Goal: Task Accomplishment & Management: Manage account settings

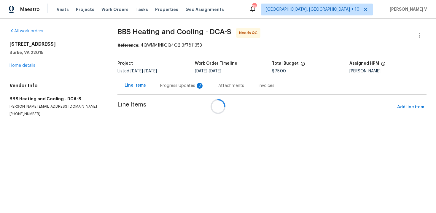
click at [185, 90] on div at bounding box center [218, 106] width 436 height 213
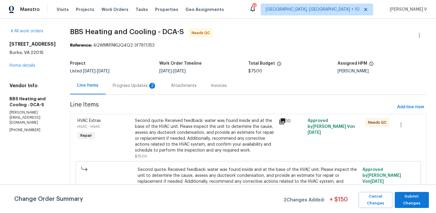
click at [150, 83] on div "Progress Updates 2" at bounding box center [135, 86] width 44 height 6
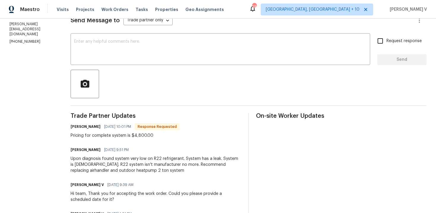
scroll to position [63, 0]
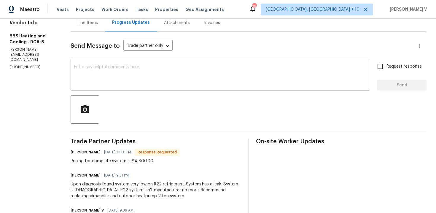
click at [128, 96] on div at bounding box center [249, 109] width 356 height 28
click at [129, 79] on textarea at bounding box center [220, 75] width 292 height 21
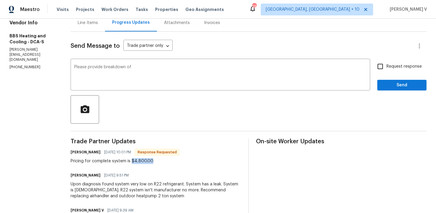
drag, startPoint x: 141, startPoint y: 162, endPoint x: 192, endPoint y: 162, distance: 50.7
click at [180, 162] on div "Pricing for complete system is $4,800.00" at bounding box center [125, 161] width 109 height 6
copy div "$4,800.00"
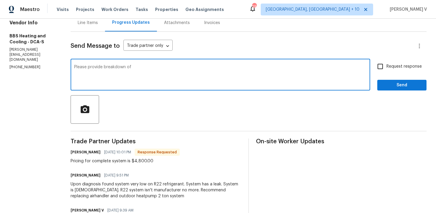
click at [183, 69] on textarea "Please provide breakdown of" at bounding box center [220, 75] width 292 height 21
paste textarea "$4,800.00"
type textarea "Please provide breakdown of $4,800.00!!"
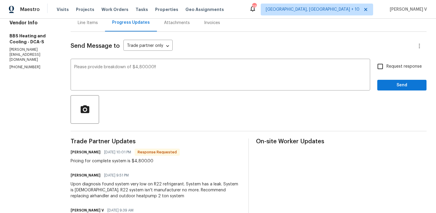
click at [394, 66] on span "Request response" at bounding box center [403, 66] width 35 height 6
click at [386, 66] on input "Request response" at bounding box center [380, 66] width 12 height 12
checkbox input "true"
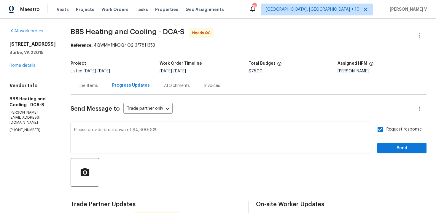
scroll to position [76, 0]
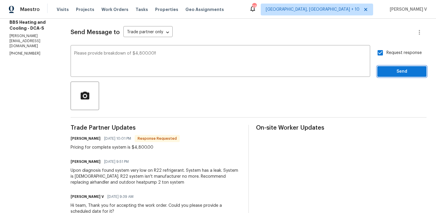
click at [400, 72] on span "Send" at bounding box center [402, 71] width 40 height 7
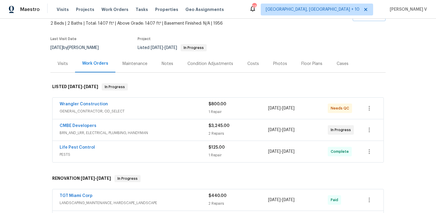
scroll to position [41, 0]
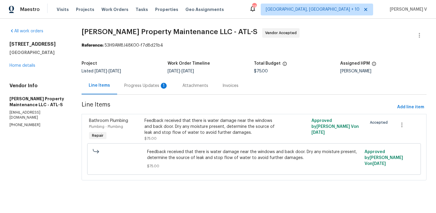
click at [135, 83] on div "Progress Updates 1" at bounding box center [146, 86] width 44 height 6
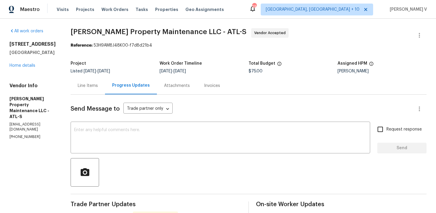
click at [89, 93] on div "Line Items" at bounding box center [88, 85] width 34 height 17
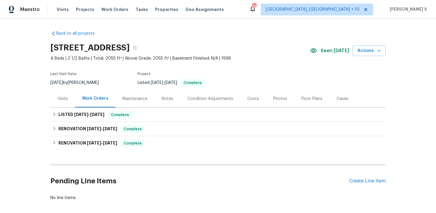
click at [71, 104] on div "Visits" at bounding box center [62, 98] width 25 height 17
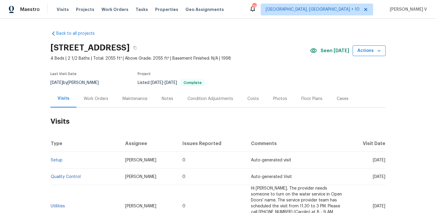
click at [379, 53] on icon "button" at bounding box center [379, 51] width 6 height 6
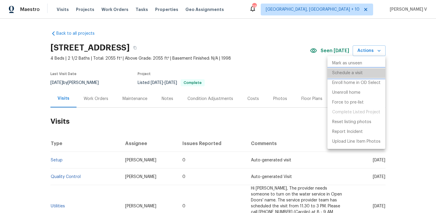
click at [355, 73] on p "Schedule a visit" at bounding box center [347, 73] width 31 height 6
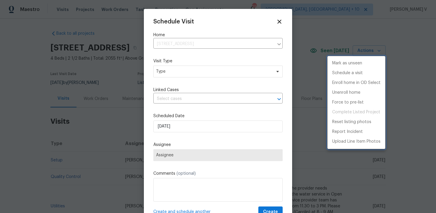
click at [173, 73] on div at bounding box center [218, 106] width 436 height 213
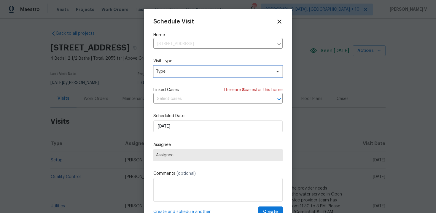
click at [173, 73] on span "Type" at bounding box center [213, 71] width 115 height 6
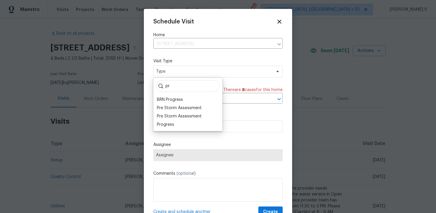
type input "p"
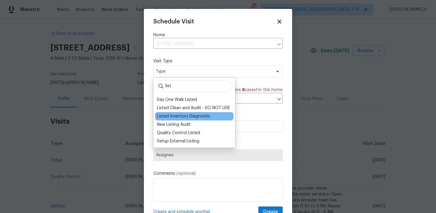
type input "list"
click at [183, 112] on div "Listed Inventory Diagnostic" at bounding box center [194, 116] width 78 height 8
click at [200, 120] on div "Listed Inventory Diagnostic" at bounding box center [194, 116] width 78 height 8
click at [164, 116] on div "Listed Inventory Diagnostic" at bounding box center [183, 116] width 53 height 6
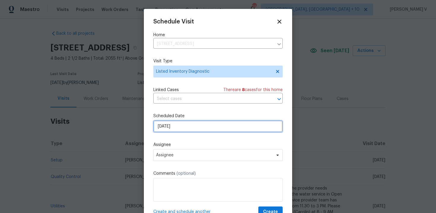
click at [180, 122] on input "[DATE]" at bounding box center [217, 126] width 129 height 12
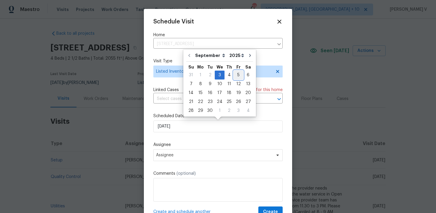
click at [234, 75] on div "5" at bounding box center [238, 75] width 9 height 8
type input "[DATE]"
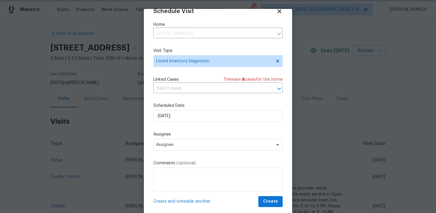
scroll to position [10, 0]
click at [180, 141] on span "Assignee" at bounding box center [217, 145] width 129 height 12
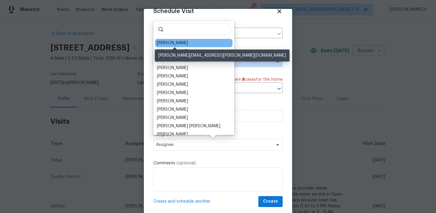
click at [166, 45] on div "Rebecca McMillen" at bounding box center [172, 43] width 31 height 6
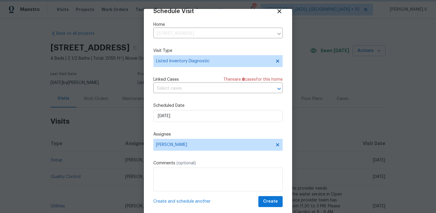
scroll to position [11, 0]
click at [272, 203] on span "Create" at bounding box center [270, 201] width 15 height 7
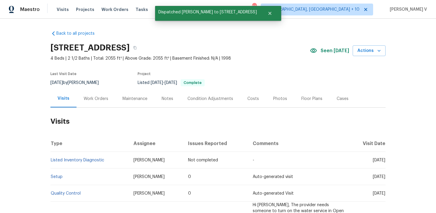
click at [114, 157] on td "Listed Inventory Diagnostic" at bounding box center [89, 160] width 78 height 17
copy link "Listed Inventory Diagnostic"
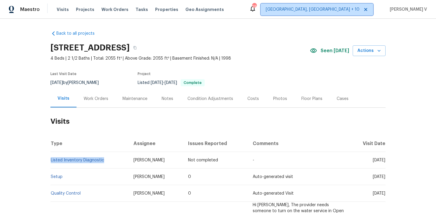
click at [356, 7] on span "Cincinnati, OH + 10" at bounding box center [313, 10] width 94 height 6
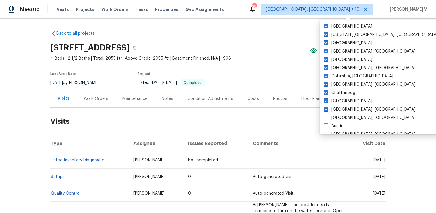
click at [253, 38] on div "Back to all projects 920 Norwegian Wood Dr, Medina, OH 44256 4 Beds | 2 1/2 Bat…" at bounding box center [217, 154] width 335 height 256
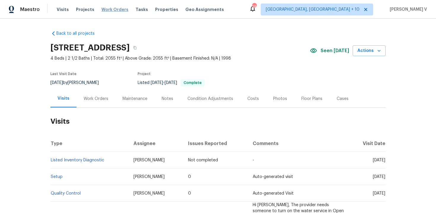
click at [114, 8] on span "Work Orders" at bounding box center [114, 10] width 27 height 6
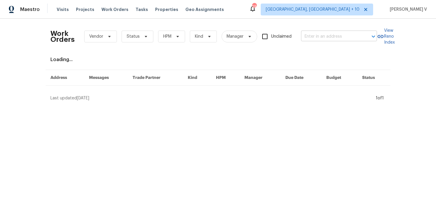
click at [312, 32] on input "text" at bounding box center [330, 36] width 59 height 9
paste input "8414 York Rd North Royalton OH 44133"
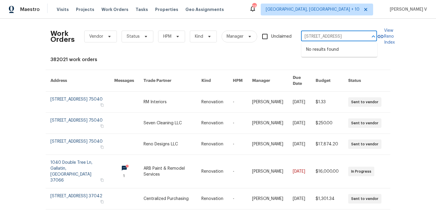
scroll to position [0, 20]
drag, startPoint x: 336, startPoint y: 36, endPoint x: 396, endPoint y: 36, distance: 59.9
click at [396, 36] on div "Work Orders Vendor Status HPM Kind Manager Unclaimed 8414 York Rd North Royalto…" at bounding box center [218, 116] width 436 height 194
type input "8414 York Rd North R"
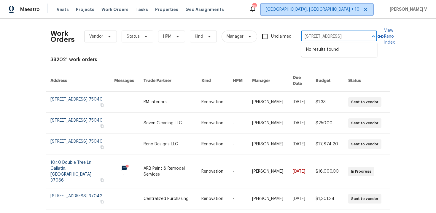
click at [367, 8] on icon at bounding box center [365, 9] width 5 height 5
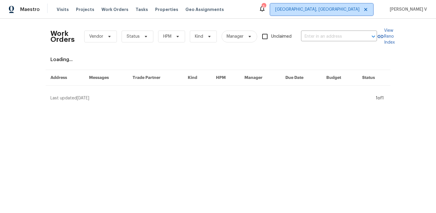
click at [367, 8] on icon at bounding box center [365, 9] width 5 height 5
click at [347, 10] on span "Albuquerque, NM" at bounding box center [317, 10] width 84 height 6
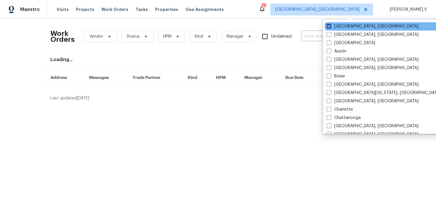
click at [329, 29] on label "Albuquerque, NM" at bounding box center [372, 26] width 92 height 6
click at [329, 27] on input "Albuquerque, NM" at bounding box center [328, 25] width 4 height 4
checkbox input "true"
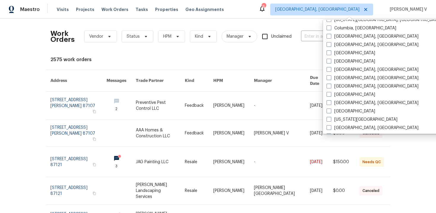
scroll to position [135, 0]
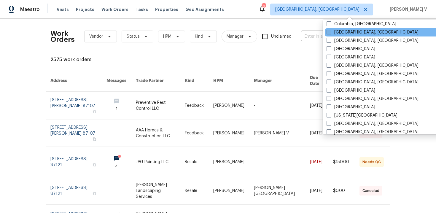
click at [328, 32] on span at bounding box center [328, 32] width 5 height 5
click at [328, 32] on input "[GEOGRAPHIC_DATA], [GEOGRAPHIC_DATA]" at bounding box center [328, 31] width 4 height 4
checkbox input "true"
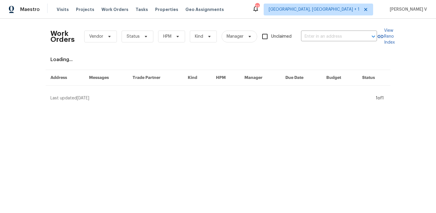
click at [282, 95] on div "Work Orders Vendor Status HPM Kind Manager Unclaimed ​ View Reno Index Loading.…" at bounding box center [217, 62] width 335 height 78
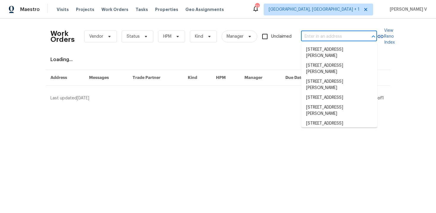
click at [325, 33] on input "text" at bounding box center [330, 36] width 59 height 9
paste input "8414 York Rd North Royalton OH 44133"
type input "8414 York Rd North Royalton OH 44133"
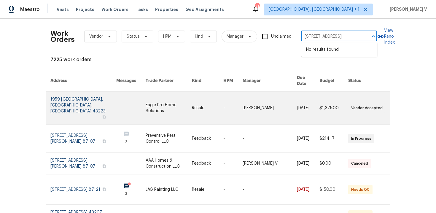
click at [70, 97] on link at bounding box center [83, 108] width 66 height 33
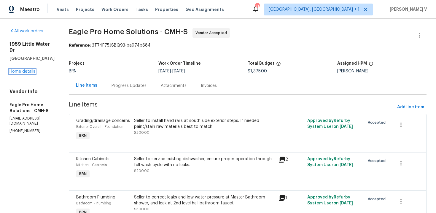
click at [20, 69] on link "Home details" at bounding box center [22, 71] width 26 height 4
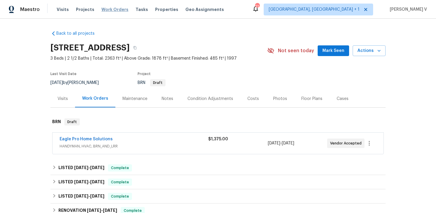
click at [103, 10] on span "Work Orders" at bounding box center [114, 10] width 27 height 6
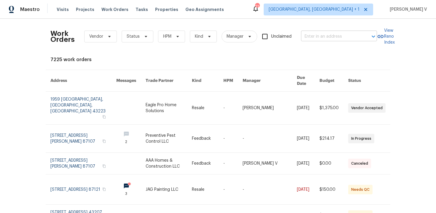
click at [327, 33] on input "text" at bounding box center [330, 36] width 59 height 9
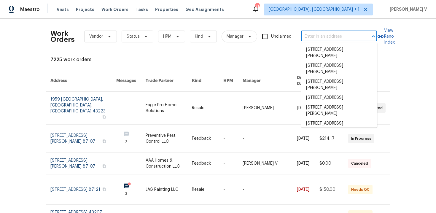
paste input "8414 York Rd North Royalton OH 44133"
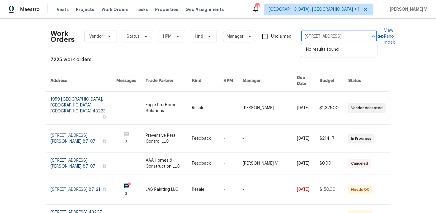
type input "8414 York Rd North Royalton OH 44133"
click at [355, 7] on span "Albuquerque, NM + 1" at bounding box center [313, 10] width 91 height 6
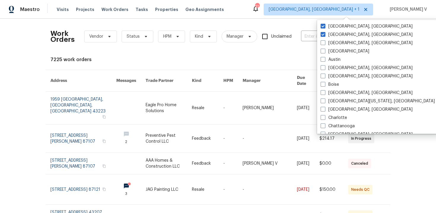
scroll to position [0, 0]
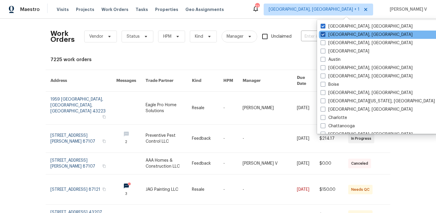
click at [325, 36] on label "Albuquerque, NM" at bounding box center [366, 35] width 92 height 6
click at [324, 36] on input "Albuquerque, NM" at bounding box center [322, 34] width 4 height 4
checkbox input "false"
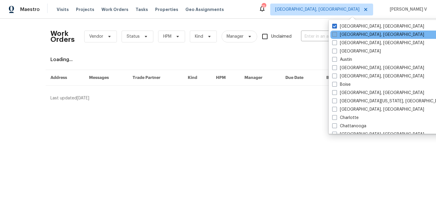
click at [325, 36] on input "text" at bounding box center [330, 36] width 59 height 9
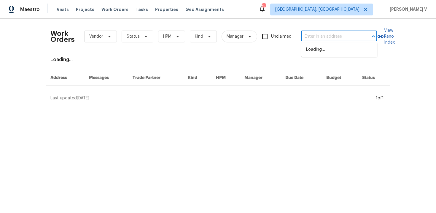
paste input "8414 York Rd North Royalton OH 44133"
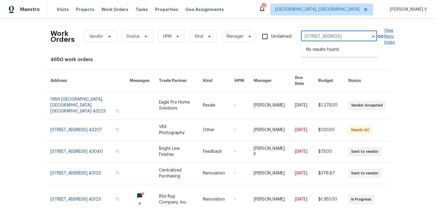
scroll to position [0, 20]
drag, startPoint x: 336, startPoint y: 33, endPoint x: 393, endPoint y: 32, distance: 57.2
click at [385, 32] on div "Work Orders Vendor Status HPM Kind Manager Unclaimed 8414 York Rd North Royalto…" at bounding box center [217, 36] width 335 height 26
type input "8414 York Rd North Royalton OH 44133"
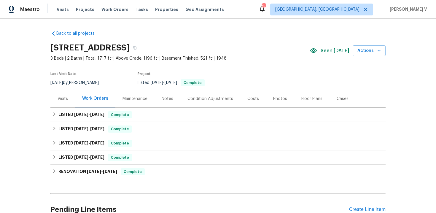
click at [72, 104] on div "Visits" at bounding box center [62, 98] width 25 height 17
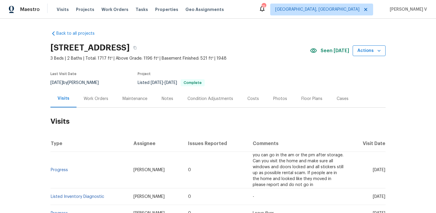
click at [362, 53] on span "Actions" at bounding box center [368, 50] width 23 height 7
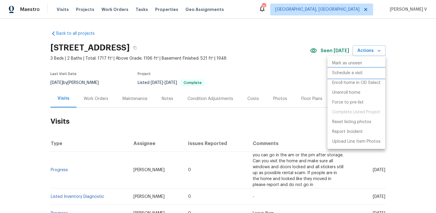
click at [357, 71] on p "Schedule a visit" at bounding box center [347, 73] width 31 height 6
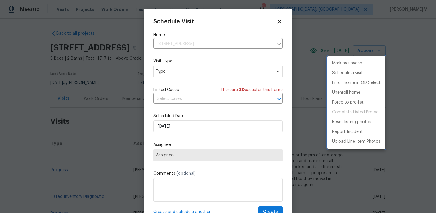
click at [190, 72] on div at bounding box center [218, 106] width 436 height 213
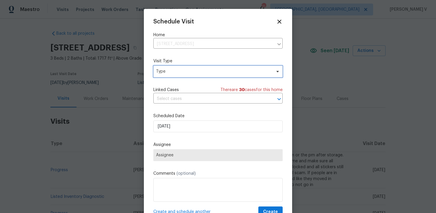
click at [190, 72] on span "Type" at bounding box center [213, 71] width 115 height 6
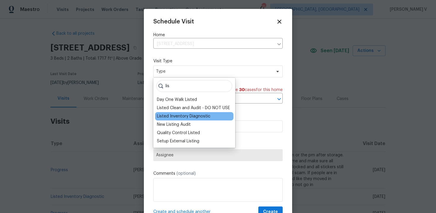
type input "lis"
click at [181, 112] on div "Listed Inventory Diagnostic" at bounding box center [194, 116] width 78 height 8
click at [186, 117] on div "Listed Inventory Diagnostic" at bounding box center [183, 116] width 53 height 6
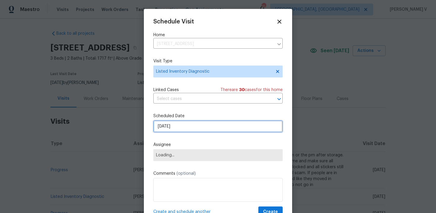
click at [172, 127] on input "[DATE]" at bounding box center [217, 126] width 129 height 12
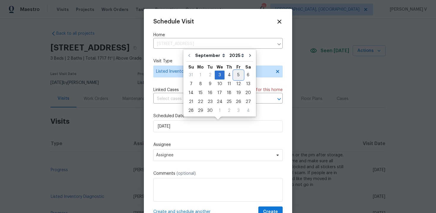
click at [235, 75] on div "5" at bounding box center [238, 75] width 9 height 8
type input "[DATE]"
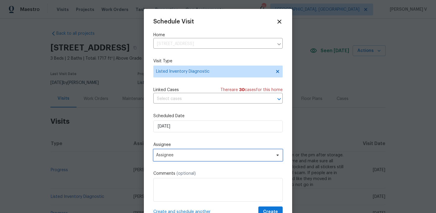
click at [191, 161] on span "Assignee" at bounding box center [217, 155] width 129 height 12
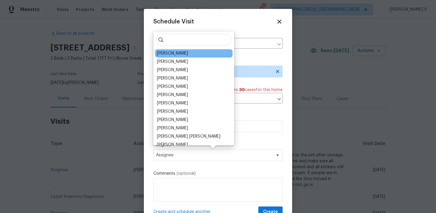
click at [169, 55] on div "Rebecca McMillen" at bounding box center [172, 53] width 31 height 6
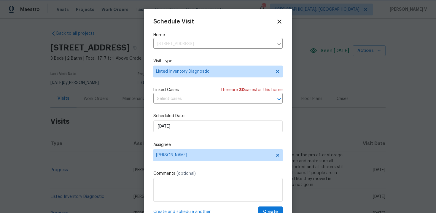
scroll to position [11, 0]
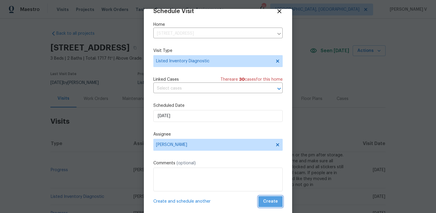
click at [271, 200] on span "Create" at bounding box center [270, 201] width 15 height 7
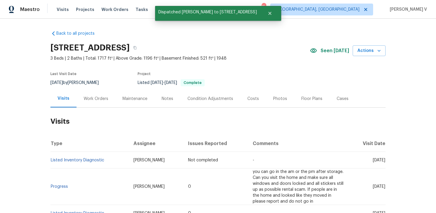
click at [109, 158] on td "Listed Inventory Diagnostic" at bounding box center [89, 160] width 78 height 17
copy link "Listed Inventory Diagnostic"
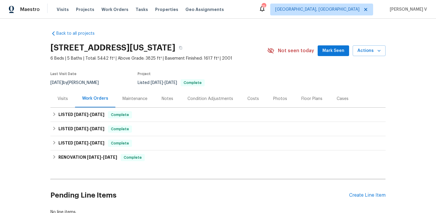
click at [66, 105] on div "Visits" at bounding box center [62, 98] width 25 height 17
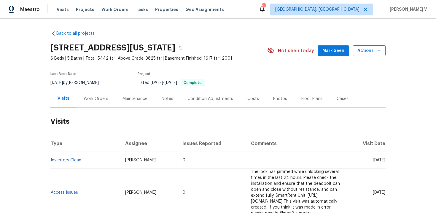
click at [378, 49] on icon "button" at bounding box center [379, 51] width 6 height 6
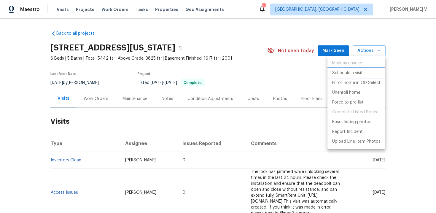
click at [346, 73] on p "Schedule a visit" at bounding box center [347, 73] width 31 height 6
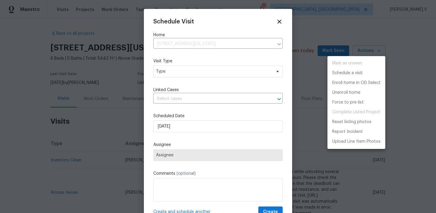
click at [164, 77] on div at bounding box center [218, 106] width 436 height 213
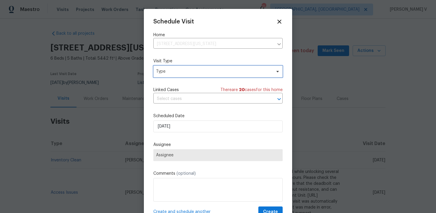
click at [169, 73] on span "Type" at bounding box center [213, 71] width 115 height 6
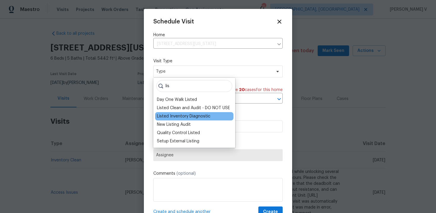
type input "lis"
click at [172, 114] on div "Listed Inventory Diagnostic" at bounding box center [183, 116] width 53 height 6
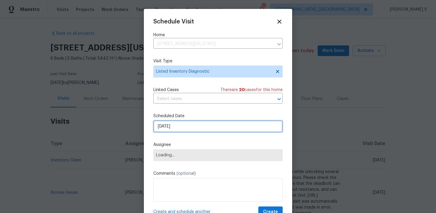
click at [176, 129] on input "[DATE]" at bounding box center [217, 126] width 129 height 12
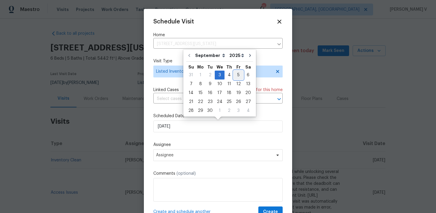
click at [234, 74] on div "5" at bounding box center [238, 75] width 9 height 8
type input "[DATE]"
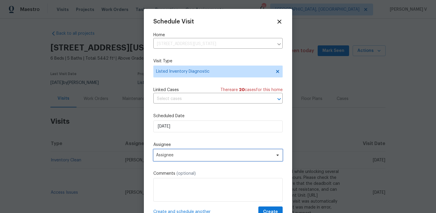
click at [190, 156] on span "Assignee" at bounding box center [214, 155] width 116 height 5
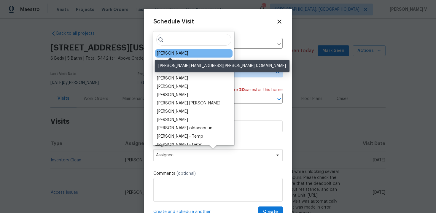
click at [169, 51] on div "Chris Thomas" at bounding box center [172, 53] width 31 height 6
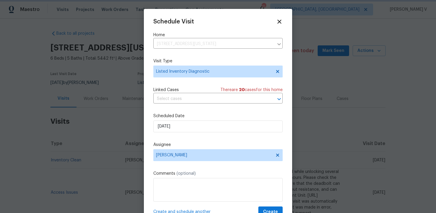
scroll to position [11, 0]
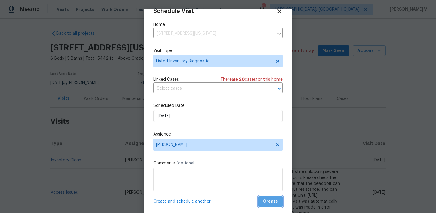
click at [270, 198] on span "Create" at bounding box center [270, 201] width 15 height 7
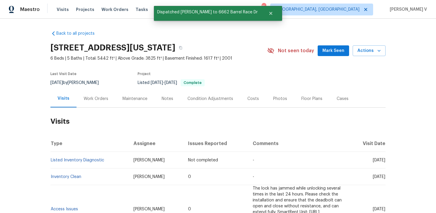
click at [110, 163] on td "Listed Inventory Diagnostic" at bounding box center [89, 160] width 78 height 17
copy link "Listed Inventory Diagnostic"
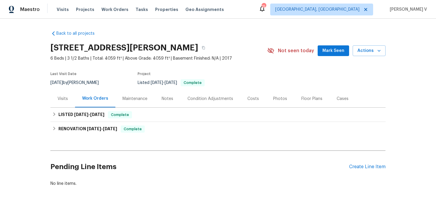
click at [77, 106] on div "Work Orders" at bounding box center [95, 98] width 40 height 17
click at [63, 100] on div "Visits" at bounding box center [62, 99] width 10 height 6
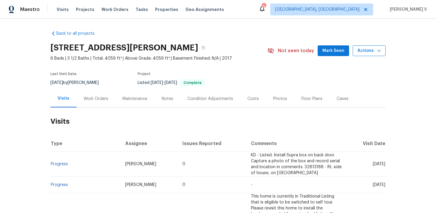
click at [367, 52] on span "Actions" at bounding box center [368, 50] width 23 height 7
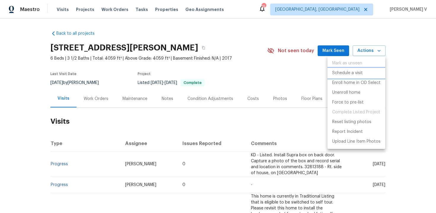
click at [346, 69] on li "Schedule a visit" at bounding box center [356, 73] width 58 height 10
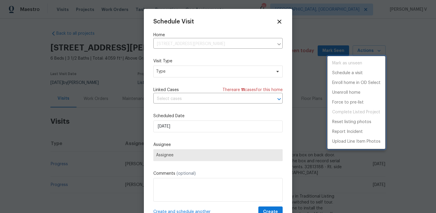
click at [199, 72] on div at bounding box center [218, 106] width 436 height 213
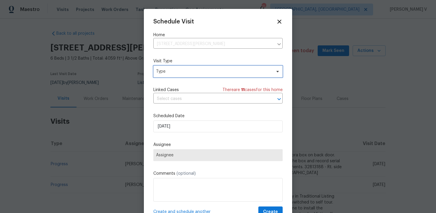
click at [199, 72] on span "Type" at bounding box center [213, 71] width 115 height 6
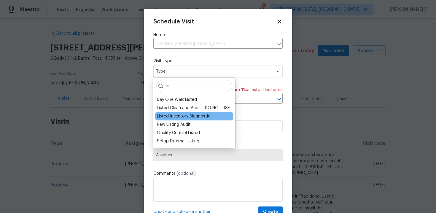
type input "lis"
click at [187, 117] on div "Listed Inventory Diagnostic" at bounding box center [183, 116] width 53 height 6
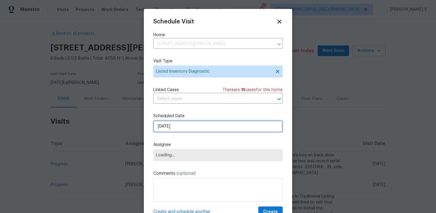
click at [168, 124] on input "[DATE]" at bounding box center [217, 126] width 129 height 12
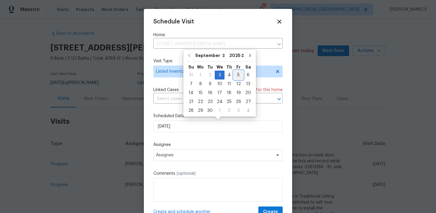
click at [234, 75] on div "5" at bounding box center [238, 75] width 9 height 8
type input "[DATE]"
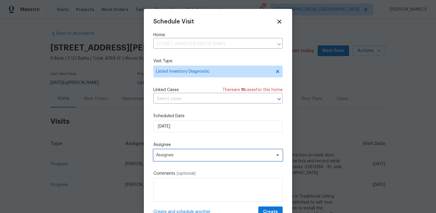
click at [195, 153] on span "Assignee" at bounding box center [214, 155] width 116 height 5
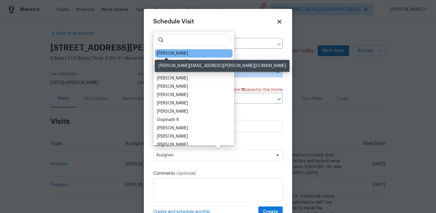
click at [171, 53] on div "Kati Dunn" at bounding box center [172, 53] width 31 height 6
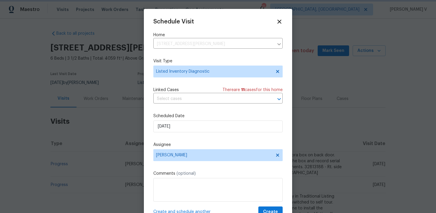
scroll to position [11, 0]
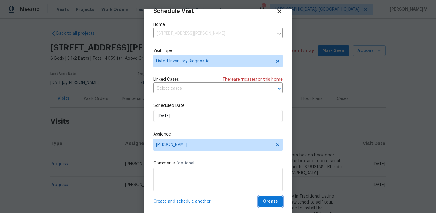
click at [272, 197] on button "Create" at bounding box center [270, 201] width 24 height 11
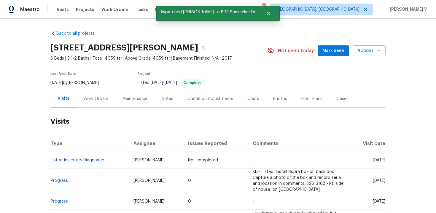
click at [108, 159] on td "Listed Inventory Diagnostic" at bounding box center [89, 160] width 78 height 17
copy link "Listed Inventory Diagnostic"
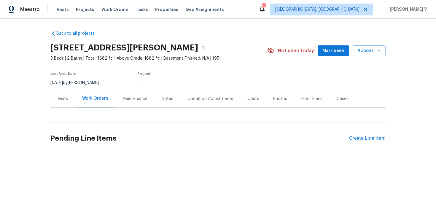
click at [52, 93] on div "Visits" at bounding box center [62, 98] width 25 height 17
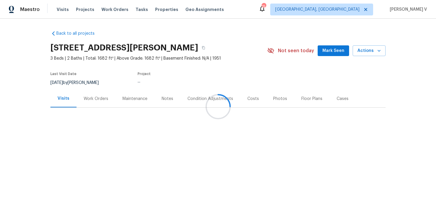
click at [54, 98] on div at bounding box center [218, 106] width 436 height 213
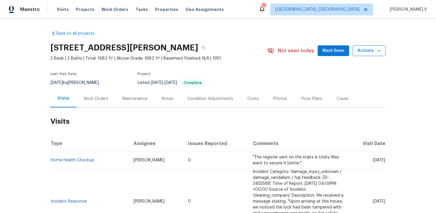
click at [371, 50] on span "Actions" at bounding box center [368, 50] width 23 height 7
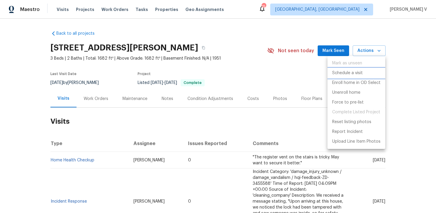
click at [350, 71] on p "Schedule a visit" at bounding box center [347, 73] width 31 height 6
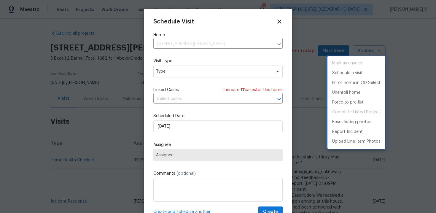
click at [183, 74] on div at bounding box center [218, 106] width 436 height 213
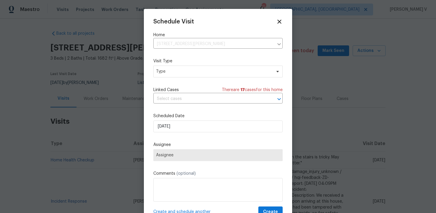
click at [183, 74] on div "Mark as unseen Schedule a visit Enroll home in OD Select Unenroll home Force to…" at bounding box center [218, 106] width 436 height 213
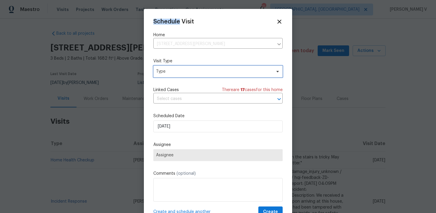
click at [183, 74] on span "Type" at bounding box center [213, 71] width 115 height 6
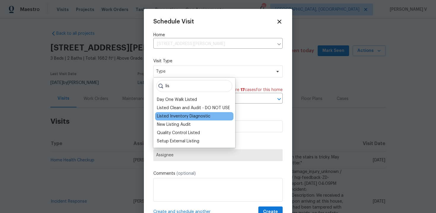
type input "lis"
click at [171, 118] on div "Listed Inventory Diagnostic" at bounding box center [183, 116] width 53 height 6
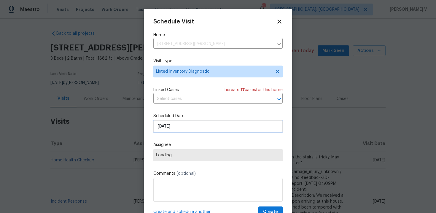
click at [174, 130] on input "[DATE]" at bounding box center [217, 126] width 129 height 12
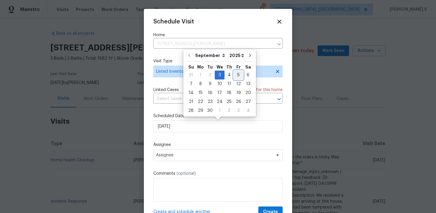
click at [235, 72] on div "5" at bounding box center [238, 75] width 9 height 8
type input "[DATE]"
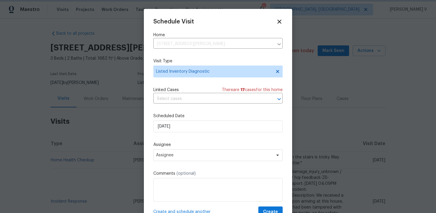
scroll to position [11, 0]
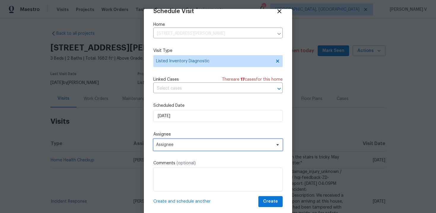
click at [189, 145] on span "Assignee" at bounding box center [214, 144] width 116 height 5
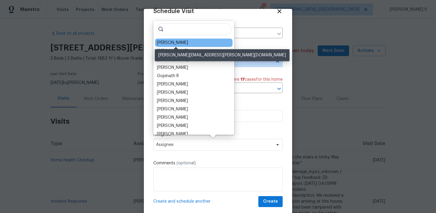
click at [172, 45] on div "Keith Hollingsworth" at bounding box center [172, 43] width 31 height 6
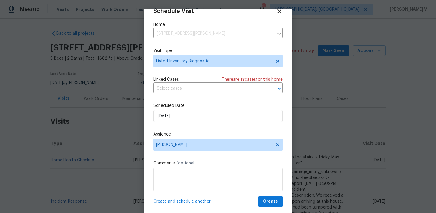
scroll to position [12, 0]
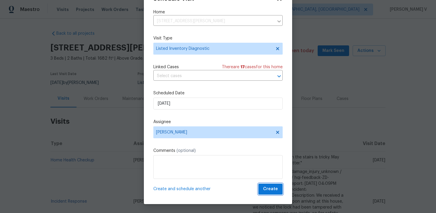
click at [264, 187] on span "Create" at bounding box center [270, 188] width 15 height 7
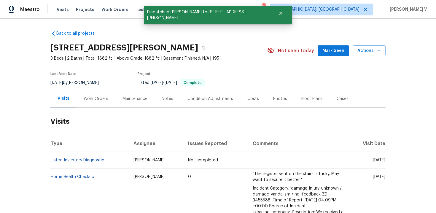
scroll to position [0, 0]
click at [110, 160] on td "Listed Inventory Diagnostic" at bounding box center [89, 160] width 78 height 17
copy link "Listed Inventory Diagnostic"
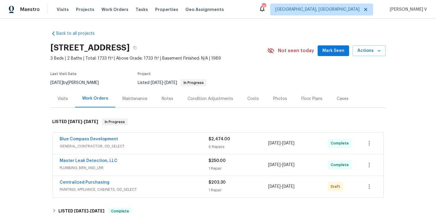
click at [72, 99] on div "Visits" at bounding box center [62, 98] width 25 height 17
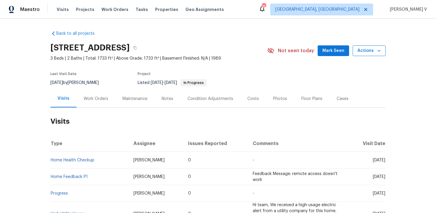
click at [358, 48] on span "Actions" at bounding box center [368, 50] width 23 height 7
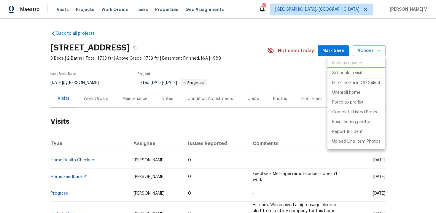
click at [338, 72] on p "Schedule a visit" at bounding box center [347, 73] width 31 height 6
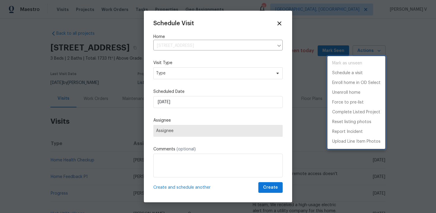
click at [185, 71] on div at bounding box center [218, 106] width 436 height 213
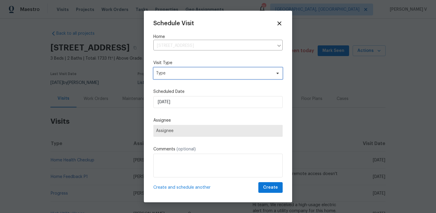
click at [185, 71] on span "Type" at bounding box center [213, 73] width 115 height 6
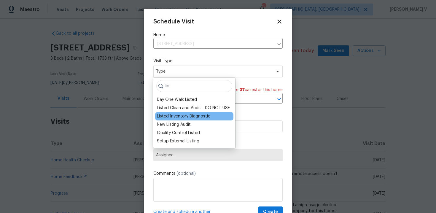
type input "lis"
click at [176, 114] on div "Listed Inventory Diagnostic" at bounding box center [183, 116] width 53 height 6
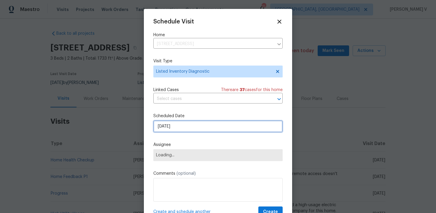
click at [174, 127] on input "[DATE]" at bounding box center [217, 126] width 129 height 12
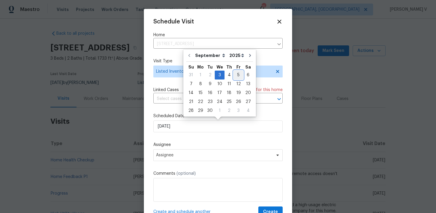
click at [236, 76] on div "5" at bounding box center [238, 75] width 9 height 8
type input "[DATE]"
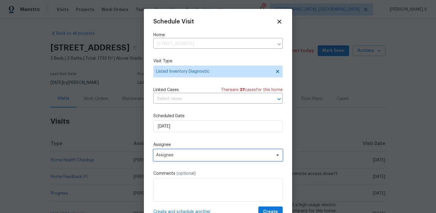
click at [179, 157] on span "Assignee" at bounding box center [214, 155] width 116 height 5
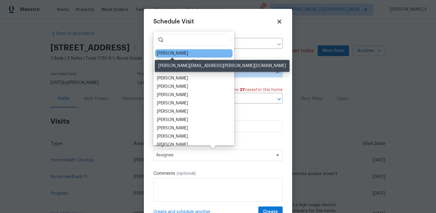
click at [167, 51] on div "[PERSON_NAME]" at bounding box center [172, 53] width 31 height 6
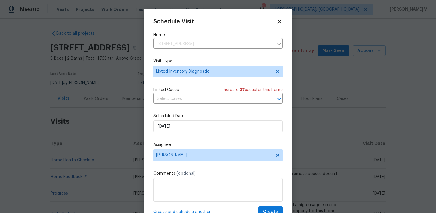
scroll to position [11, 0]
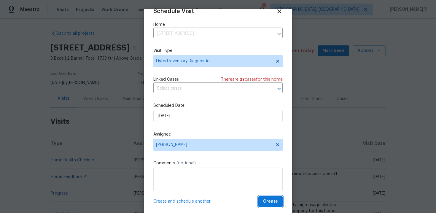
click at [271, 204] on span "Create" at bounding box center [270, 201] width 15 height 7
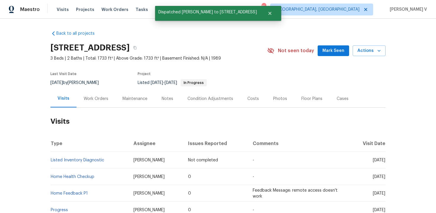
click at [106, 159] on td "Listed Inventory Diagnostic" at bounding box center [89, 160] width 78 height 17
copy link "Listed Inventory Diagnostic"
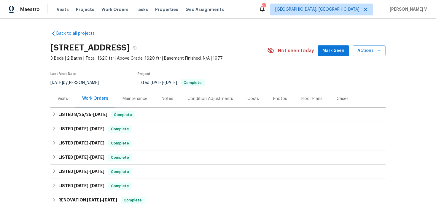
click at [63, 96] on div "Visits" at bounding box center [62, 99] width 10 height 6
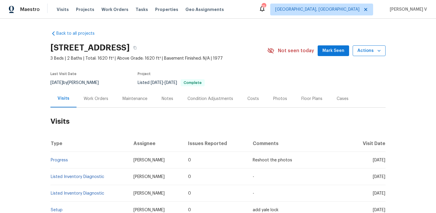
click at [380, 51] on icon "button" at bounding box center [379, 51] width 6 height 6
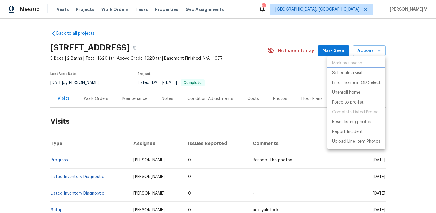
click at [357, 74] on p "Schedule a visit" at bounding box center [347, 73] width 31 height 6
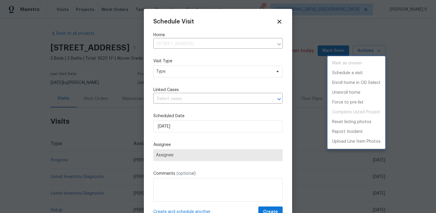
click at [182, 77] on div at bounding box center [218, 106] width 436 height 213
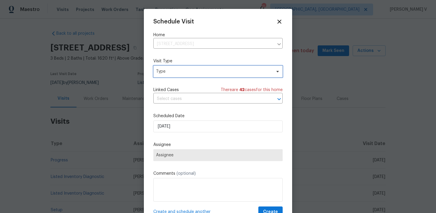
click at [178, 70] on span "Type" at bounding box center [213, 71] width 115 height 6
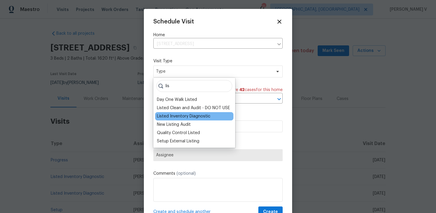
type input "lis"
click at [175, 116] on div "Listed Inventory Diagnostic" at bounding box center [183, 116] width 53 height 6
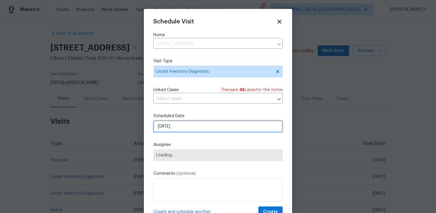
click at [178, 132] on input "[DATE]" at bounding box center [217, 126] width 129 height 12
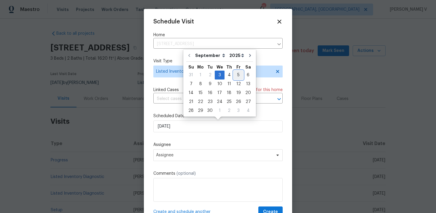
click at [234, 78] on div "5" at bounding box center [238, 75] width 9 height 8
type input "[DATE]"
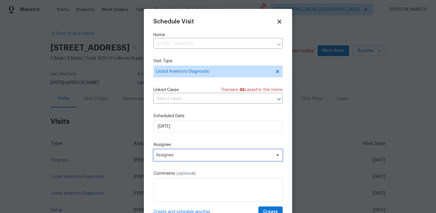
click at [192, 153] on span "Assignee" at bounding box center [214, 155] width 116 height 5
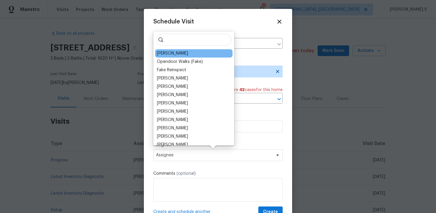
click at [187, 54] on div "[PERSON_NAME]" at bounding box center [172, 53] width 31 height 6
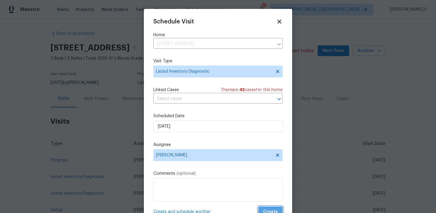
click at [266, 208] on button "Create" at bounding box center [270, 211] width 24 height 11
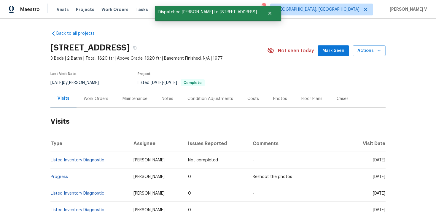
click at [129, 156] on td "RonDerrick Jackson" at bounding box center [156, 160] width 55 height 17
click at [109, 158] on td "Listed Inventory Diagnostic" at bounding box center [89, 160] width 78 height 17
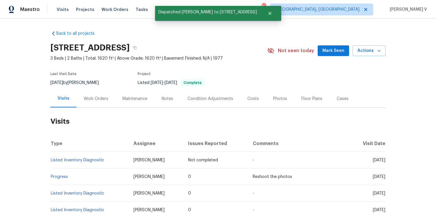
click at [109, 158] on td "Listed Inventory Diagnostic" at bounding box center [89, 160] width 78 height 17
copy link "Listed Inventory Diagnostic"
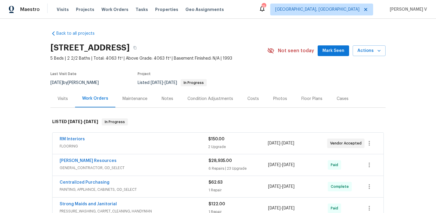
click at [63, 103] on div "Visits" at bounding box center [62, 98] width 25 height 17
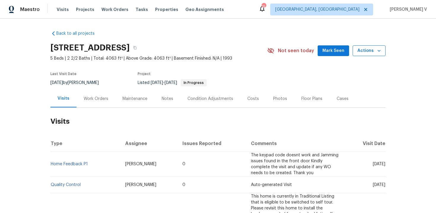
click at [371, 54] on span "Actions" at bounding box center [368, 50] width 23 height 7
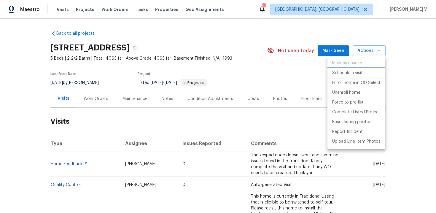
click at [346, 76] on p "Schedule a visit" at bounding box center [347, 73] width 31 height 6
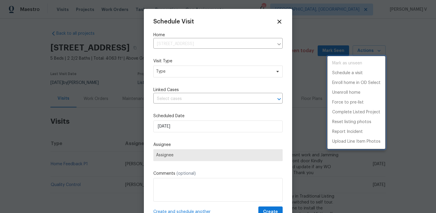
click at [172, 74] on div at bounding box center [218, 106] width 436 height 213
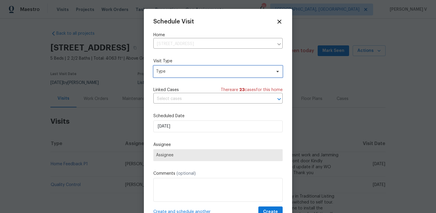
click at [172, 74] on span "Type" at bounding box center [217, 71] width 129 height 12
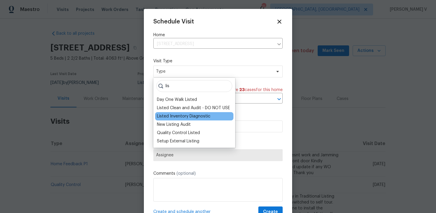
type input "lis"
click at [175, 112] on div "Listed Inventory Diagnostic" at bounding box center [194, 116] width 78 height 8
click at [178, 118] on div "Listed Inventory Diagnostic" at bounding box center [183, 116] width 53 height 6
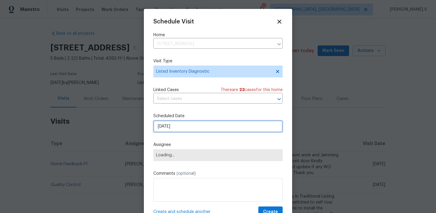
click at [177, 130] on input "03/09/2025" at bounding box center [217, 126] width 129 height 12
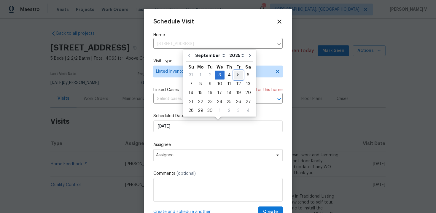
click at [234, 75] on div "5" at bounding box center [238, 75] width 9 height 8
type input "05/09/2025"
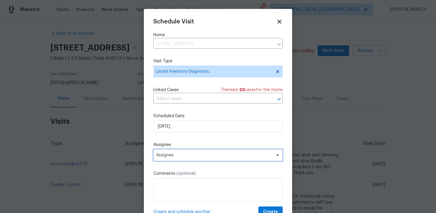
click at [180, 158] on span "Assignee" at bounding box center [217, 155] width 129 height 12
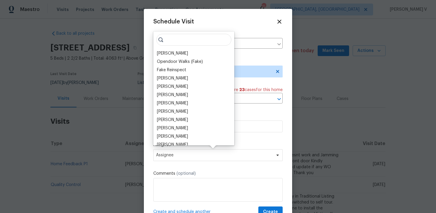
click at [169, 55] on div "RonDerrick Jackson" at bounding box center [172, 53] width 31 height 6
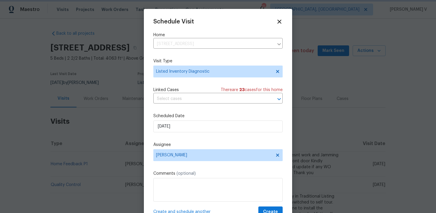
scroll to position [11, 0]
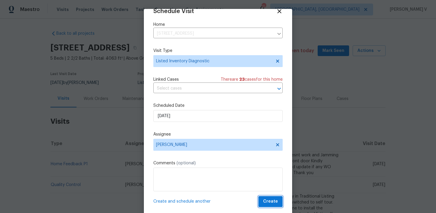
click at [262, 197] on button "Create" at bounding box center [270, 201] width 24 height 11
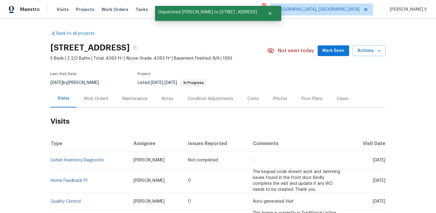
click at [103, 164] on td "Listed Inventory Diagnostic" at bounding box center [89, 160] width 78 height 17
copy link "Listed Inventory Diagnostic"
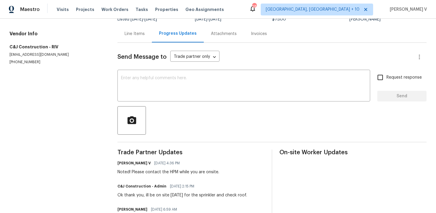
scroll to position [100, 0]
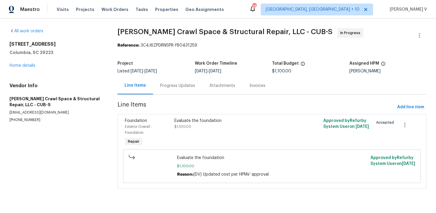
click at [187, 84] on div "Progress Updates" at bounding box center [177, 86] width 35 height 6
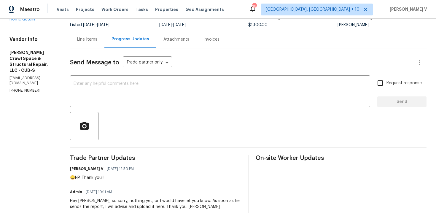
scroll to position [32, 0]
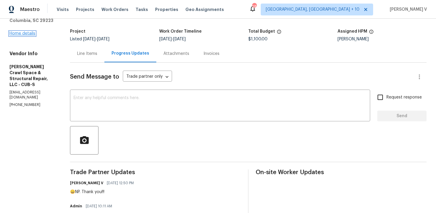
click at [28, 34] on link "Home details" at bounding box center [22, 33] width 26 height 4
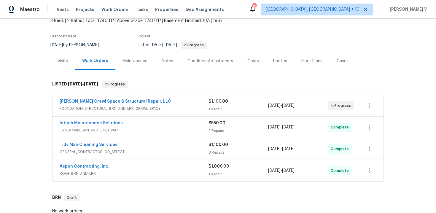
scroll to position [41, 0]
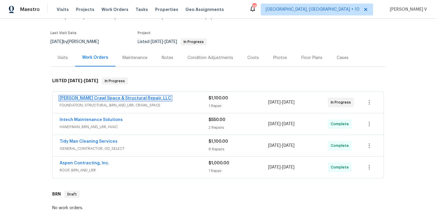
click at [119, 99] on link "Falcone Crawl Space & Structural Repair, LLC" at bounding box center [115, 98] width 111 height 4
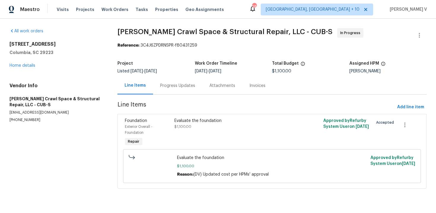
click at [154, 86] on div "Progress Updates" at bounding box center [177, 85] width 49 height 17
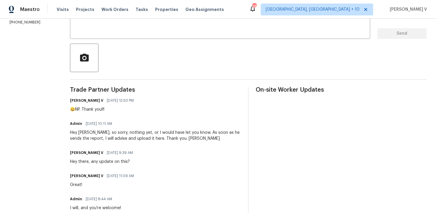
scroll to position [84, 0]
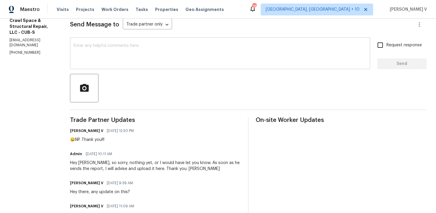
click at [142, 60] on textarea at bounding box center [219, 54] width 293 height 21
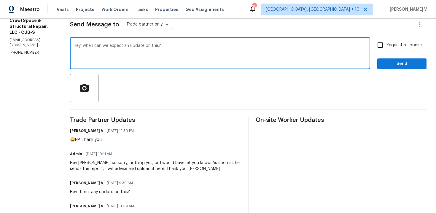
scroll to position [78, 0]
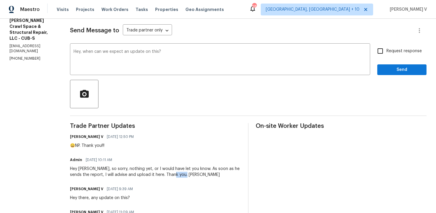
drag, startPoint x: 172, startPoint y: 174, endPoint x: 200, endPoint y: 174, distance: 27.6
click at [200, 174] on div "Hey Divya, so sorry, nothing yet, or I would have let you know. As soon as he s…" at bounding box center [155, 172] width 171 height 12
copy div "Leslie"
click at [86, 53] on textarea "Hey, when can we expect an update on this?" at bounding box center [219, 59] width 293 height 21
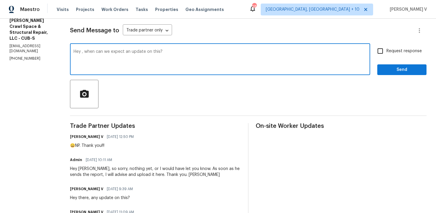
paste textarea "Leslie"
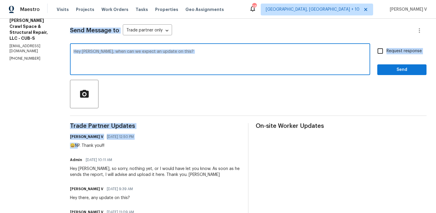
drag, startPoint x: 81, startPoint y: 146, endPoint x: 67, endPoint y: 146, distance: 14.5
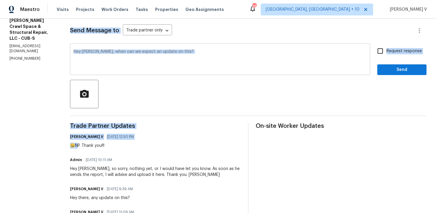
click at [198, 51] on textarea "Hey Leslie, when can we expect an update on this?" at bounding box center [219, 59] width 293 height 21
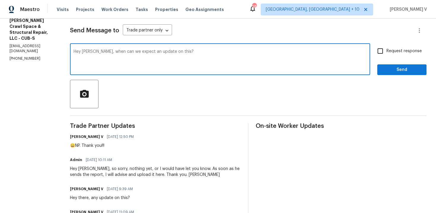
click at [198, 51] on textarea "Hey Leslie, when can we expect an update on this?" at bounding box center [219, 59] width 293 height 21
paste textarea "just checking in — when do you think we can"
type textarea "Hey Leslie, just checking in — when do you think we can expect an update on thi…"
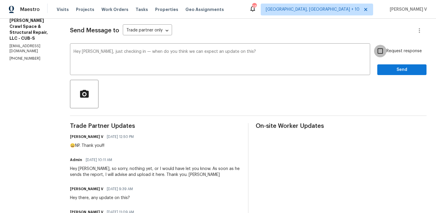
click at [382, 51] on input "Request response" at bounding box center [380, 51] width 12 height 12
checkbox input "true"
click at [387, 72] on span "Send" at bounding box center [402, 69] width 40 height 7
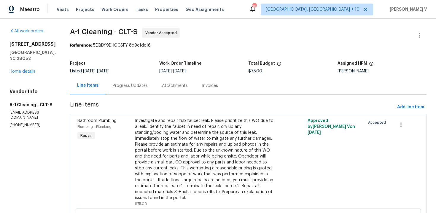
click at [131, 88] on div "Progress Updates" at bounding box center [130, 86] width 35 height 6
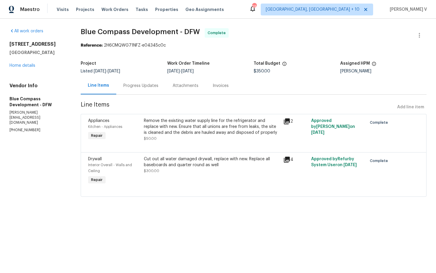
click at [167, 75] on div "Project Listed [DATE] - [DATE] Work Order Timeline [DATE] - [DATE] Total Budget…" at bounding box center [254, 67] width 346 height 19
click at [148, 88] on div "Progress Updates" at bounding box center [140, 86] width 35 height 6
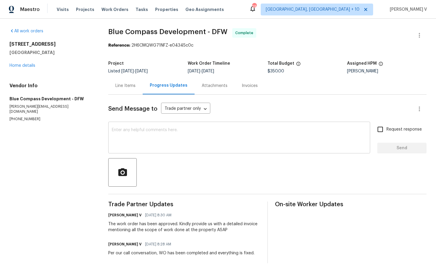
click at [144, 138] on textarea at bounding box center [239, 138] width 255 height 21
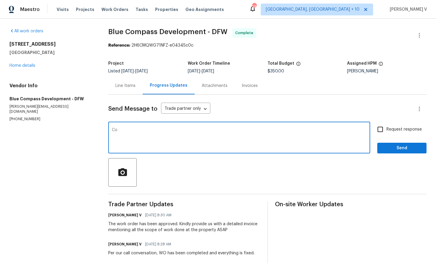
type textarea "Co"
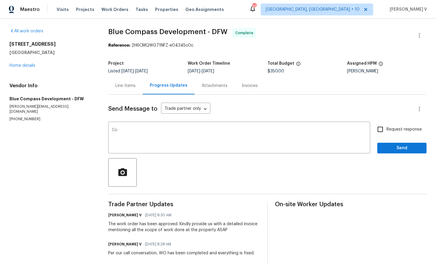
click at [249, 77] on div "Invoices" at bounding box center [249, 85] width 30 height 17
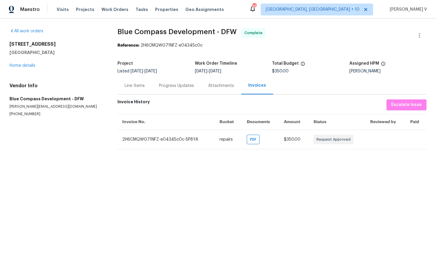
click at [169, 78] on div "Progress Updates" at bounding box center [176, 85] width 49 height 17
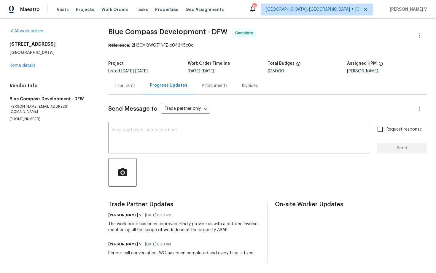
click at [129, 89] on div "Line Items" at bounding box center [125, 85] width 34 height 17
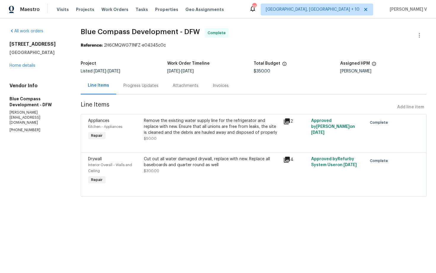
click at [142, 140] on div "Appliances Kitchen - Appliances Repair" at bounding box center [114, 129] width 56 height 27
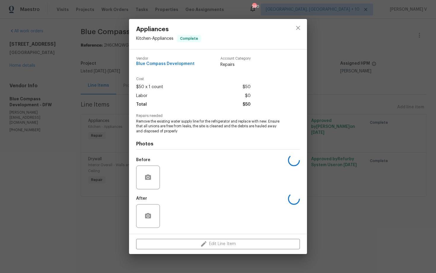
click at [177, 129] on span "Remove the existing water supply line for the refrigerator and replace with new…" at bounding box center [209, 126] width 147 height 15
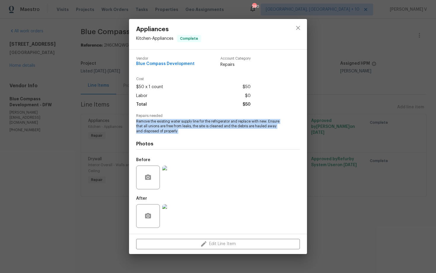
copy span "Remove the existing water supply line for the refrigerator and replace with new…"
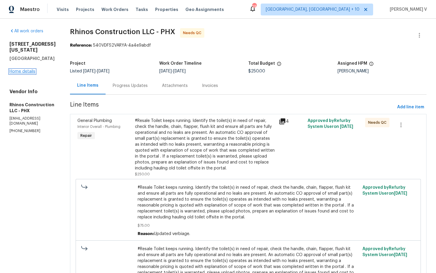
click at [16, 73] on link "Home details" at bounding box center [22, 71] width 26 height 4
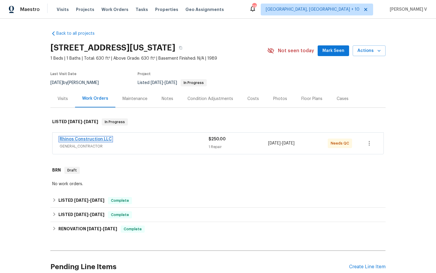
click at [90, 141] on link "Rhinos Construction LLC" at bounding box center [86, 139] width 52 height 4
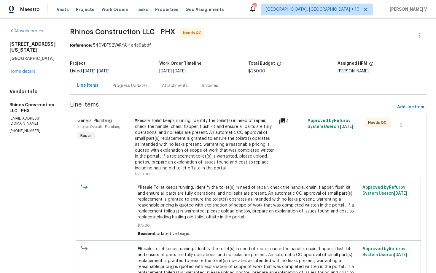
click at [135, 88] on div "Progress Updates" at bounding box center [130, 86] width 35 height 6
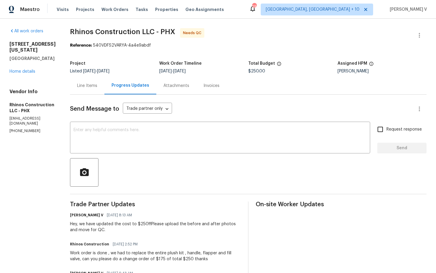
click at [89, 87] on div "Line Items" at bounding box center [87, 86] width 20 height 6
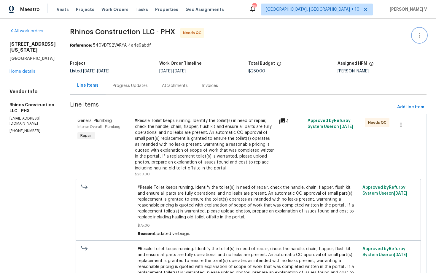
click at [416, 38] on icon "button" at bounding box center [418, 35] width 7 height 7
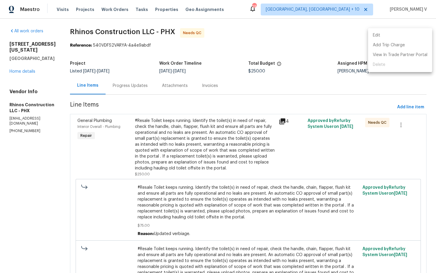
click at [399, 36] on li "Edit" at bounding box center [400, 36] width 64 height 10
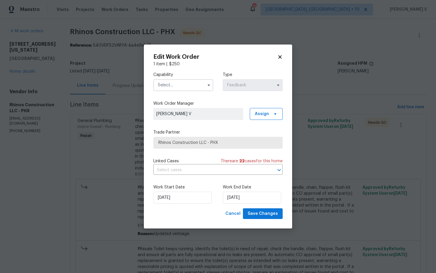
click at [184, 85] on input "text" at bounding box center [183, 85] width 60 height 12
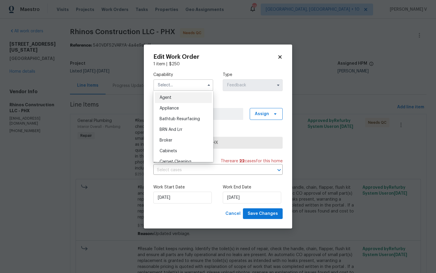
click at [165, 96] on span "Agent" at bounding box center [165, 97] width 12 height 4
type input "Agent"
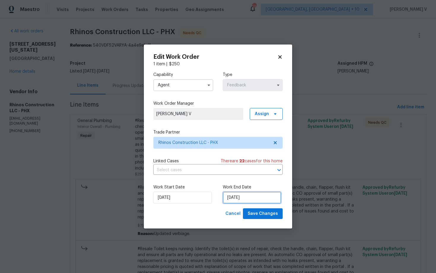
click at [227, 194] on input "29/08/2025" at bounding box center [252, 197] width 58 height 12
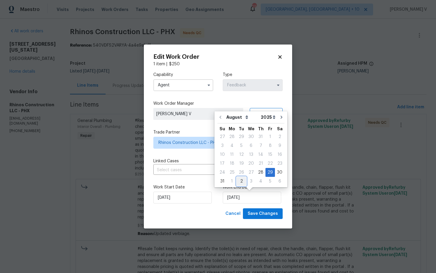
click at [240, 181] on div "2" at bounding box center [240, 181] width 9 height 8
type input "02/09/2025"
select select "8"
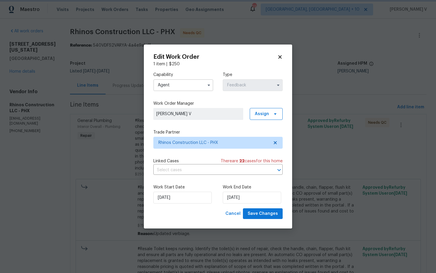
click at [188, 191] on div "Work Start Date 28/08/2025" at bounding box center [183, 193] width 60 height 19
click at [173, 195] on input "28/08/2025" at bounding box center [182, 197] width 58 height 12
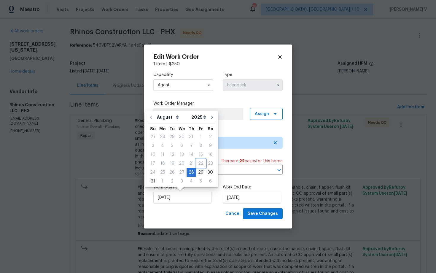
click at [196, 166] on div "22" at bounding box center [200, 163] width 9 height 8
click at [198, 169] on div "29" at bounding box center [200, 172] width 9 height 8
type input "29/08/2025"
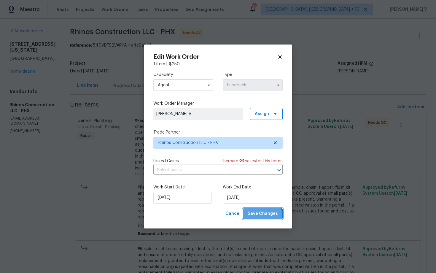
click at [253, 217] on button "Save Changes" at bounding box center [263, 213] width 40 height 11
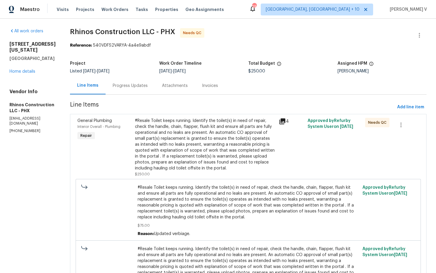
click at [174, 141] on div "#Resale Toilet keeps running. Identify the toilet(s) in need of repair, check t…" at bounding box center [205, 144] width 140 height 53
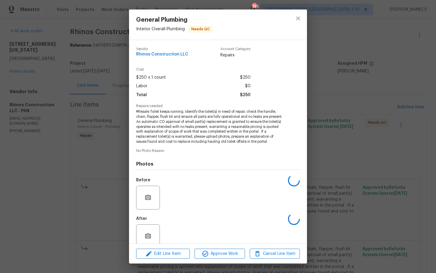
scroll to position [10, 0]
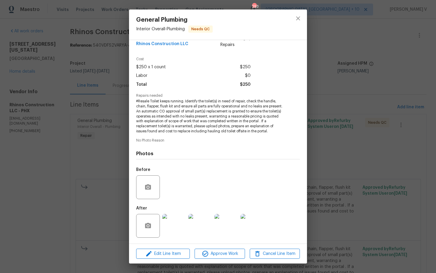
click at [179, 219] on img at bounding box center [174, 226] width 24 height 24
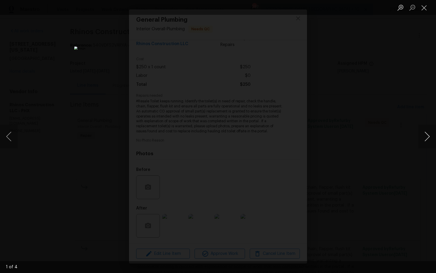
click at [426, 137] on button "Next image" at bounding box center [427, 136] width 18 height 24
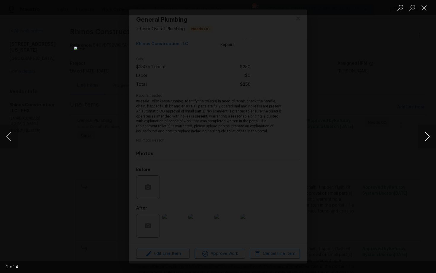
click at [426, 137] on button "Next image" at bounding box center [427, 136] width 18 height 24
click at [426, 139] on button "Next image" at bounding box center [427, 136] width 18 height 24
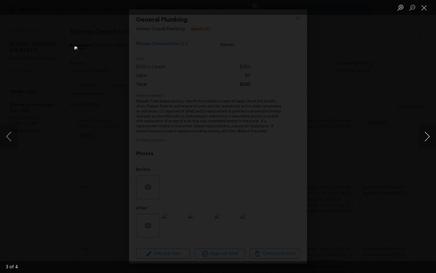
click at [426, 139] on button "Next image" at bounding box center [427, 136] width 18 height 24
click at [412, 88] on div "Lightbox" at bounding box center [218, 136] width 436 height 273
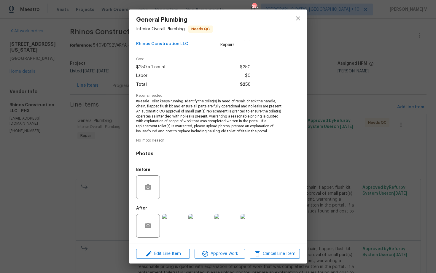
click at [412, 88] on div "General Plumbing Interior Overall - Plumbing Needs QC Vendor Rhinos Constructio…" at bounding box center [218, 136] width 436 height 273
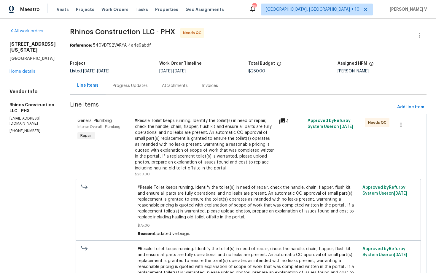
click at [146, 83] on div "Progress Updates" at bounding box center [129, 85] width 49 height 17
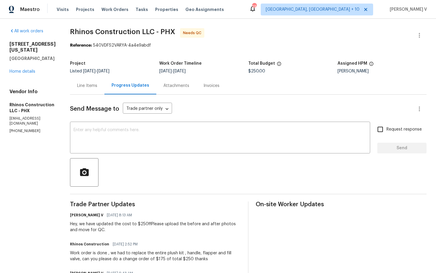
click at [76, 89] on div "Line Items" at bounding box center [87, 85] width 34 height 17
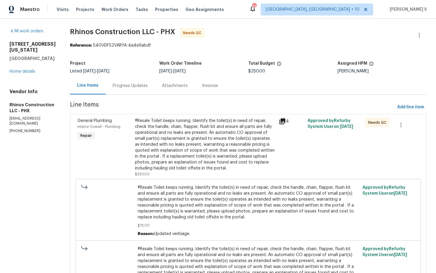
click at [171, 160] on div "#Resale Toilet keeps running. Identify the toilet(s) in need of repair, check t…" at bounding box center [205, 144] width 140 height 53
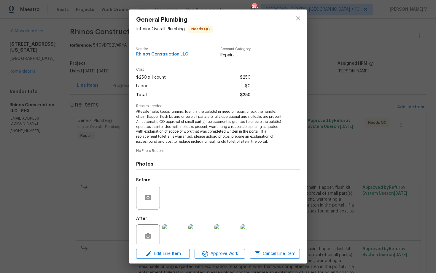
scroll to position [10, 0]
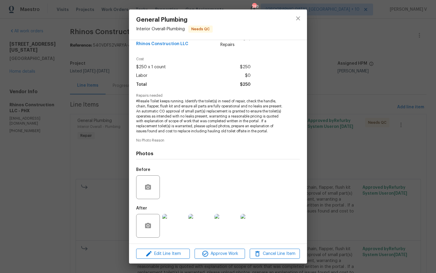
click at [73, 180] on div "General Plumbing Interior Overall - Plumbing Needs QC Vendor Rhinos Constructio…" at bounding box center [218, 136] width 436 height 273
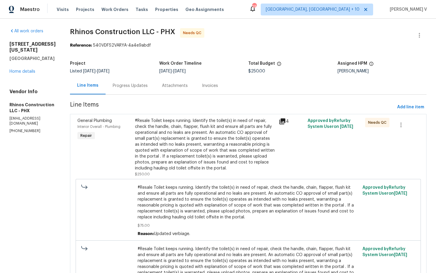
click at [135, 96] on section "Rhinos Construction LLC - PHX Needs QC Reference: 540VDFS2VARYA-4a4e9abdf Proje…" at bounding box center [248, 172] width 356 height 288
click at [134, 87] on div "Progress Updates" at bounding box center [130, 86] width 35 height 6
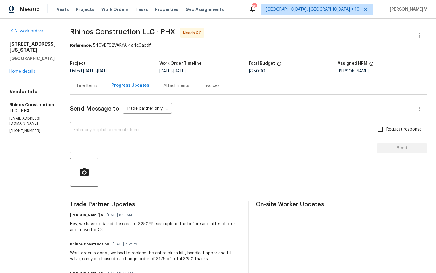
click at [92, 88] on div "Line Items" at bounding box center [87, 86] width 20 height 6
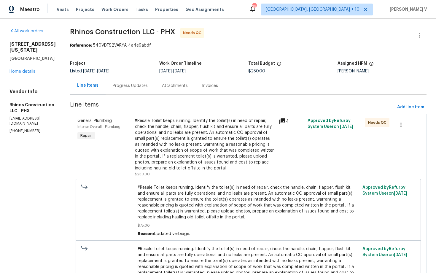
click at [163, 152] on div "#Resale Toilet keeps running. Identify the toilet(s) in need of repair, check t…" at bounding box center [205, 144] width 140 height 53
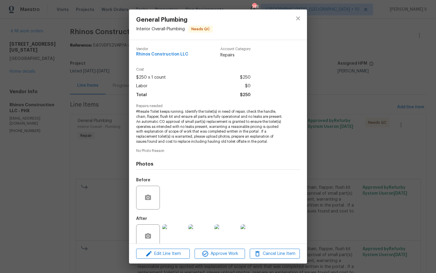
scroll to position [10, 0]
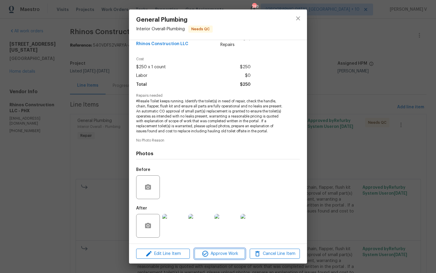
click at [211, 252] on span "Approve Work" at bounding box center [219, 253] width 47 height 7
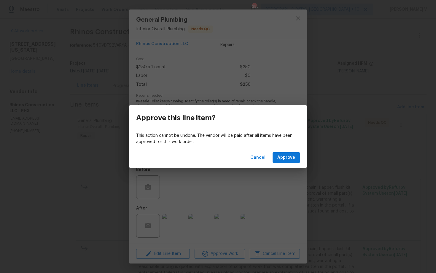
click at [281, 167] on div "Cancel Approve" at bounding box center [218, 157] width 178 height 20
click at [283, 158] on span "Approve" at bounding box center [286, 157] width 18 height 7
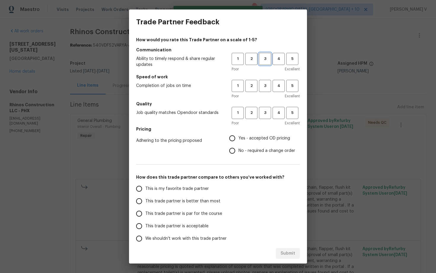
click at [262, 61] on span "3" at bounding box center [264, 58] width 11 height 7
click at [263, 90] on button "3" at bounding box center [265, 86] width 12 height 12
click at [264, 108] on button "3" at bounding box center [265, 113] width 12 height 12
click at [243, 143] on label "Yes - accepted OD pricing" at bounding box center [260, 138] width 69 height 12
click at [238, 143] on input "Yes - accepted OD pricing" at bounding box center [232, 138] width 12 height 12
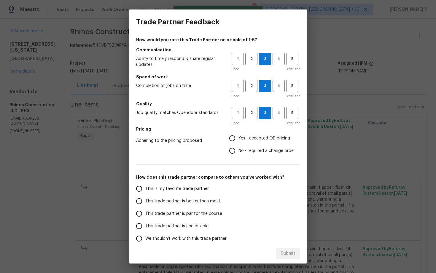
radio input "true"
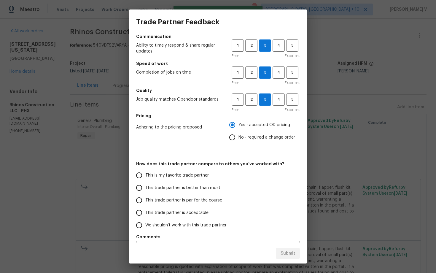
scroll to position [25, 0]
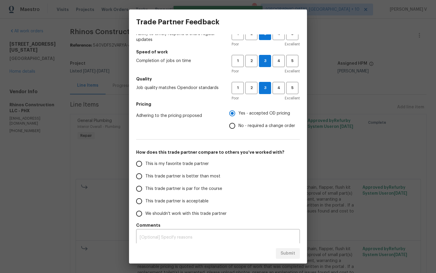
click at [241, 131] on label "No - required a change order" at bounding box center [260, 125] width 69 height 12
click at [238, 131] on input "No - required a change order" at bounding box center [232, 125] width 12 height 12
radio input "true"
click at [186, 175] on span "This trade partner is better than most" at bounding box center [182, 176] width 75 height 6
click at [145, 175] on input "This trade partner is better than most" at bounding box center [139, 176] width 12 height 12
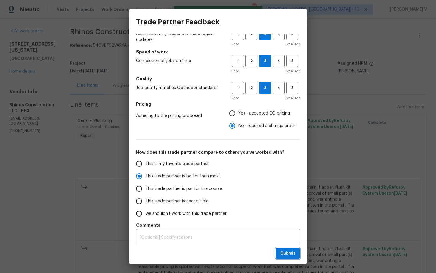
click at [284, 254] on span "Submit" at bounding box center [287, 253] width 15 height 7
radio input "true"
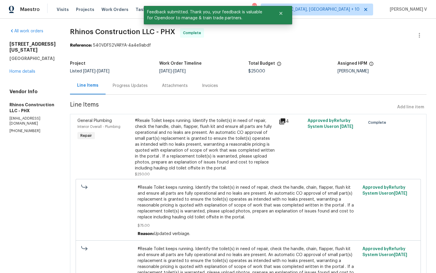
click at [127, 104] on span "Line Items" at bounding box center [232, 107] width 324 height 11
click at [127, 89] on div "Progress Updates" at bounding box center [129, 85] width 49 height 17
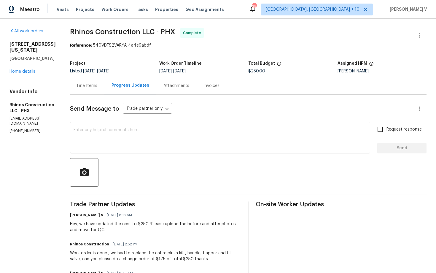
click at [142, 138] on textarea at bounding box center [219, 138] width 293 height 21
paste textarea "Hey, the work order has been approved. Thanks for the job :)"
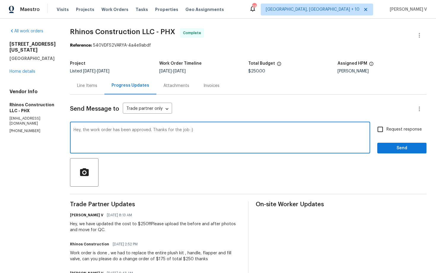
type textarea "Hey, the work order has been approved. Thanks for the job :)"
click at [400, 150] on span "Send" at bounding box center [402, 147] width 40 height 7
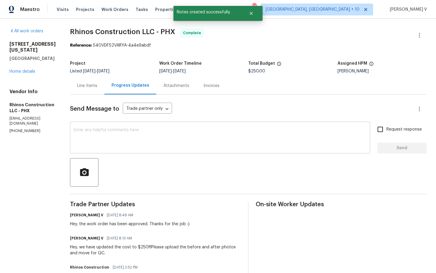
click at [157, 138] on textarea at bounding box center [219, 138] width 293 height 21
paste textarea "Kindly provide us with a detailed invoice mentioning all the scope of work done…"
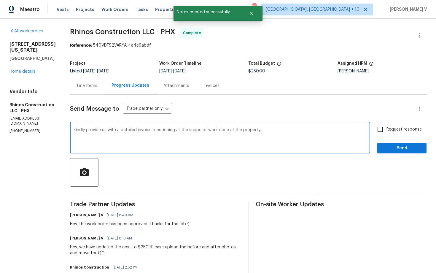
type textarea "Kindly provide us with a detailed invoice mentioning all the scope of work done…"
click at [368, 129] on div "Kindly provide us with a detailed invoice mentioning all the scope of work done…" at bounding box center [220, 138] width 300 height 30
click at [378, 129] on input "Request response" at bounding box center [380, 129] width 12 height 12
checkbox input "true"
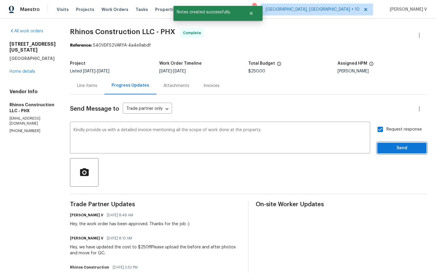
click at [389, 147] on span "Send" at bounding box center [402, 147] width 40 height 7
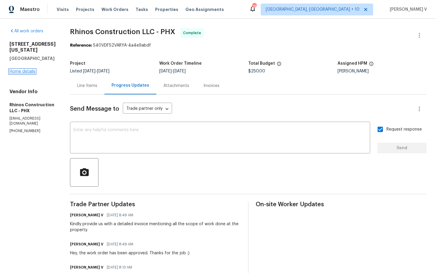
click at [19, 73] on link "Home details" at bounding box center [22, 71] width 26 height 4
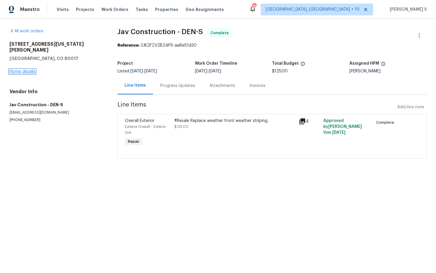
click at [27, 69] on link "Home details" at bounding box center [22, 71] width 26 height 4
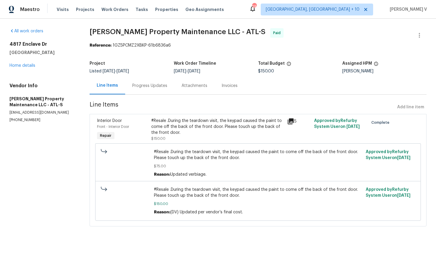
click at [31, 68] on div "4817 Enclave Dr Union City, GA 30291 Home details" at bounding box center [42, 54] width 66 height 27
click at [30, 65] on link "Home details" at bounding box center [22, 65] width 26 height 4
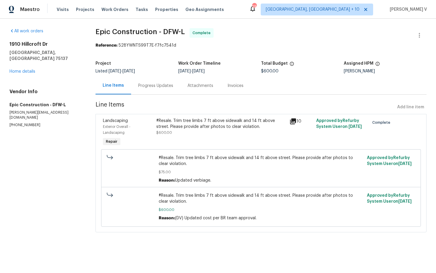
click at [25, 63] on div "[STREET_ADDRESS] Home details" at bounding box center [45, 57] width 72 height 33
click at [25, 69] on link "Home details" at bounding box center [22, 71] width 26 height 4
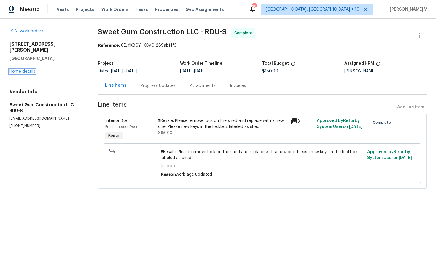
click at [21, 69] on link "Home details" at bounding box center [22, 71] width 26 height 4
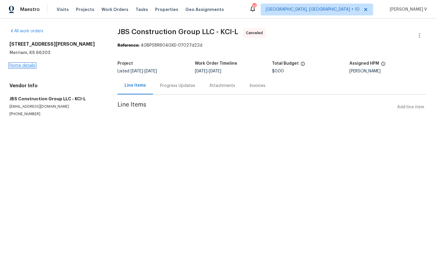
click at [24, 63] on link "Home details" at bounding box center [22, 65] width 26 height 4
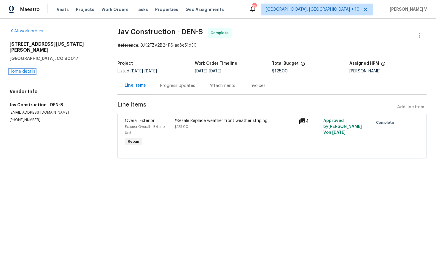
click at [25, 69] on link "Home details" at bounding box center [22, 71] width 26 height 4
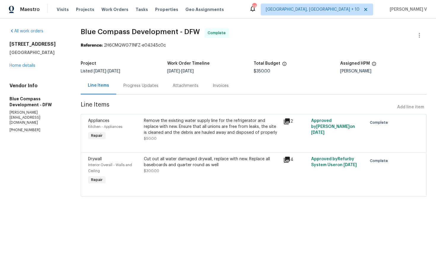
click at [21, 62] on div "5417 Grissom Dr Arlington, TX 76016 Home details" at bounding box center [37, 54] width 57 height 27
click at [22, 67] on link "Home details" at bounding box center [22, 65] width 26 height 4
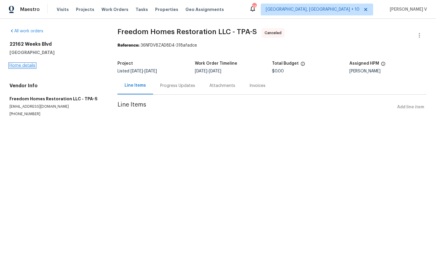
click at [30, 64] on link "Home details" at bounding box center [22, 65] width 26 height 4
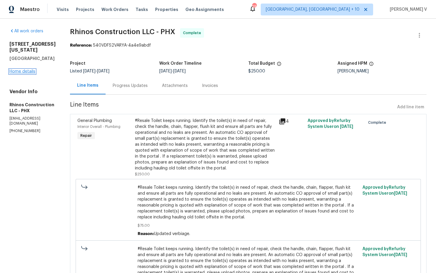
click at [31, 73] on link "Home details" at bounding box center [22, 71] width 26 height 4
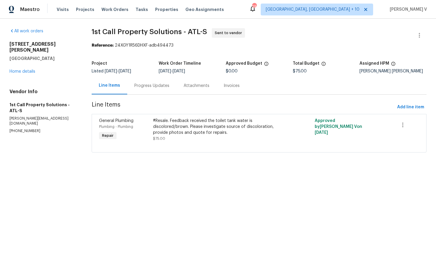
click at [182, 164] on div "All work orders 105 Laurel Ridge Ct Fayetteville, GA 30215 Home details Vendor …" at bounding box center [218, 94] width 436 height 150
click at [175, 103] on span "Line Items" at bounding box center [243, 107] width 303 height 11
click at [155, 83] on div "Progress Updates" at bounding box center [151, 86] width 35 height 6
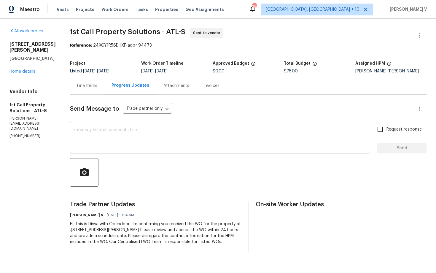
click at [34, 133] on p "(678) 814-5322" at bounding box center [32, 135] width 46 height 5
click at [96, 91] on div "Line Items" at bounding box center [87, 85] width 34 height 17
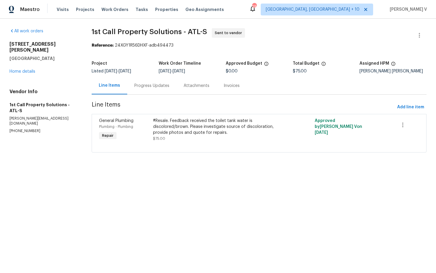
click at [29, 128] on p "(678) 814-5322" at bounding box center [43, 130] width 68 height 5
copy p "(678) 814-5322"
click at [28, 110] on div "Vendor Info 1st Call Property Solutions - ATL-S michael@1stcallpropertysolution…" at bounding box center [43, 111] width 68 height 45
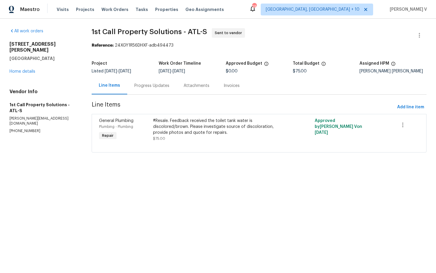
click at [28, 110] on div "Vendor Info 1st Call Property Solutions - ATL-S michael@1stcallpropertysolution…" at bounding box center [43, 111] width 68 height 45
click at [159, 96] on section "1st Call Property Solutions - ATL-S Sent to vendor Reference: 24XGY1R56DHXF-adb…" at bounding box center [259, 93] width 335 height 131
click at [159, 86] on div "Progress Updates" at bounding box center [151, 86] width 35 height 6
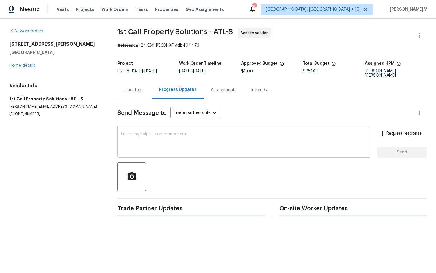
click at [164, 132] on textarea at bounding box center [243, 142] width 245 height 21
paste textarea "Hi Team, Could you please accept the work order and provide the progress status…"
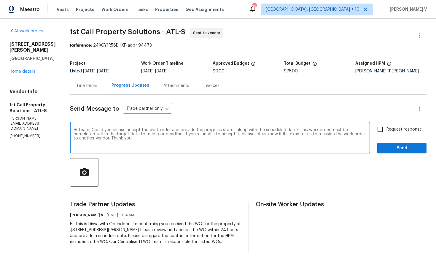
type textarea "Hi Team, Could you please accept the work order and provide the progress status…"
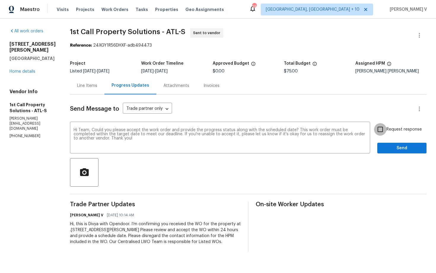
click at [385, 129] on input "Request response" at bounding box center [380, 129] width 12 height 12
checkbox input "true"
click at [388, 147] on span "Send" at bounding box center [402, 147] width 40 height 7
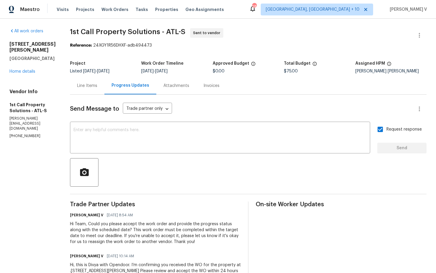
click at [28, 116] on div "Vendor Info 1st Call Property Solutions - ATL-S michael@1stcallpropertysolution…" at bounding box center [32, 114] width 46 height 50
copy p "(678) 814-5322"
click at [28, 69] on link "Home details" at bounding box center [22, 71] width 26 height 4
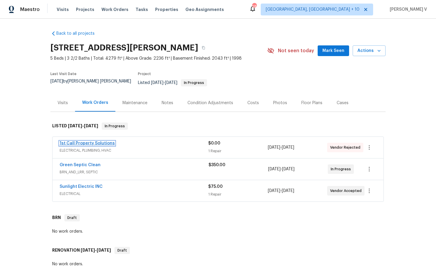
click at [96, 141] on link "1st Call Property Solutions" at bounding box center [87, 143] width 55 height 4
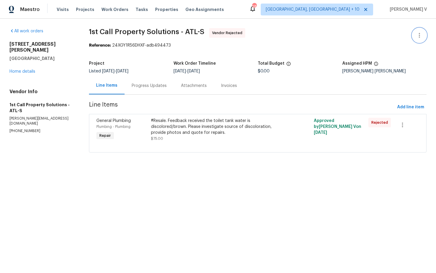
click at [415, 34] on button "button" at bounding box center [419, 35] width 14 height 14
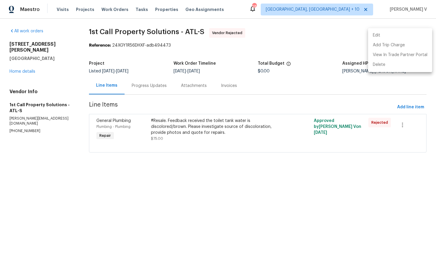
click at [415, 34] on li "Edit" at bounding box center [400, 36] width 64 height 10
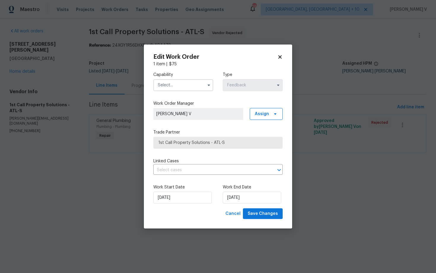
click at [173, 91] on div "Capability Type Feedback" at bounding box center [217, 81] width 129 height 29
click at [178, 88] on input "text" at bounding box center [183, 85] width 60 height 12
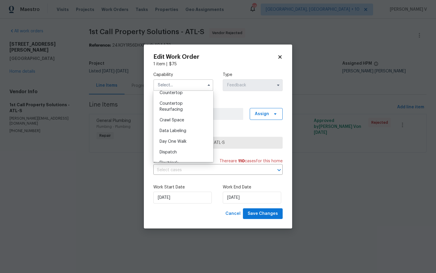
scroll to position [134, 0]
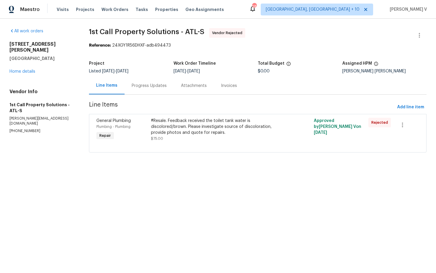
click at [97, 101] on body "Maestro Visits Projects Work Orders Tasks Properties Geo Assignments 288 Cincin…" at bounding box center [218, 84] width 436 height 169
click at [23, 69] on link "Home details" at bounding box center [22, 71] width 26 height 4
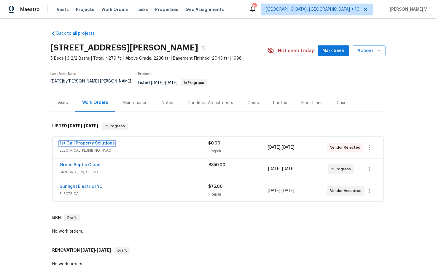
click at [109, 141] on link "1st Call Property Solutions" at bounding box center [87, 143] width 55 height 4
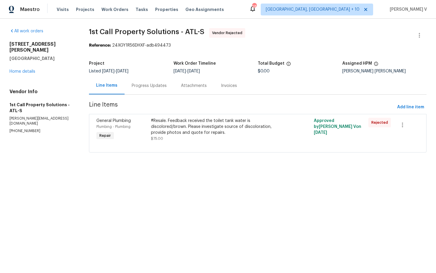
click at [419, 28] on div "All work orders 105 Laurel Ridge Ct Fayetteville, GA 30215 Home details Vendor …" at bounding box center [218, 94] width 436 height 150
click at [205, 113] on section "1st Call Property Solutions - ATL-S Vendor Rejected Reference: 24XGY1R56DHXF-ad…" at bounding box center [257, 93] width 337 height 131
click at [418, 32] on icon "button" at bounding box center [418, 35] width 7 height 7
click at [398, 33] on li "Edit" at bounding box center [400, 36] width 64 height 10
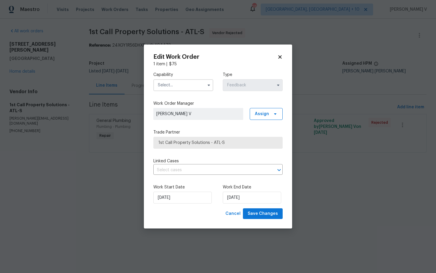
click at [191, 81] on input "text" at bounding box center [183, 85] width 60 height 12
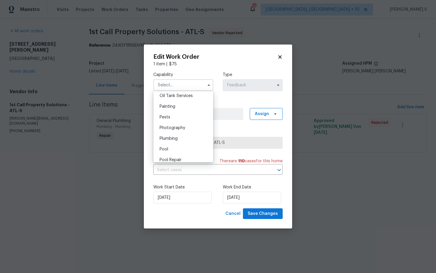
scroll to position [494, 0]
click at [175, 135] on span "Plumbing" at bounding box center [168, 134] width 18 height 4
type input "Plumbing"
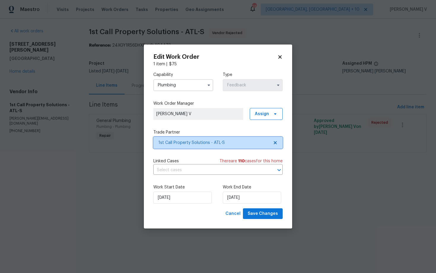
click at [277, 143] on icon at bounding box center [275, 142] width 5 height 5
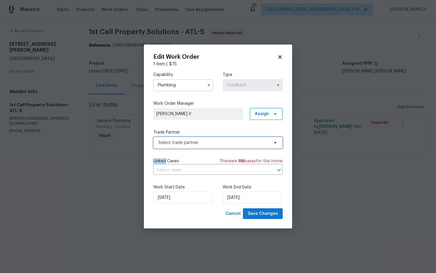
click at [277, 143] on icon at bounding box center [275, 142] width 5 height 5
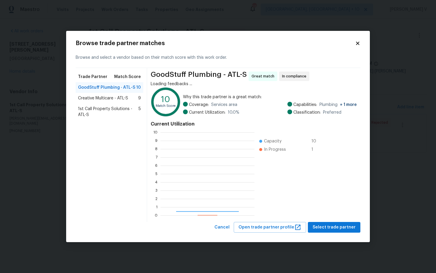
scroll to position [83, 94]
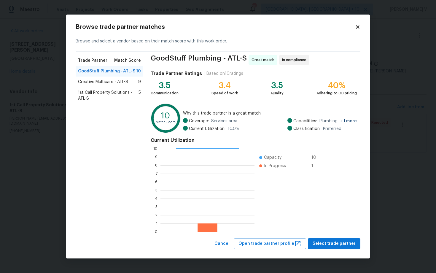
click at [102, 85] on div "Creative Multicare - ATL-S 9" at bounding box center [110, 81] width 68 height 11
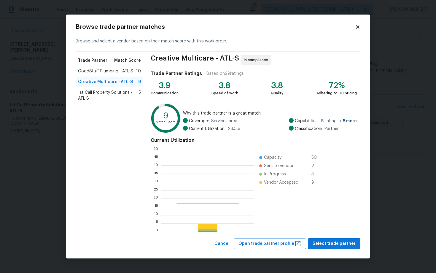
scroll to position [83, 93]
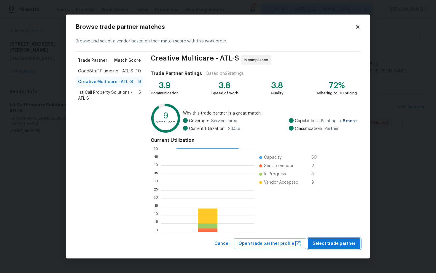
click at [334, 242] on span "Select trade partner" at bounding box center [333, 243] width 43 height 7
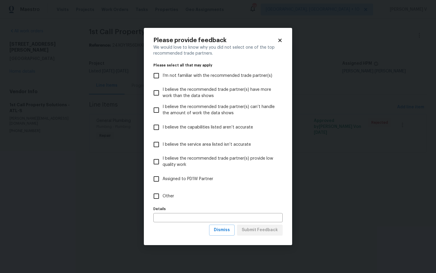
click at [209, 206] on div "Details Details" at bounding box center [217, 212] width 129 height 17
click at [170, 196] on span "Other" at bounding box center [168, 196] width 12 height 6
click at [162, 196] on input "Other" at bounding box center [156, 196] width 12 height 12
checkbox input "true"
click at [260, 230] on span "Submit Feedback" at bounding box center [260, 229] width 36 height 7
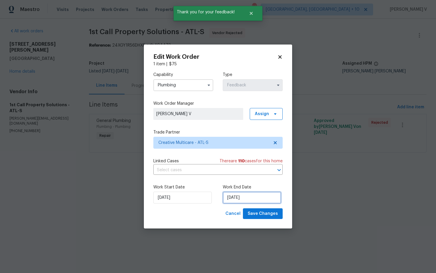
click at [235, 194] on input "04/09/2025" at bounding box center [252, 197] width 58 height 12
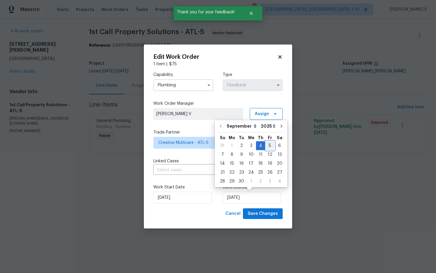
click at [265, 145] on div "5" at bounding box center [269, 145] width 9 height 8
type input "05/09/2025"
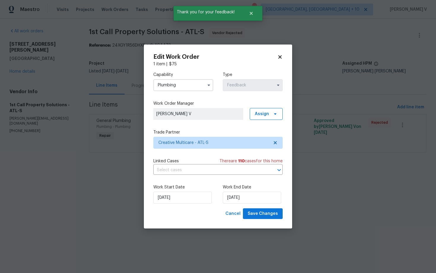
click at [173, 204] on div "Work Start Date 02/09/2025 Work End Date 05/09/2025" at bounding box center [217, 193] width 129 height 29
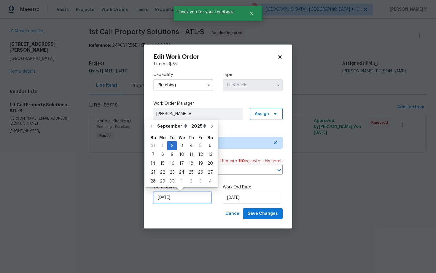
click at [174, 196] on input "02/09/2025" at bounding box center [182, 197] width 58 height 12
click at [181, 145] on div "3" at bounding box center [182, 145] width 10 height 8
type input "03/09/2025"
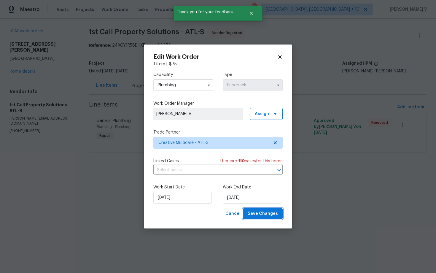
click at [245, 212] on button "Save Changes" at bounding box center [263, 213] width 40 height 11
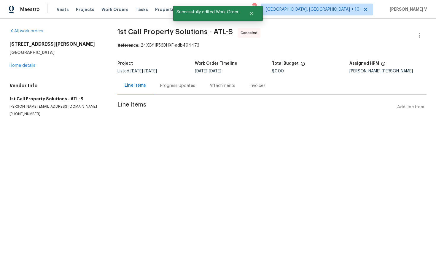
click at [178, 91] on div "Progress Updates" at bounding box center [177, 85] width 49 height 17
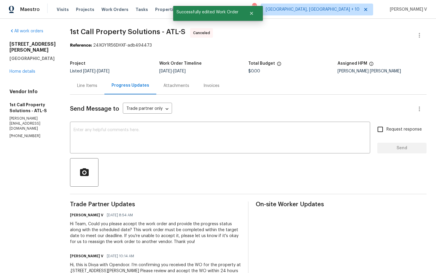
scroll to position [35, 0]
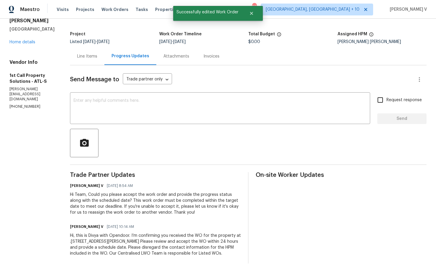
click at [121, 233] on div "Hi, this is Divya with Opendoor. I’m confirming you received the WO for the pro…" at bounding box center [155, 244] width 171 height 24
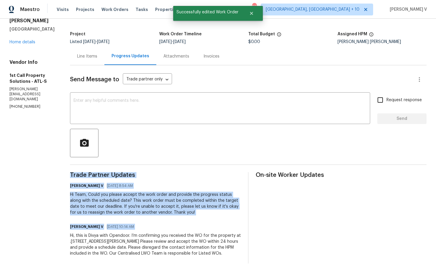
copy div "Trade Partner Updates Divya Dharshini V 09/03/2025 8:54 AM Hi Team, Could you p…"
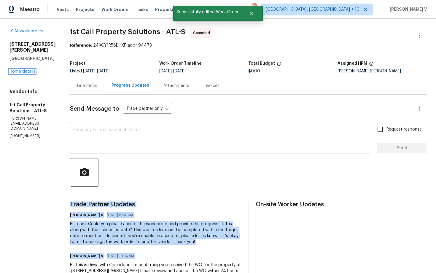
click at [28, 69] on link "Home details" at bounding box center [22, 71] width 26 height 4
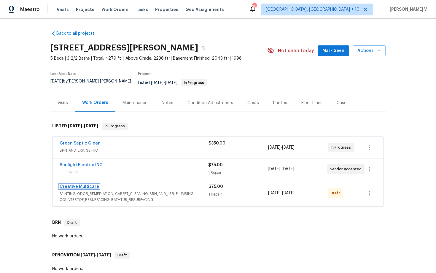
click at [81, 184] on link "Creative Multicare" at bounding box center [79, 186] width 39 height 4
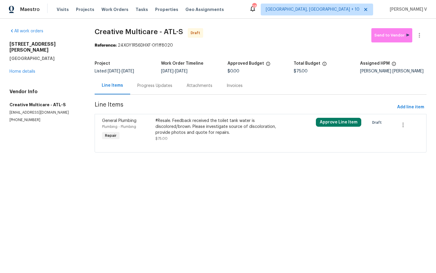
click at [163, 79] on div "Progress Updates" at bounding box center [154, 85] width 49 height 17
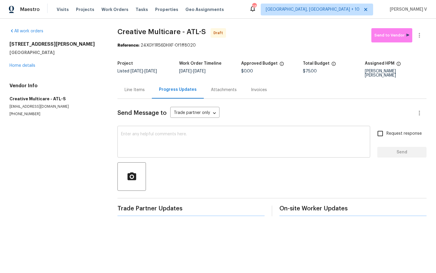
click at [176, 141] on textarea at bounding box center [243, 142] width 245 height 21
paste textarea "Hi, this is Divya with Opendoor. I’m confirming you received the WO for the pro…"
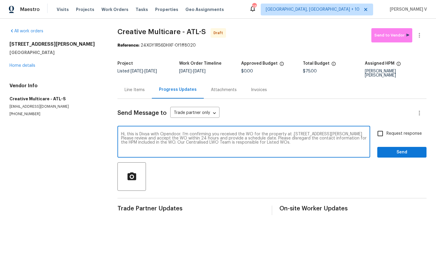
type textarea "Hi, this is Divya with Opendoor. I’m confirming you received the WO for the pro…"
click at [398, 136] on div "Request response Send" at bounding box center [401, 142] width 49 height 30
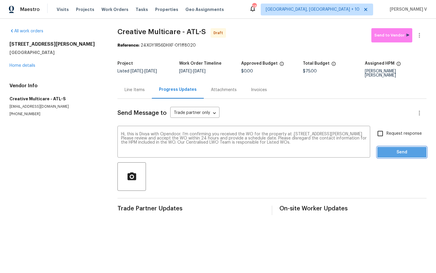
click at [397, 148] on span "Send" at bounding box center [402, 151] width 40 height 7
click at [386, 132] on input "Request response" at bounding box center [380, 133] width 12 height 12
checkbox input "true"
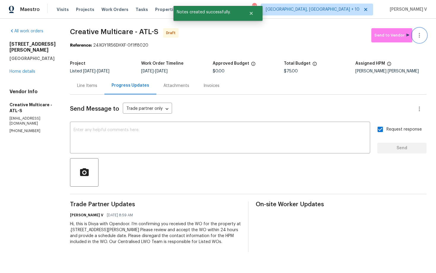
click at [423, 37] on button "button" at bounding box center [419, 35] width 14 height 14
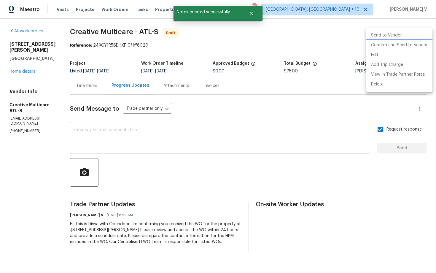
click at [412, 43] on li "Confirm and Send to Vendor" at bounding box center [399, 45] width 66 height 10
click at [182, 50] on div at bounding box center [218, 136] width 436 height 273
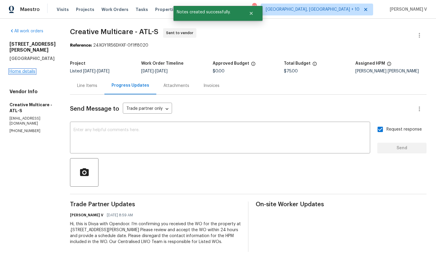
click at [19, 69] on link "Home details" at bounding box center [22, 71] width 26 height 4
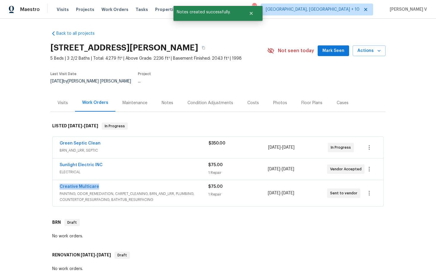
drag, startPoint x: 56, startPoint y: 183, endPoint x: 132, endPoint y: 183, distance: 76.5
click at [132, 183] on div "Creative Multicare PAINTING, ODOR_REMEDIATION, CARPET_CLEANING, BRN_AND_LRR, PL…" at bounding box center [217, 193] width 331 height 26
copy link "Creative Multicare"
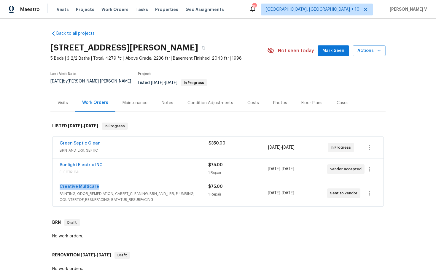
copy link "Creative Multicare"
click at [167, 21] on div "Back to all projects 105 Laurel Ridge Ct, Fayetteville, GA 30215 5 Beds | 3 2/2…" at bounding box center [218, 146] width 436 height 254
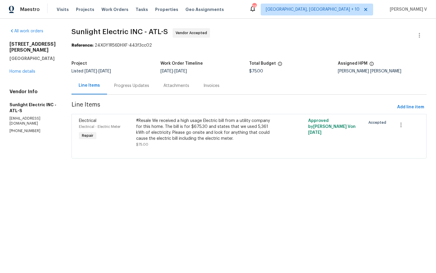
click at [184, 175] on html "Maestro Visits Projects Work Orders Tasks Properties Geo Assignments 290 Cincin…" at bounding box center [218, 87] width 436 height 175
click at [131, 83] on div "Progress Updates" at bounding box center [131, 86] width 35 height 6
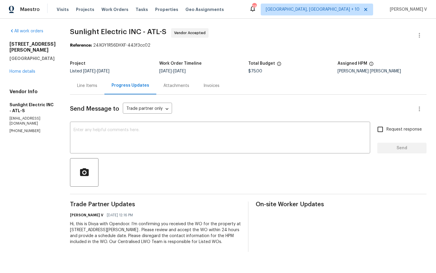
click at [104, 86] on div "Line Items" at bounding box center [87, 85] width 34 height 17
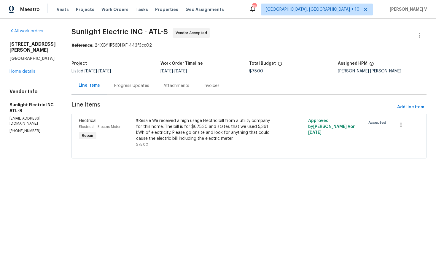
click at [138, 84] on div "Progress Updates" at bounding box center [131, 86] width 35 height 6
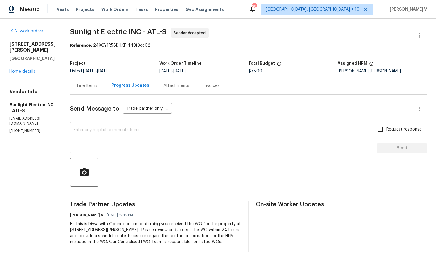
click at [115, 142] on textarea at bounding box center [219, 138] width 293 height 21
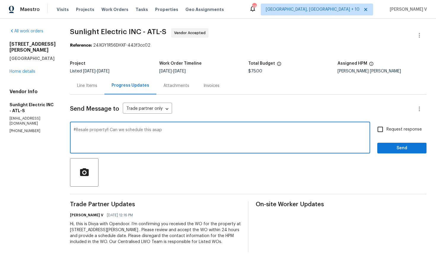
drag, startPoint x: 133, startPoint y: 130, endPoint x: 211, endPoint y: 129, distance: 78.2
click at [212, 130] on textarea "#Resale property!! Can we schedule this asap" at bounding box center [219, 138] width 293 height 21
click at [260, 130] on textarea "#Resale property!! Can we get thisscheduled at earliest" at bounding box center [219, 138] width 293 height 21
click at [256, 128] on textarea "#Resale property!! Can we get thisscheduled at earliest? Please let us know the…" at bounding box center [219, 138] width 293 height 21
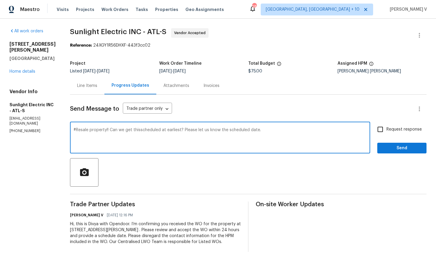
click at [256, 128] on textarea "#Resale property!! Can we get thisscheduled at earliest? Please let us know the…" at bounding box center [219, 138] width 293 height 21
click at [177, 144] on textarea "#Resale property!! Can we get thisscheduled at earliest? Please let us know the…" at bounding box center [219, 138] width 293 height 21
drag, startPoint x: 117, startPoint y: 130, endPoint x: 119, endPoint y: 139, distance: 8.6
click at [119, 139] on textarea "#Resale property!! Can we get thisscheduled at earliest? Please let us know the…" at bounding box center [219, 138] width 293 height 21
paste textarea "could we get this scheduled at the earliest? Please confirm the scheduled date.""
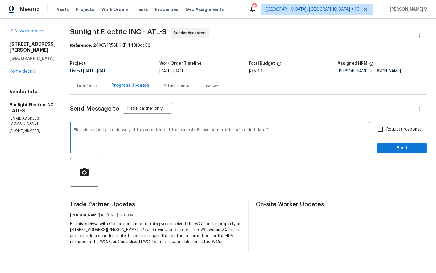
click at [119, 129] on textarea "#Resale property!! could we get this scheduled at the earliest? Please confirm …" at bounding box center [219, 138] width 293 height 21
click at [287, 130] on textarea "#Resale property!! Could we get this scheduled at the earliest? Please confirm …" at bounding box center [219, 138] width 293 height 21
type textarea "#Resale property!! Could we get this scheduled at the earliest? Please confirm …"
click at [393, 138] on div "Request response Send" at bounding box center [401, 138] width 49 height 30
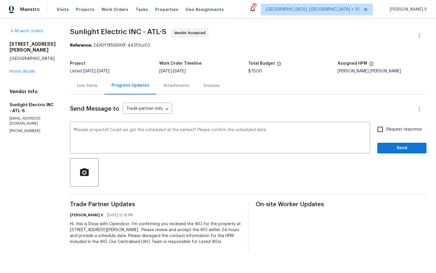
click at [386, 135] on div "Request response Send" at bounding box center [401, 138] width 49 height 30
click at [389, 148] on span "Send" at bounding box center [402, 147] width 40 height 7
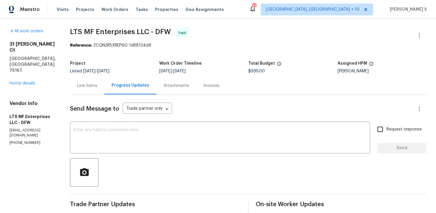
scroll to position [78, 0]
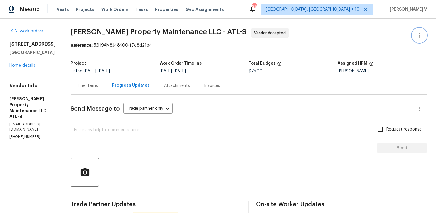
click at [419, 36] on icon "button" at bounding box center [418, 35] width 7 height 7
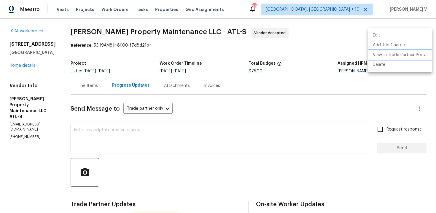
click at [391, 51] on li "View In Trade Partner Portal" at bounding box center [400, 55] width 64 height 10
click at [115, 120] on div at bounding box center [218, 106] width 436 height 213
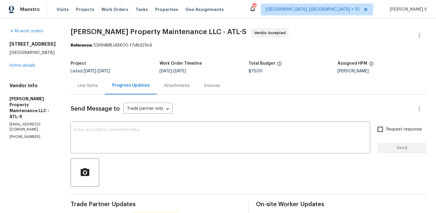
click at [106, 130] on div "Edit Add Trip Charge View In Trade Partner Portal Delete" at bounding box center [218, 106] width 436 height 213
click at [106, 130] on textarea at bounding box center [220, 138] width 292 height 21
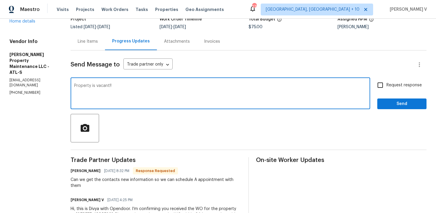
scroll to position [49, 0]
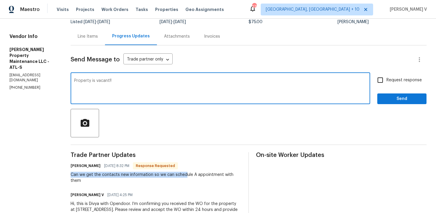
drag, startPoint x: 164, startPoint y: 171, endPoint x: 184, endPoint y: 172, distance: 20.2
click at [184, 172] on div "[PERSON_NAME] [DATE] 8:32 PM Response Requested Can we get the contacts new inf…" at bounding box center [156, 172] width 170 height 22
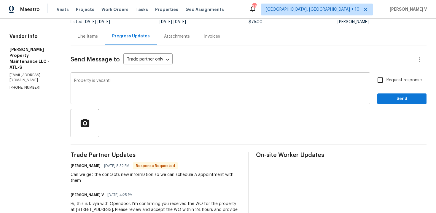
click at [130, 78] on div "Property is vacant!! x ​" at bounding box center [220, 89] width 299 height 30
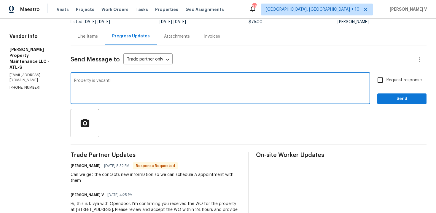
paste textarea "Lockbox code 2613"
click at [74, 88] on div "Property is vacant!! Lockbox code 2613 x ​" at bounding box center [220, 89] width 299 height 30
click at [154, 80] on textarea "Property is vacant!! Lockbox code 2613" at bounding box center [220, 89] width 292 height 21
click at [262, 84] on textarea "Property is vacant!! Lockbox code:2613" at bounding box center [220, 89] width 292 height 21
click at [143, 80] on textarea "Property is vacant!! Lockbox code:2613" at bounding box center [220, 89] width 292 height 21
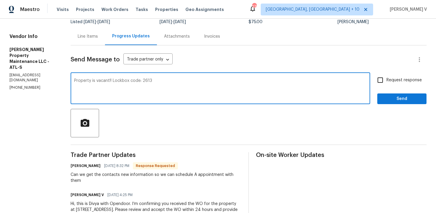
click at [156, 81] on textarea "Property is vacant!! Lockbox code: 2613" at bounding box center [220, 89] width 292 height 21
type textarea "Property is vacant!! Lockbox code: 2613. Please let us know the scheduled date!…"
click at [407, 84] on label "Request response" at bounding box center [398, 80] width 48 height 12
click at [386, 84] on input "Request response" at bounding box center [380, 80] width 12 height 12
checkbox input "true"
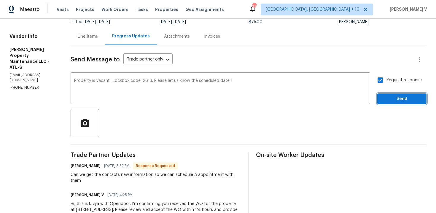
click at [395, 94] on button "Send" at bounding box center [401, 98] width 49 height 11
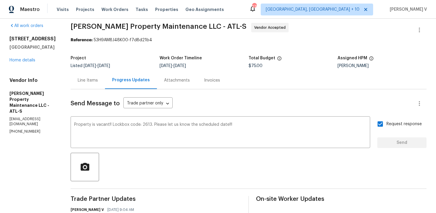
scroll to position [31, 0]
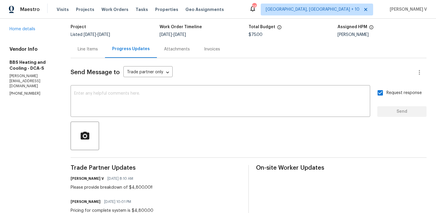
scroll to position [96, 0]
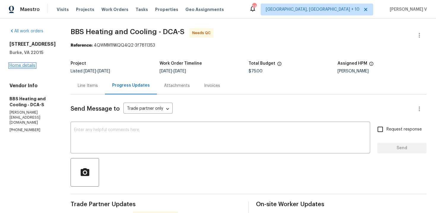
click at [26, 67] on link "Home details" at bounding box center [22, 65] width 26 height 4
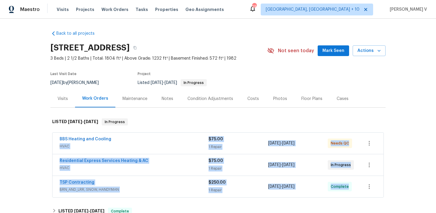
drag, startPoint x: 54, startPoint y: 138, endPoint x: 137, endPoint y: 138, distance: 82.7
copy div "HVAC $75.00 1 Repair 8/29/2025 - 9/2/2025 Needs QC Residential Express Services…"
click at [31, 130] on div "Back to all projects 6115 Martins Landing Ct, Burke, VA 22015 3 Beds | 2 1/2 Ba…" at bounding box center [218, 116] width 436 height 194
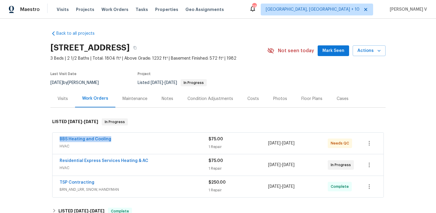
drag, startPoint x: 56, startPoint y: 138, endPoint x: 148, endPoint y: 137, distance: 92.8
click at [148, 137] on div "BBS Heating and Cooling HVAC $75.00 1 Repair 8/29/2025 - 9/2/2025 Needs QC" at bounding box center [217, 142] width 331 height 21
copy link "BBS Heating and Cooling"
click at [86, 140] on link "BBS Heating and Cooling" at bounding box center [86, 139] width 52 height 4
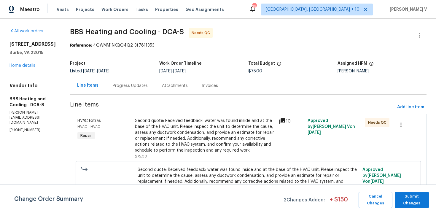
click at [148, 89] on div "Progress Updates" at bounding box center [129, 85] width 49 height 17
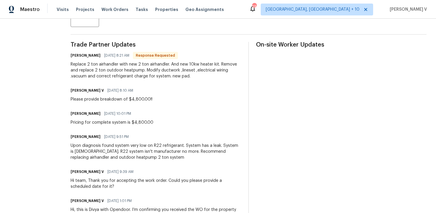
scroll to position [199, 0]
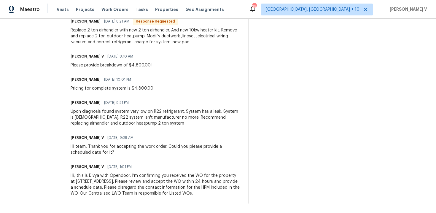
click at [108, 111] on div "Upon diagnosis found system very low on R22 refrigerant. System has a leak. Sys…" at bounding box center [156, 117] width 170 height 18
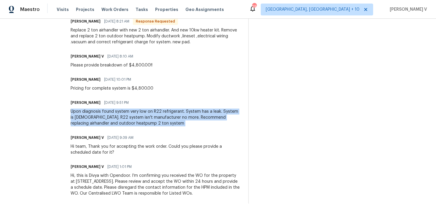
copy div "Upon diagnosis found system very low on R22 refrigerant. System has a leak. Sys…"
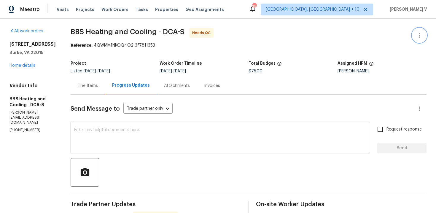
click at [422, 40] on button "button" at bounding box center [419, 35] width 14 height 14
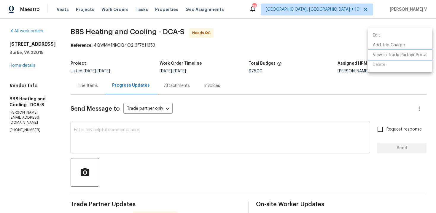
click at [394, 53] on li "View In Trade Partner Portal" at bounding box center [400, 55] width 64 height 10
click at [101, 76] on div at bounding box center [218, 106] width 436 height 213
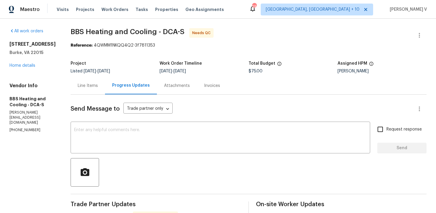
click at [98, 84] on div "Line Items" at bounding box center [88, 86] width 20 height 6
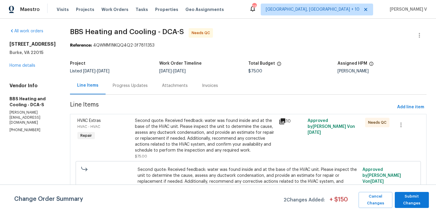
click at [187, 133] on div "Second quote: Received feedback: water was found inside and at the base of the …" at bounding box center [205, 136] width 140 height 36
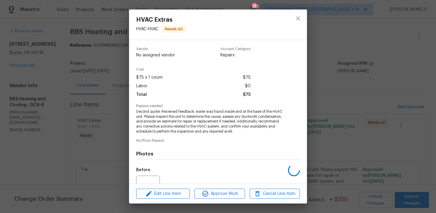
scroll to position [60, 0]
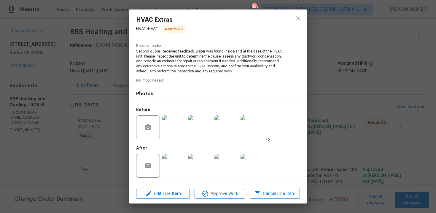
click at [178, 135] on img at bounding box center [174, 127] width 24 height 24
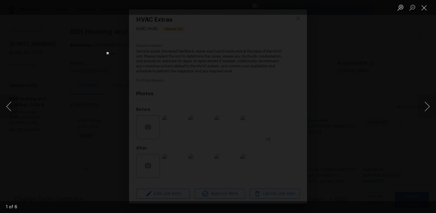
click at [355, 64] on div "Lightbox" at bounding box center [218, 106] width 436 height 213
click at [425, 12] on button "Close lightbox" at bounding box center [424, 7] width 12 height 10
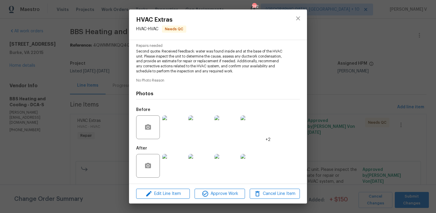
click at [173, 159] on img at bounding box center [174, 166] width 24 height 24
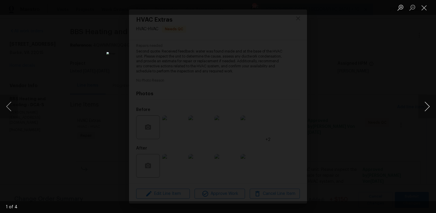
click at [428, 102] on button "Next image" at bounding box center [427, 107] width 18 height 24
click at [4, 105] on button "Previous image" at bounding box center [9, 107] width 18 height 24
click at [423, 103] on button "Next image" at bounding box center [427, 107] width 18 height 24
click at [428, 101] on button "Next image" at bounding box center [427, 107] width 18 height 24
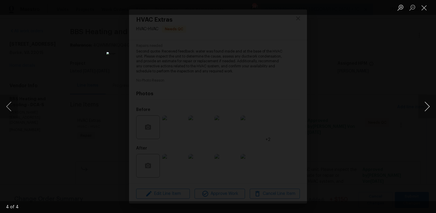
click at [423, 102] on button "Next image" at bounding box center [427, 107] width 18 height 24
click at [424, 102] on button "Next image" at bounding box center [427, 107] width 18 height 24
click at [424, 103] on button "Next image" at bounding box center [427, 107] width 18 height 24
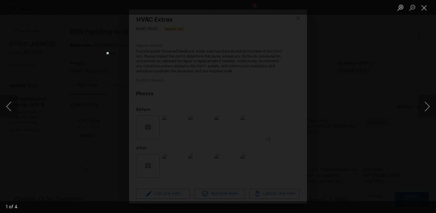
click at [97, 75] on div "Lightbox" at bounding box center [218, 106] width 436 height 213
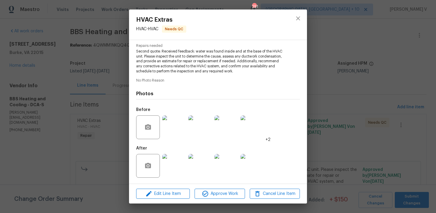
click at [174, 130] on img at bounding box center [174, 127] width 24 height 24
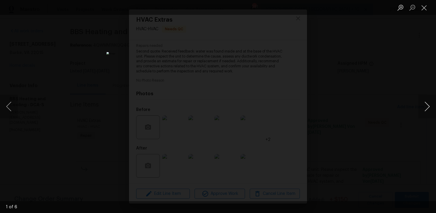
click at [423, 101] on button "Next image" at bounding box center [427, 107] width 18 height 24
click at [121, 64] on div "Lightbox" at bounding box center [218, 106] width 436 height 213
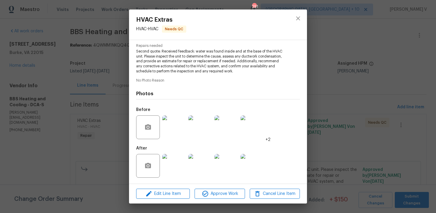
click at [121, 64] on div "Lightbox" at bounding box center [218, 106] width 436 height 213
click at [128, 79] on div "HVAC Extras HVAC - HVAC Needs QC Vendor BBS Heating and Cooling Account Categor…" at bounding box center [218, 106] width 436 height 213
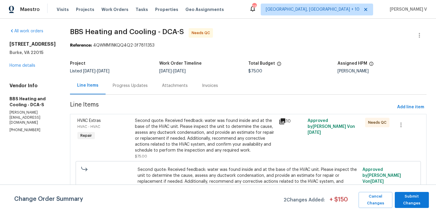
click at [121, 86] on div "Progress Updates" at bounding box center [129, 85] width 49 height 17
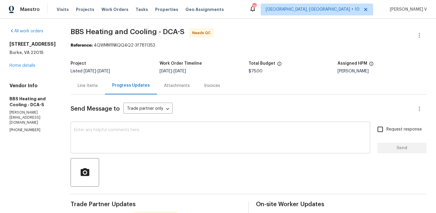
click at [132, 140] on textarea at bounding box center [220, 138] width 292 height 21
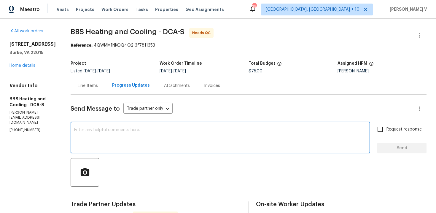
paste textarea "Hey thanks! We will review and get back to you."
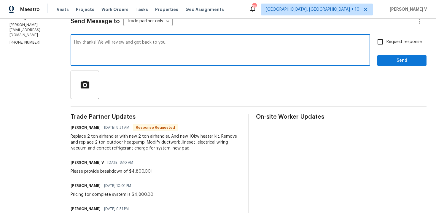
scroll to position [96, 0]
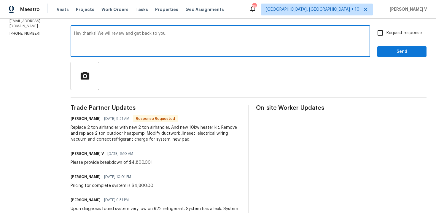
type textarea "Hey thanks! We will review and get back to you."
click at [391, 28] on label "Request response" at bounding box center [398, 33] width 48 height 12
click at [386, 28] on input "Request response" at bounding box center [380, 33] width 12 height 12
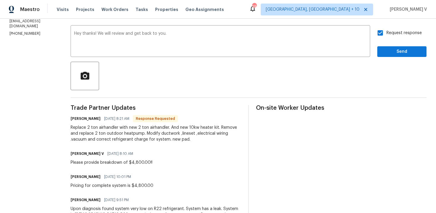
click at [379, 35] on input "Request response" at bounding box center [380, 33] width 12 height 12
checkbox input "false"
click at [387, 48] on button "Send" at bounding box center [401, 51] width 49 height 11
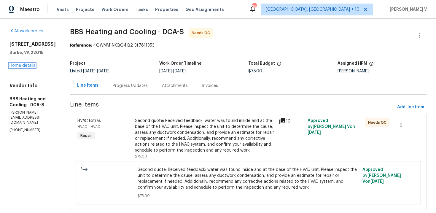
click at [26, 66] on link "Home details" at bounding box center [22, 65] width 26 height 4
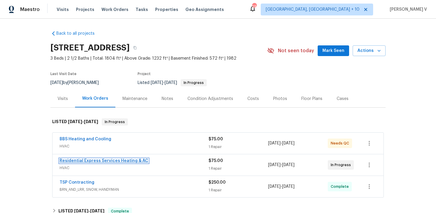
click at [79, 162] on link "Residential Express Services Heating & AC" at bounding box center [104, 161] width 89 height 4
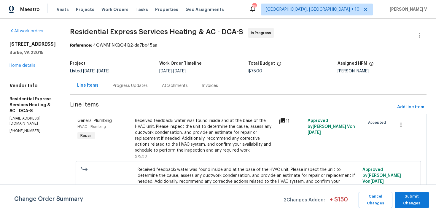
click at [133, 90] on div "Progress Updates" at bounding box center [129, 85] width 49 height 17
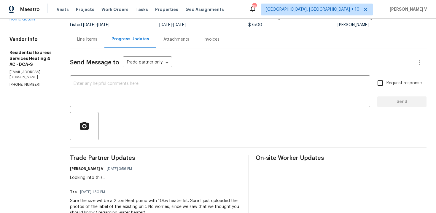
scroll to position [47, 0]
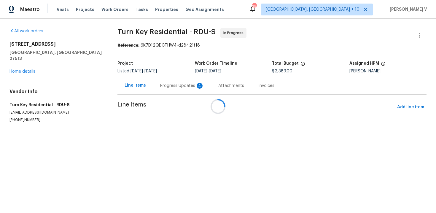
click at [160, 84] on div "Progress Updates 4" at bounding box center [182, 86] width 44 height 6
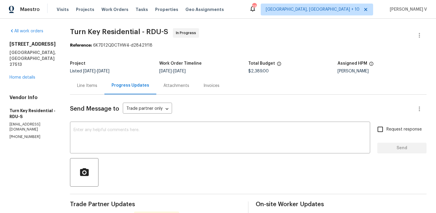
click at [91, 76] on div "Project Listed [DATE] - [DATE] Work Order Timeline [DATE] - [DATE] Total Budget…" at bounding box center [248, 67] width 356 height 19
click at [97, 85] on div "Line Items" at bounding box center [87, 86] width 20 height 6
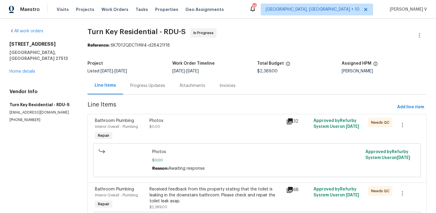
click at [154, 77] on div "Progress Updates" at bounding box center [147, 85] width 49 height 17
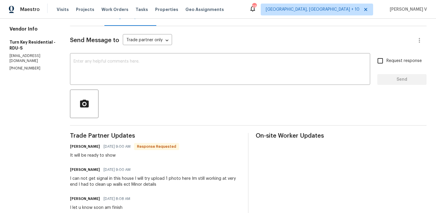
scroll to position [66, 0]
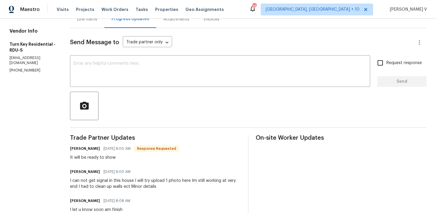
click at [25, 68] on p "(919) 805-2596" at bounding box center [32, 70] width 46 height 5
copy p "(919) 805-2596"
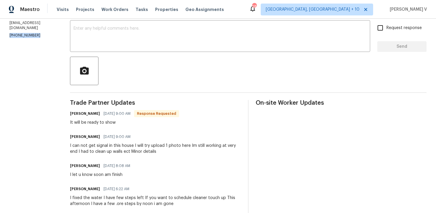
scroll to position [140, 0]
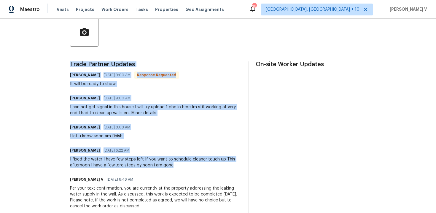
drag, startPoint x: 83, startPoint y: 63, endPoint x: 191, endPoint y: 165, distance: 148.4
copy div "Trade Partner Updates Maria Johnson 09/03/2025 9:00 AM Response Requested It wi…"
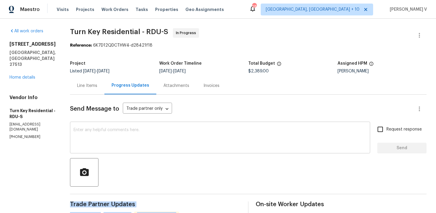
click at [132, 137] on textarea at bounding box center [219, 138] width 293 height 21
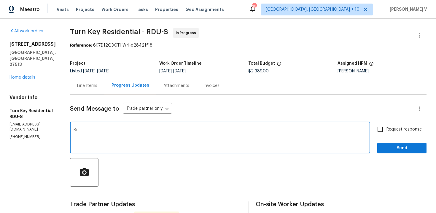
type textarea "B"
paste textarea "confirm the exact time you expect to have everything completed today?"
drag, startPoint x: 90, startPoint y: 129, endPoint x: 68, endPoint y: 132, distance: 21.6
click at [99, 132] on textarea "confirm the exact time you expect to have everything completed today?" at bounding box center [219, 138] width 293 height 21
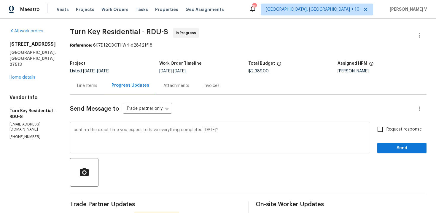
click at [86, 131] on div "confirm the exact time you expect to have everything completed today? x ​" at bounding box center [220, 138] width 300 height 30
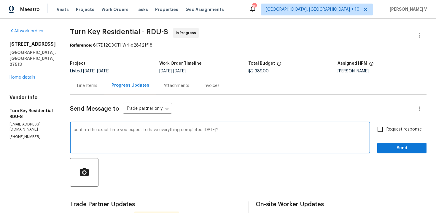
click at [89, 129] on textarea "confirm the exact time you expect to have everything completed today?" at bounding box center [219, 138] width 293 height 21
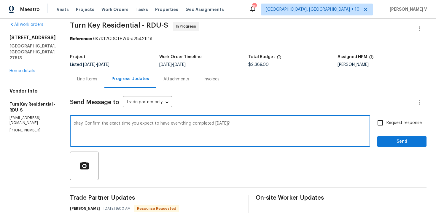
scroll to position [7, 0]
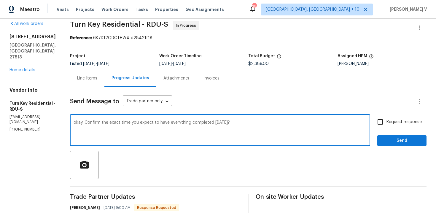
type textarea "okay. Confirm the exact time you expect to have everything completed today?"
click at [379, 117] on input "Request response" at bounding box center [380, 122] width 12 height 12
checkbox input "true"
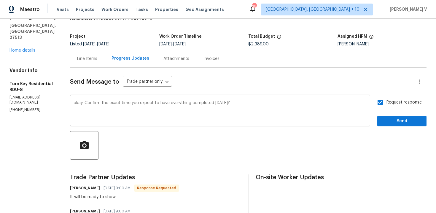
scroll to position [54, 0]
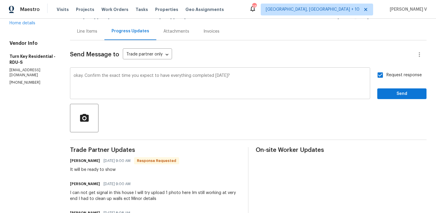
click at [247, 76] on textarea "okay. Confirm the exact time you expect to have everything completed today?" at bounding box center [219, 83] width 293 height 21
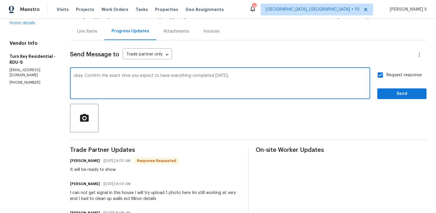
paste textarea "so that we can schedule cleaning accordingly?"
click at [0, 0] on qb-div "Remove the comma today , so" at bounding box center [0, 0] width 0 height 0
type textarea "okay. Confirm the exact time you expect to have everything completed today so t…"
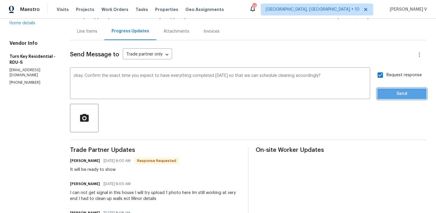
click at [392, 89] on button "Send" at bounding box center [401, 93] width 49 height 11
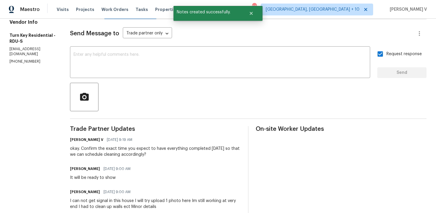
scroll to position [106, 0]
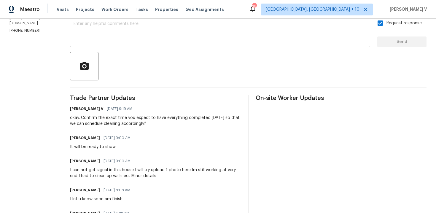
click at [136, 38] on textarea at bounding box center [219, 32] width 293 height 21
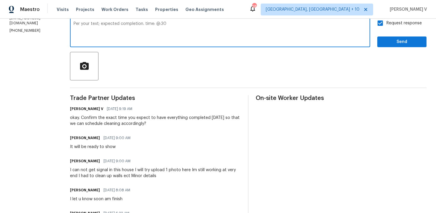
drag, startPoint x: 168, startPoint y: 24, endPoint x: 210, endPoint y: 23, distance: 42.7
click at [210, 23] on textarea "Per your text; expected completion. time: @:30" at bounding box center [219, 32] width 293 height 21
click at [0, 0] on span "text," at bounding box center [0, 0] width 0 height 0
click at [159, 24] on textarea "Per your text, expected completion. time will be 2:30." at bounding box center [219, 32] width 293 height 21
click at [0, 0] on span "expected" at bounding box center [0, 0] width 0 height 0
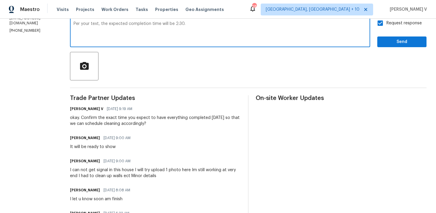
click at [178, 25] on textarea "Per your text, the expected completion time will be 2:30." at bounding box center [219, 32] width 293 height 21
type textarea "Per your text, the expected completion time will be 2:30."
click at [400, 44] on span "Send" at bounding box center [402, 41] width 40 height 7
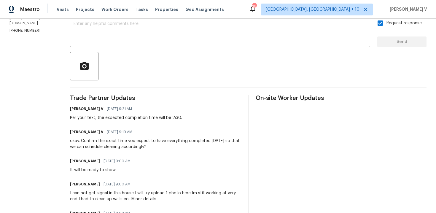
scroll to position [0, 0]
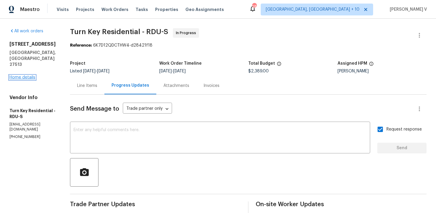
click at [30, 75] on link "Home details" at bounding box center [22, 77] width 26 height 4
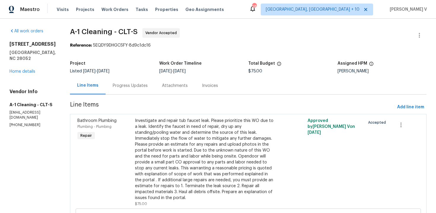
click at [130, 93] on div "Progress Updates" at bounding box center [129, 85] width 49 height 17
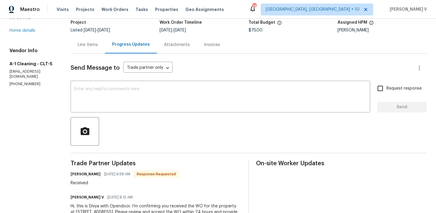
scroll to position [30, 0]
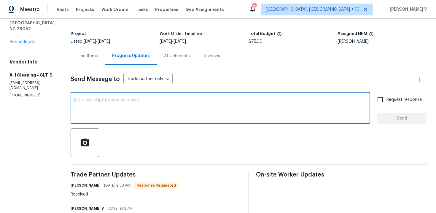
click at [95, 104] on textarea at bounding box center [220, 108] width 292 height 21
type textarea "Scheduled date please!!!"
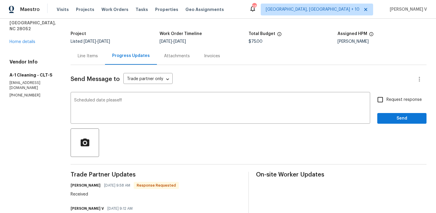
click at [394, 98] on span "Request response" at bounding box center [403, 100] width 35 height 6
click at [386, 98] on input "Request response" at bounding box center [380, 99] width 12 height 12
checkbox input "true"
click at [394, 113] on button "Send" at bounding box center [401, 118] width 49 height 11
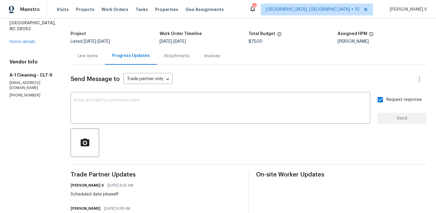
click at [85, 52] on div "Line Items" at bounding box center [88, 55] width 34 height 17
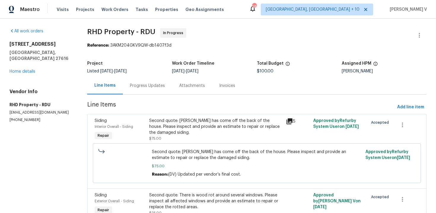
click at [145, 74] on div "Project Listed [DATE] - [DATE] Work Order Timeline [DATE] - [DATE] Total Budget…" at bounding box center [256, 67] width 339 height 19
click at [143, 84] on div "Progress Updates" at bounding box center [147, 86] width 35 height 6
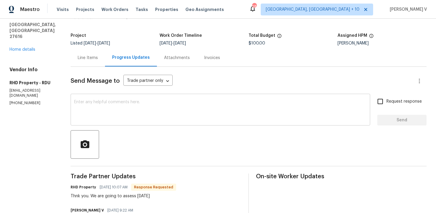
scroll to position [59, 0]
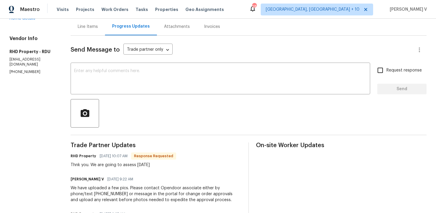
click at [116, 97] on div "Send Message to Trade partner only Trade partner only ​ x ​ Request response Se…" at bounding box center [249, 175] width 356 height 279
click at [111, 88] on textarea at bounding box center [220, 79] width 292 height 21
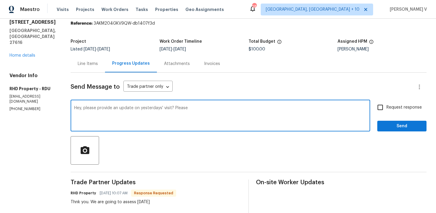
scroll to position [7, 0]
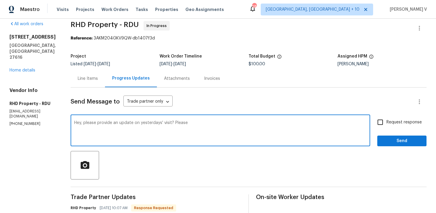
click at [97, 123] on textarea "Hey, please provide an update on yesterdays' visit? Please" at bounding box center [220, 131] width 292 height 21
type textarea "Hey, please provide an update on yesterdays' visit? Please"
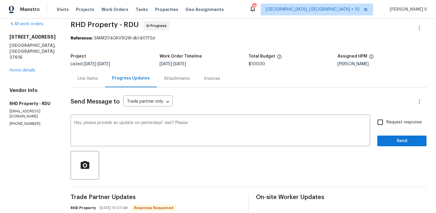
click at [95, 84] on div "Line Items" at bounding box center [88, 78] width 34 height 17
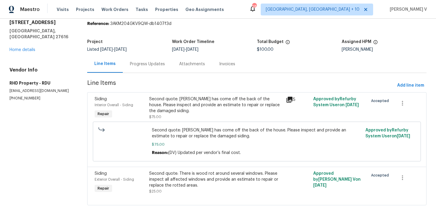
scroll to position [31, 0]
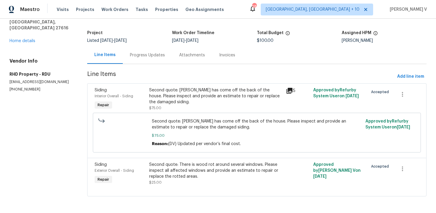
click at [142, 59] on div "Progress Updates" at bounding box center [147, 54] width 49 height 17
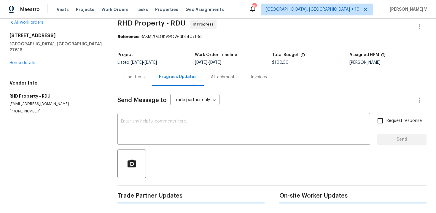
scroll to position [9, 0]
click at [159, 128] on textarea at bounding box center [243, 129] width 245 height 21
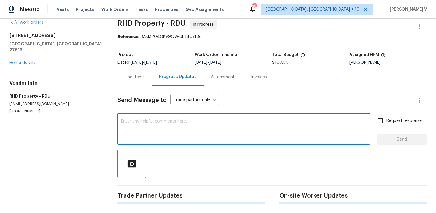
paste textarea "Hey, please provide an update on yesterdays' visit? Please"
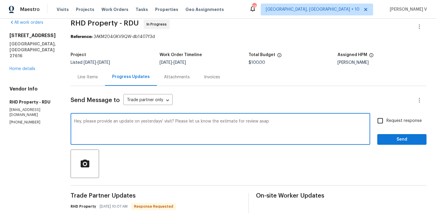
click at [0, 0] on div "[DATE]" at bounding box center [0, 0] width 0 height 0
click at [0, 0] on span "visit." at bounding box center [0, 0] width 0 height 0
click at [0, 0] on div "ASAP." at bounding box center [0, 0] width 0 height 0
type textarea "Hey, please provide an update on [DATE] visit. Please let us know the estimate …"
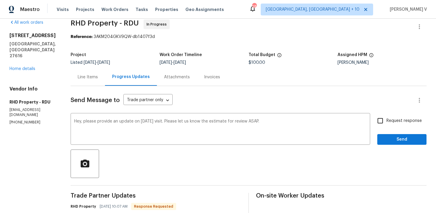
click at [392, 116] on label "Request response" at bounding box center [398, 120] width 48 height 12
click at [386, 116] on input "Request response" at bounding box center [380, 120] width 12 height 12
checkbox input "true"
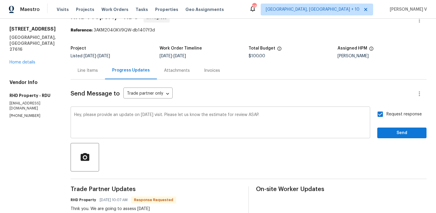
scroll to position [15, 0]
click at [411, 132] on span "Send" at bounding box center [402, 132] width 40 height 7
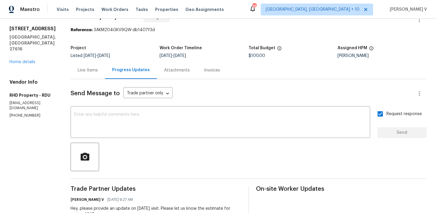
click at [28, 54] on div "All work orders [STREET_ADDRESS] Home details Vendor Info RHD Property - RDU [E…" at bounding box center [32, 65] width 47 height 105
click at [28, 60] on link "Home details" at bounding box center [22, 62] width 26 height 4
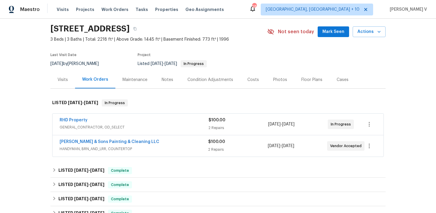
scroll to position [21, 0]
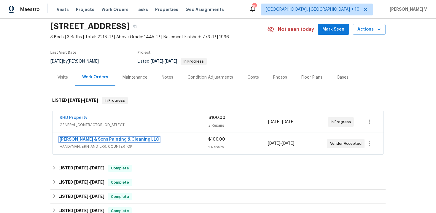
click at [84, 139] on link "Hodge & Sons Painting & Cleaning LLC" at bounding box center [110, 139] width 100 height 4
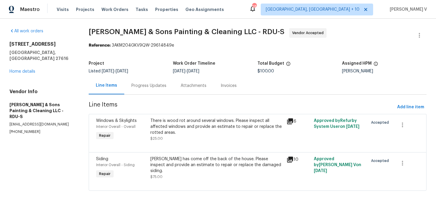
click at [161, 84] on div "Progress Updates" at bounding box center [148, 86] width 35 height 6
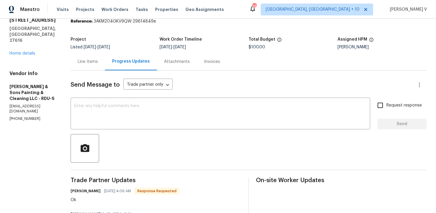
scroll to position [48, 0]
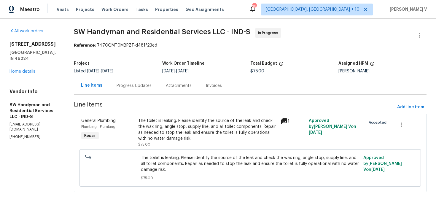
click at [131, 84] on div "Progress Updates" at bounding box center [133, 86] width 35 height 6
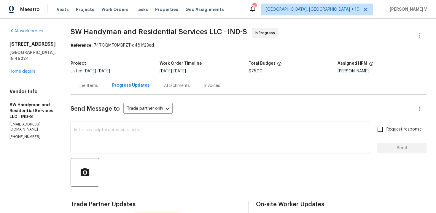
click at [89, 92] on div "Line Items" at bounding box center [88, 85] width 34 height 17
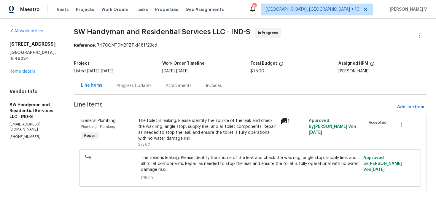
click at [195, 127] on div "The toilet is leaking. Please identify the source of the leak and check the wax…" at bounding box center [207, 130] width 138 height 24
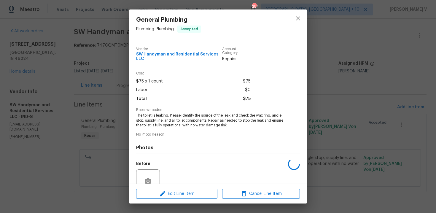
scroll to position [54, 0]
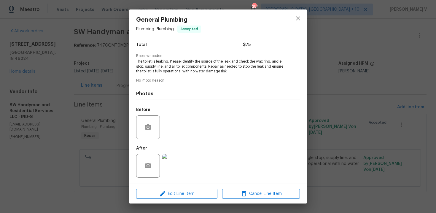
click at [161, 187] on div "Edit Line Item Cancel Line Item" at bounding box center [218, 194] width 178 height 20
click at [172, 175] on img at bounding box center [174, 166] width 24 height 24
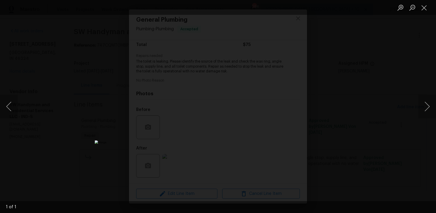
click at [212, 169] on img "Lightbox" at bounding box center [245, 213] width 300 height 146
click at [93, 132] on div "Lightbox" at bounding box center [218, 106] width 436 height 213
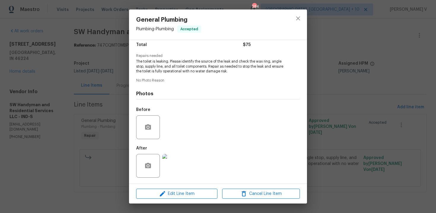
click at [93, 132] on div "General Plumbing Plumbing - Plumbing Accepted Vendor SW Handyman and Residentia…" at bounding box center [218, 106] width 436 height 213
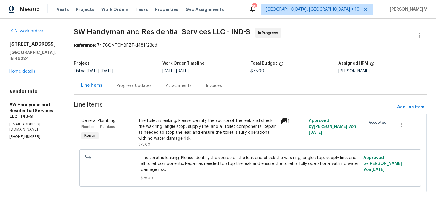
click at [130, 92] on div "Progress Updates" at bounding box center [133, 85] width 49 height 17
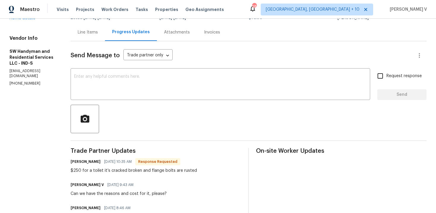
scroll to position [54, 0]
click at [85, 38] on div "Line Items" at bounding box center [88, 31] width 34 height 17
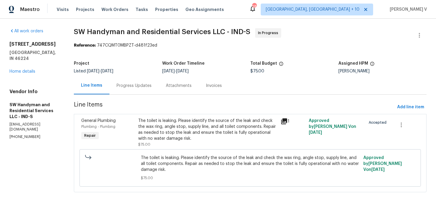
click at [185, 142] on div "The toilet is leaking. Please identify the source of the leak and check the wax…" at bounding box center [207, 133] width 138 height 30
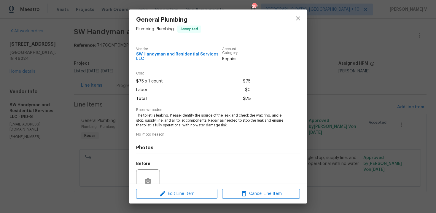
scroll to position [54, 0]
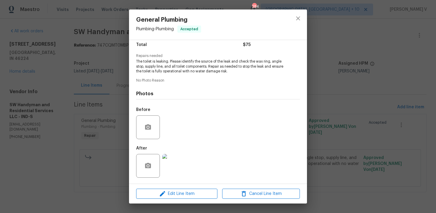
click at [109, 122] on div "General Plumbing Plumbing - Plumbing Accepted Vendor SW Handyman and Residentia…" at bounding box center [218, 106] width 436 height 213
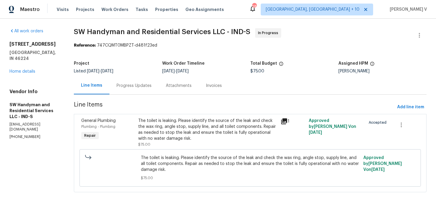
click at [128, 82] on div "Progress Updates" at bounding box center [133, 85] width 49 height 17
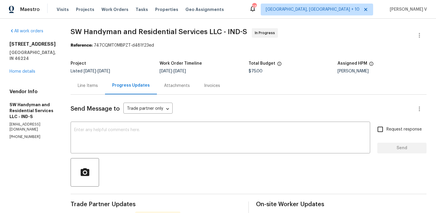
click at [87, 86] on div "Line Items" at bounding box center [88, 86] width 20 height 6
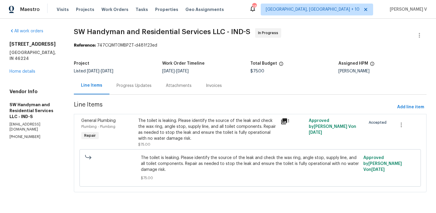
click at [158, 130] on div "The toilet is leaking. Please identify the source of the leak and check the wax…" at bounding box center [207, 130] width 138 height 24
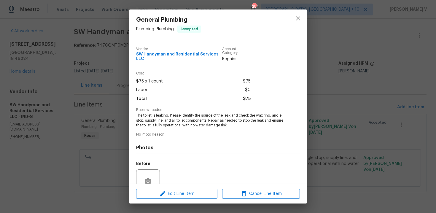
scroll to position [54, 0]
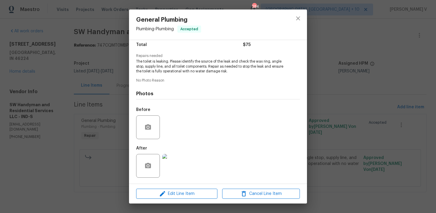
click at [176, 164] on img at bounding box center [174, 166] width 24 height 24
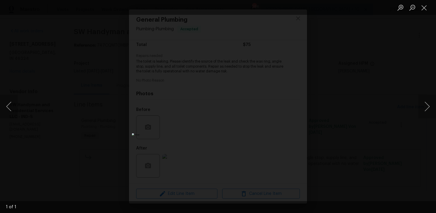
click at [209, 161] on img "Lightbox" at bounding box center [230, 181] width 196 height 96
click at [353, 78] on div "Lightbox" at bounding box center [218, 106] width 436 height 213
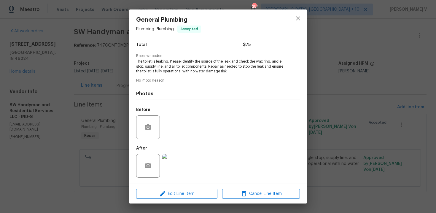
click at [353, 78] on div "Lightbox" at bounding box center [218, 106] width 436 height 213
click at [353, 78] on div "General Plumbing Plumbing - Plumbing Accepted Vendor SW Handyman and Residentia…" at bounding box center [218, 106] width 436 height 213
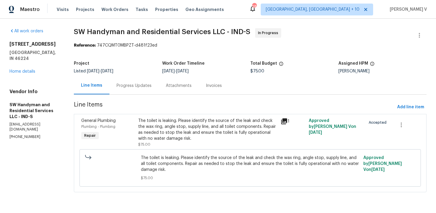
click at [137, 84] on div "Progress Updates" at bounding box center [133, 86] width 35 height 6
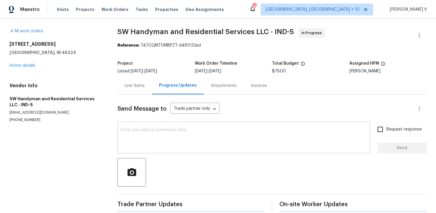
click at [145, 143] on textarea at bounding box center [243, 138] width 245 height 21
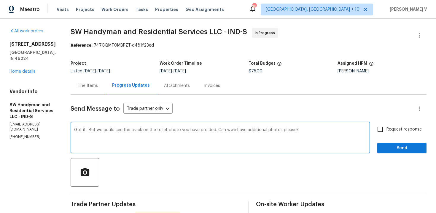
click at [145, 143] on textarea "Got it.. But we could see the crack on the toilet photo you have proided. Can w…" at bounding box center [220, 138] width 292 height 21
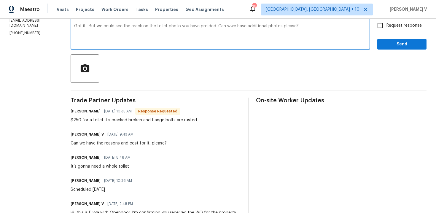
paste textarea ", thank you. We did notice a crack on the toilet in the photo provided — could …"
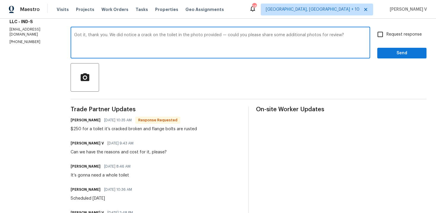
scroll to position [93, 0]
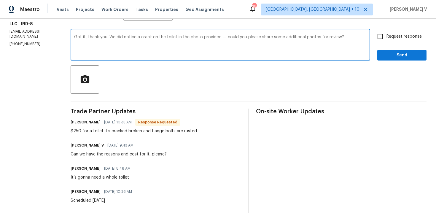
click at [122, 38] on textarea "Got it, thank you. We did notice a crack on the toilet in the photo provided — …" at bounding box center [220, 45] width 292 height 21
type textarea "Got it, thank you. We did not notice a crack on the toilet in the photo provide…"
click at [380, 40] on input "Request response" at bounding box center [380, 36] width 12 height 12
checkbox input "true"
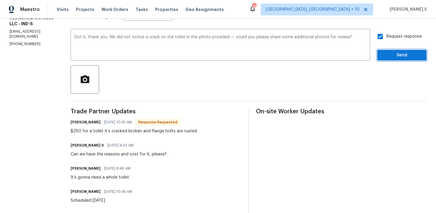
click at [392, 59] on span "Send" at bounding box center [402, 55] width 40 height 7
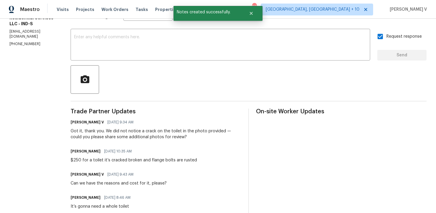
click at [28, 41] on p "(864) 417-2898" at bounding box center [32, 43] width 47 height 5
copy p "(864) 417-2898"
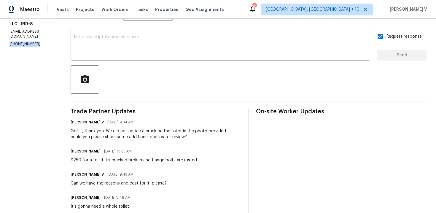
scroll to position [98, 0]
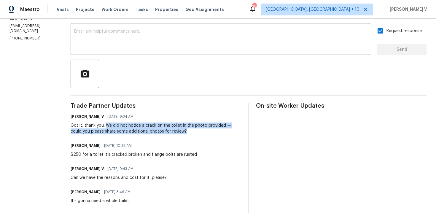
drag, startPoint x: 109, startPoint y: 124, endPoint x: 180, endPoint y: 132, distance: 70.7
click at [180, 132] on div "Got it, thank you. We did not notice a crack on the toilet in the photo provide…" at bounding box center [156, 128] width 170 height 12
copy div "We did not notice a crack on the toilet in the photo provided — could you pleas…"
click at [95, 156] on div "$250 for a toilet it’s cracked broken and flange bolts are rusted" at bounding box center [134, 154] width 126 height 6
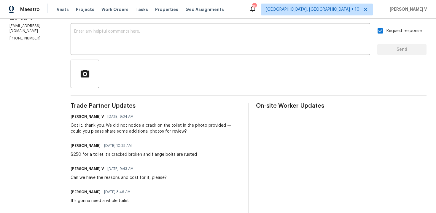
click at [95, 156] on div "$250 for a toilet it’s cracked broken and flange bolts are rusted" at bounding box center [134, 154] width 126 height 6
copy div "$250 for a toilet it’s cracked broken and flange bolts are rusted"
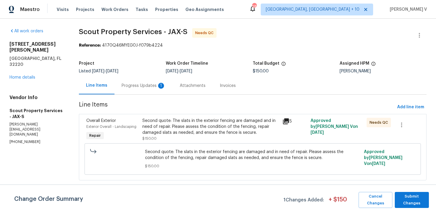
click at [137, 79] on div "Progress Updates 1" at bounding box center [143, 85] width 58 height 17
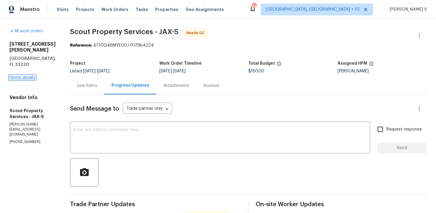
click at [24, 75] on link "Home details" at bounding box center [22, 77] width 26 height 4
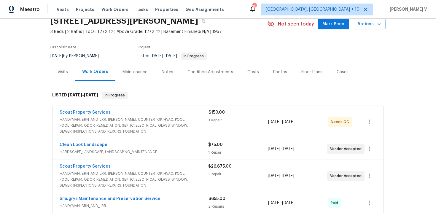
scroll to position [95, 0]
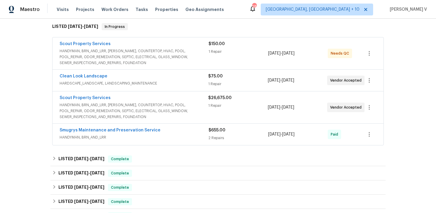
click at [132, 45] on div "Scout Property Services" at bounding box center [134, 44] width 149 height 7
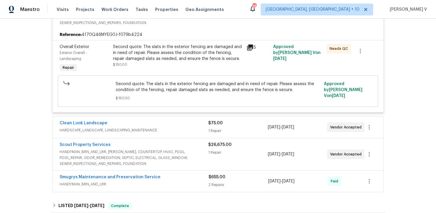
scroll to position [148, 0]
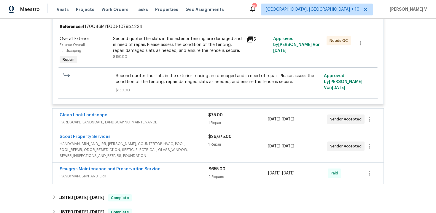
click at [159, 145] on span "HANDYMAN, BRN_AND_LRR, [PERSON_NAME], COUNTERTOP, HVAC, POOL, POOL_REPAIR, ODOR…" at bounding box center [134, 150] width 148 height 18
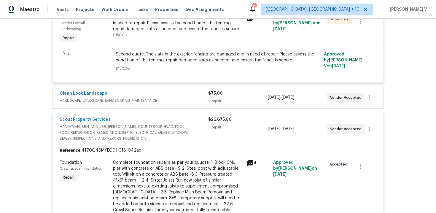
scroll to position [167, 0]
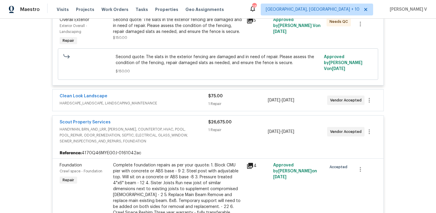
click at [158, 101] on span "HARDSCAPE_LANDSCAPE, LANDSCAPING_MAINTENANCE" at bounding box center [134, 103] width 148 height 6
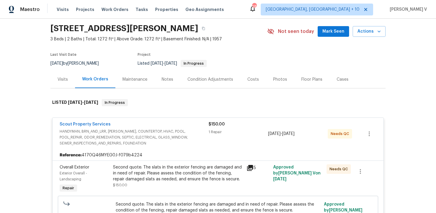
scroll to position [0, 0]
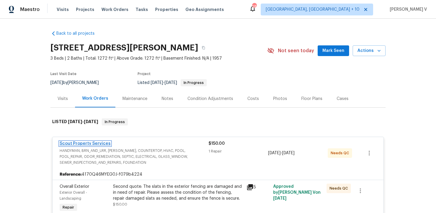
click at [85, 142] on link "Scout Property Services" at bounding box center [85, 143] width 51 height 4
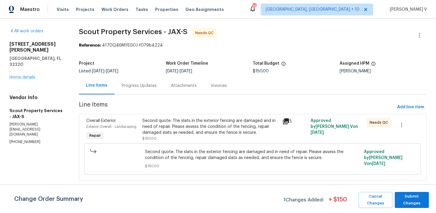
click at [151, 89] on div "Progress Updates" at bounding box center [138, 85] width 49 height 17
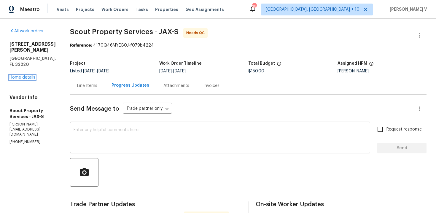
click at [21, 75] on link "Home details" at bounding box center [22, 77] width 26 height 4
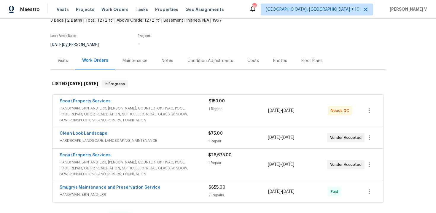
scroll to position [73, 0]
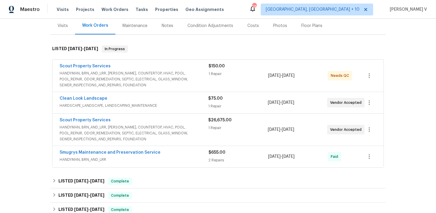
click at [162, 128] on span "HANDYMAN, BRN_AND_LRR, [PERSON_NAME], COUNTERTOP, HVAC, POOL, POOL_REPAIR, ODOR…" at bounding box center [134, 133] width 148 height 18
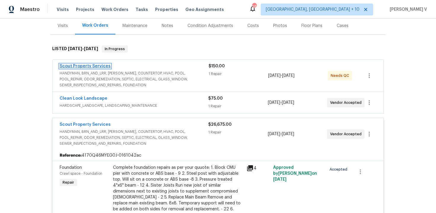
click at [101, 68] on link "Scout Property Services" at bounding box center [85, 66] width 51 height 4
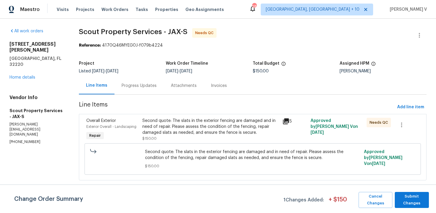
click at [171, 88] on div "Attachments" at bounding box center [184, 86] width 26 height 6
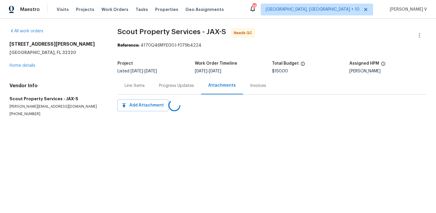
click at [169, 88] on div "Progress Updates" at bounding box center [176, 86] width 35 height 6
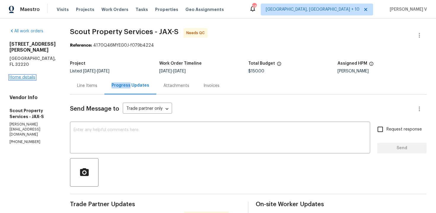
click at [23, 75] on link "Home details" at bounding box center [22, 77] width 26 height 4
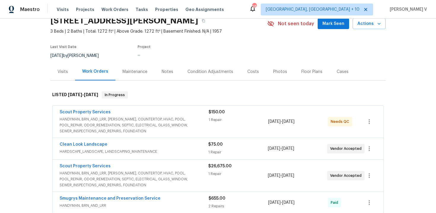
scroll to position [50, 0]
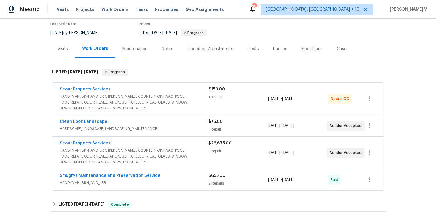
click at [127, 127] on span "HARDSCAPE_LANDSCAPE, LANDSCAPING_MAINTENANCE" at bounding box center [134, 129] width 148 height 6
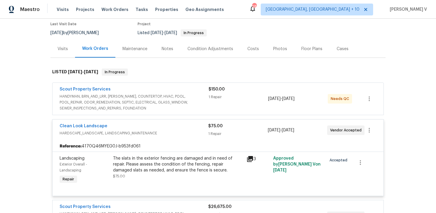
click at [153, 103] on span "HANDYMAN, BRN_AND_LRR, WELLS, COUNTERTOP, HVAC, POOL, POOL_REPAIR, ODOR_REMEDIA…" at bounding box center [134, 102] width 149 height 18
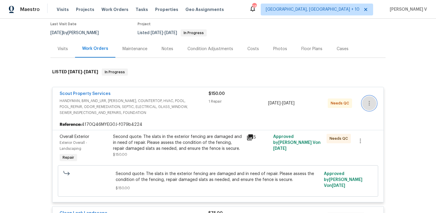
click at [369, 102] on icon "button" at bounding box center [368, 103] width 7 height 7
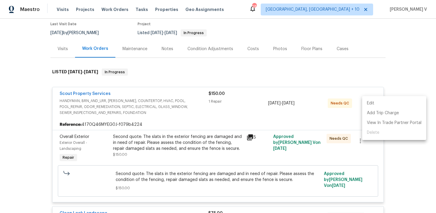
click at [369, 102] on li "Edit" at bounding box center [394, 103] width 64 height 10
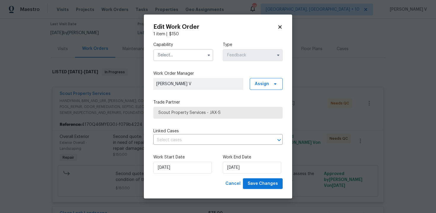
click at [179, 53] on input "text" at bounding box center [183, 55] width 60 height 12
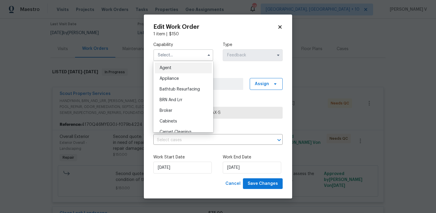
click at [97, 90] on body "Maestro Visits Projects Work Orders Tasks Properties Geo Assignments 285 Cincin…" at bounding box center [218, 106] width 436 height 213
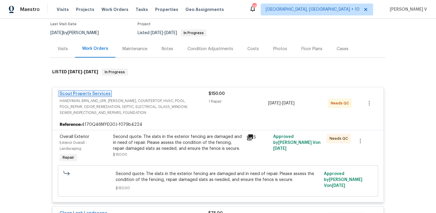
click at [88, 94] on link "Scout Property Services" at bounding box center [85, 94] width 51 height 4
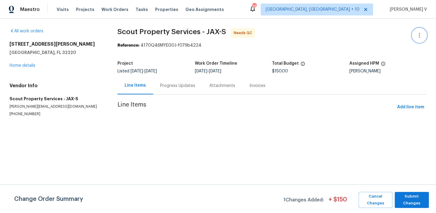
click at [422, 31] on button "button" at bounding box center [419, 35] width 14 height 14
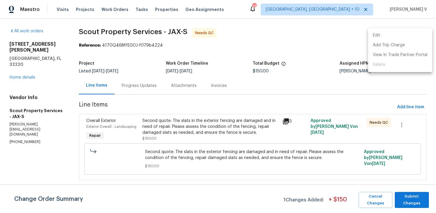
click at [407, 33] on li "Edit" at bounding box center [400, 36] width 64 height 10
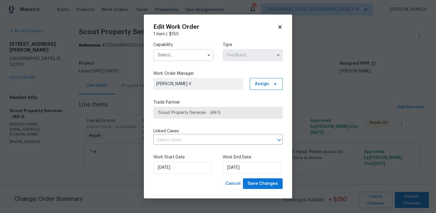
click at [200, 52] on input "text" at bounding box center [183, 55] width 60 height 12
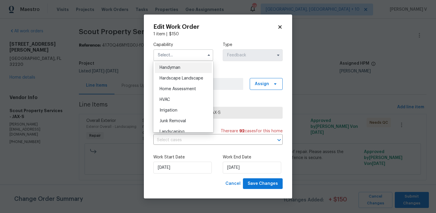
click at [179, 66] on span "Handyman" at bounding box center [169, 67] width 21 height 4
type input "Handyman"
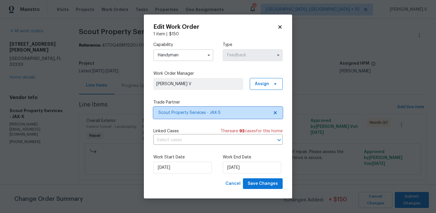
click at [273, 111] on icon at bounding box center [275, 112] width 5 height 5
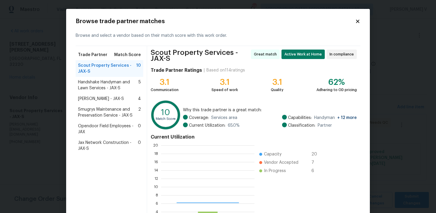
scroll to position [83, 93]
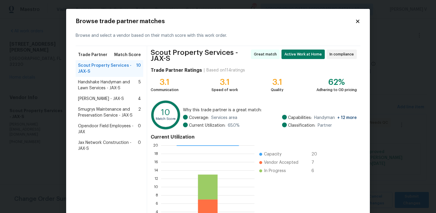
click at [107, 82] on span "Handshake Handyman and Lawn Services - JAX-S" at bounding box center [108, 85] width 60 height 12
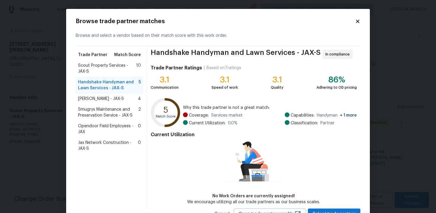
click at [103, 97] on span "Eric Hernandez - JAX-S" at bounding box center [101, 99] width 46 height 6
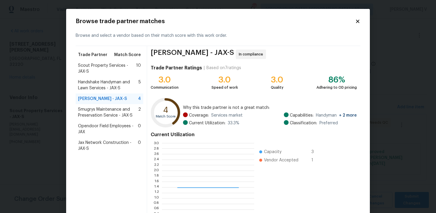
scroll to position [83, 92]
click at [100, 118] on div "Smugrys Maintenance and Preservation Service - JAX-S 2" at bounding box center [110, 112] width 68 height 17
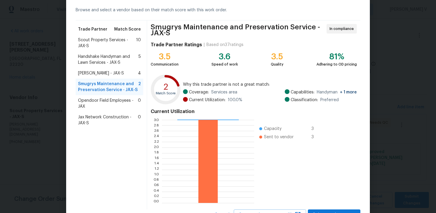
scroll to position [51, 0]
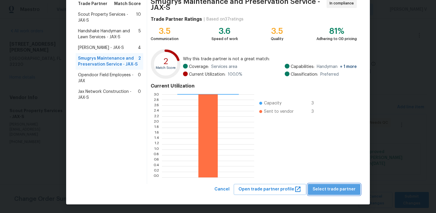
click at [338, 188] on span "Select trade partner" at bounding box center [333, 189] width 43 height 7
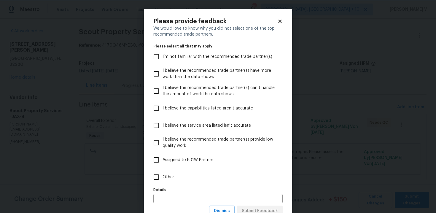
scroll to position [0, 0]
click at [208, 184] on label "Other" at bounding box center [214, 176] width 128 height 17
click at [162, 183] on input "Other" at bounding box center [156, 177] width 12 height 12
checkbox input "true"
click at [263, 206] on button "Submit Feedback" at bounding box center [260, 210] width 46 height 11
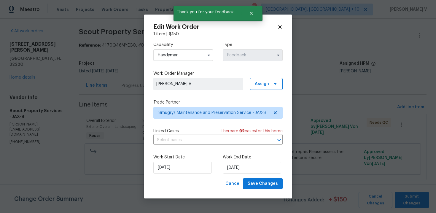
click at [126, 85] on body "Maestro Visits Projects Work Orders Tasks Properties Geo Assignments 285 Cincin…" at bounding box center [218, 98] width 436 height 197
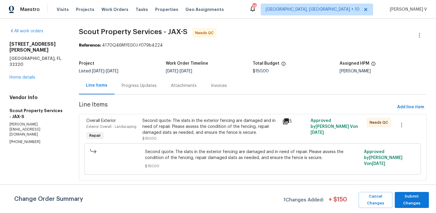
click at [134, 85] on div "Progress Updates" at bounding box center [138, 86] width 35 height 6
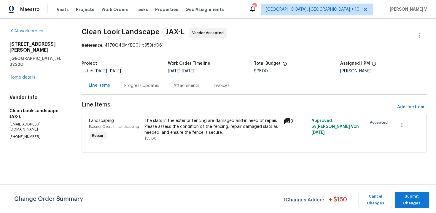
click at [148, 91] on div "Progress Updates" at bounding box center [141, 85] width 49 height 17
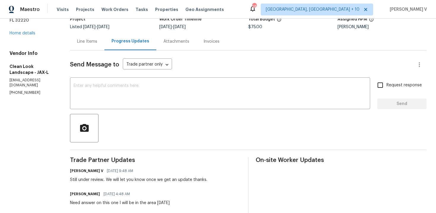
scroll to position [105, 0]
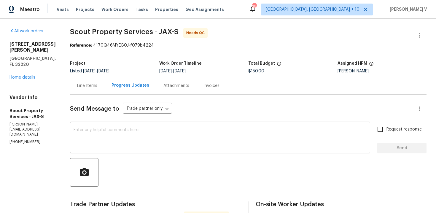
click at [86, 88] on div "Line Items" at bounding box center [87, 86] width 20 height 6
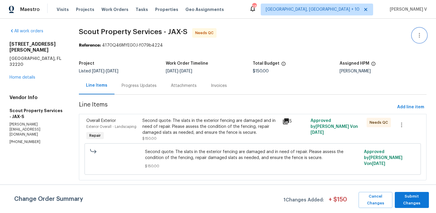
click at [415, 31] on button "button" at bounding box center [419, 35] width 14 height 14
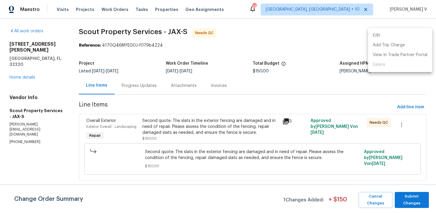
click at [391, 34] on li "Edit" at bounding box center [400, 36] width 64 height 10
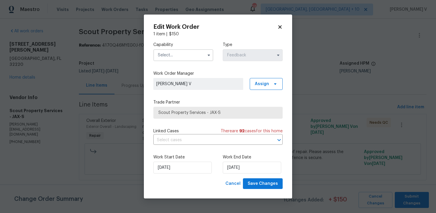
click at [193, 54] on input "text" at bounding box center [183, 55] width 60 height 12
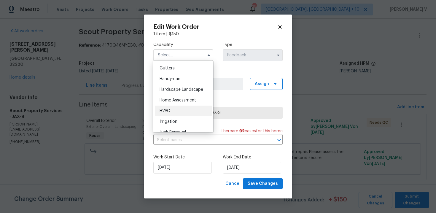
scroll to position [313, 0]
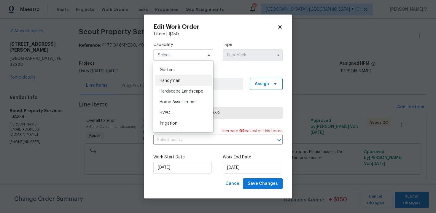
click at [174, 80] on span "Handyman" at bounding box center [169, 81] width 21 height 4
type input "Handyman"
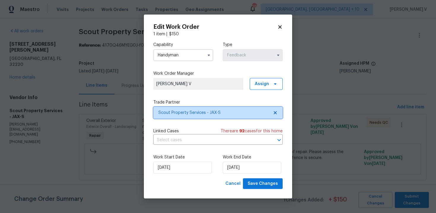
click at [275, 108] on span "Scout Property Services - JAX-S" at bounding box center [217, 113] width 129 height 12
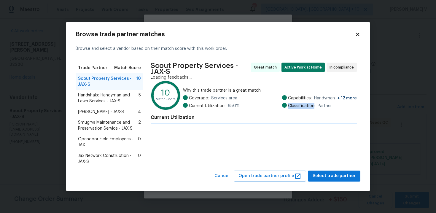
click at [275, 108] on div "Coverage: Services area Current Utilization: 65.0 % Capabilities: Handyman + 12…" at bounding box center [270, 102] width 174 height 14
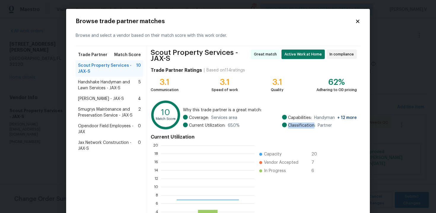
scroll to position [83, 93]
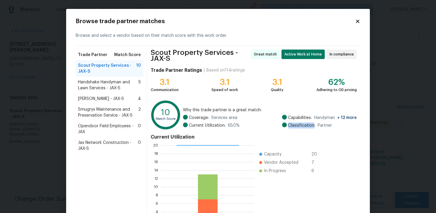
click at [100, 113] on span "Smugrys Maintenance and Preservation Service - JAX-S" at bounding box center [108, 112] width 60 height 12
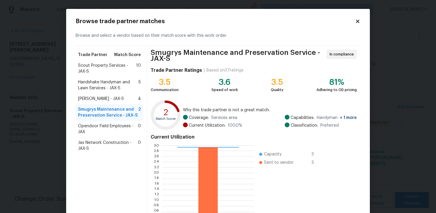
scroll to position [47, 0]
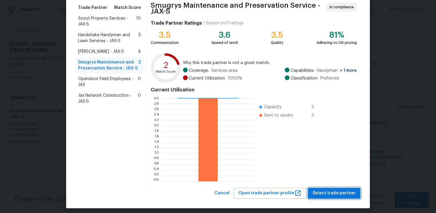
click at [323, 194] on span "Select trade partner" at bounding box center [333, 192] width 43 height 7
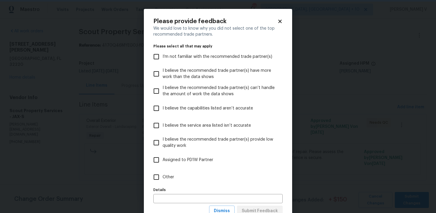
scroll to position [0, 0]
click at [256, 178] on label "Other" at bounding box center [214, 176] width 128 height 17
click at [162, 178] on input "Other" at bounding box center [156, 177] width 12 height 12
checkbox input "true"
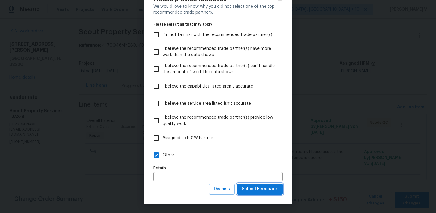
click at [258, 185] on span "Submit Feedback" at bounding box center [260, 188] width 36 height 7
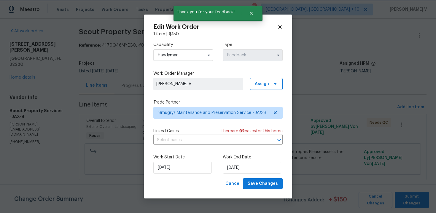
scroll to position [0, 0]
click at [250, 170] on input "[DATE]" at bounding box center [252, 167] width 58 height 12
select select "8"
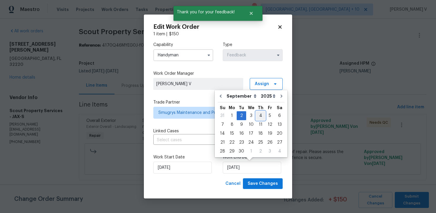
click at [256, 116] on div "4" at bounding box center [260, 115] width 9 height 8
type input "04/09/2025"
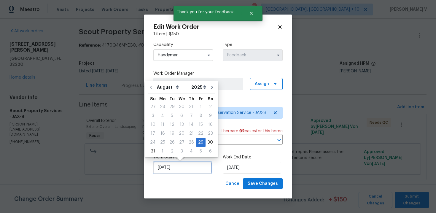
click at [189, 162] on input "29/08/2025" at bounding box center [182, 167] width 58 height 12
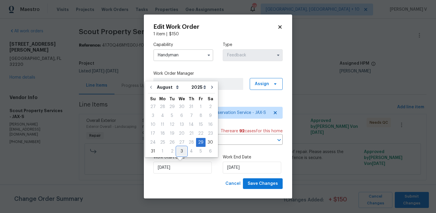
click at [178, 153] on div "3" at bounding box center [182, 151] width 10 height 8
type input "03/09/2025"
select select "8"
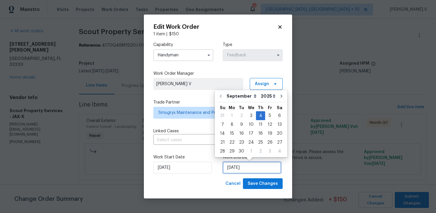
click at [238, 171] on input "04/09/2025" at bounding box center [252, 167] width 58 height 12
click at [265, 114] on div "5" at bounding box center [269, 115] width 9 height 8
type input "05/09/2025"
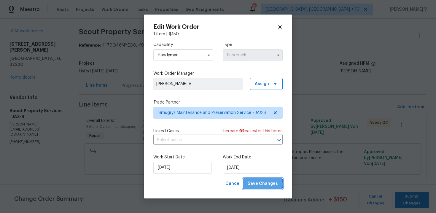
click at [264, 184] on span "Save Changes" at bounding box center [262, 183] width 30 height 7
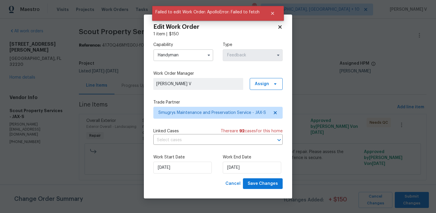
click at [104, 147] on body "Maestro Visits Projects Work Orders Tasks Properties Geo Assignments 285 Cincin…" at bounding box center [218, 98] width 436 height 197
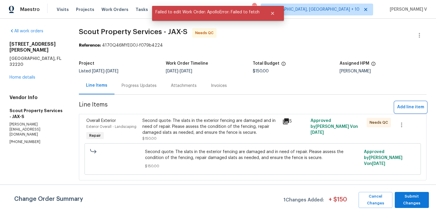
click at [407, 107] on span "Add line item" at bounding box center [410, 106] width 27 height 7
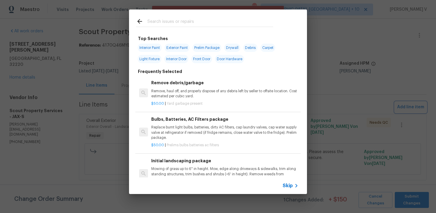
click at [372, 48] on div "Top Searches Interior Paint Exterior Paint Prelim Package Drywall Debris Carpet…" at bounding box center [218, 101] width 436 height 203
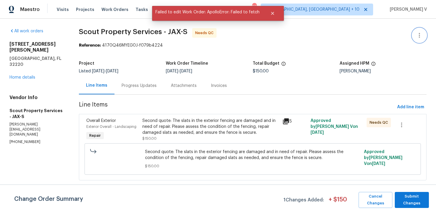
click at [412, 36] on button "button" at bounding box center [419, 35] width 14 height 14
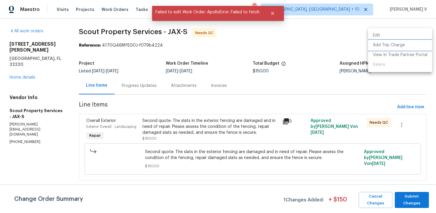
click at [386, 49] on li "Add Trip Charge" at bounding box center [400, 45] width 64 height 10
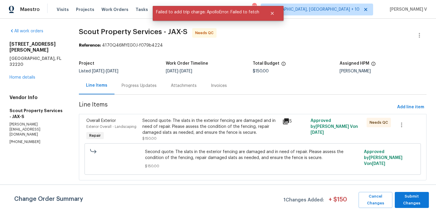
click at [198, 125] on div "Second quote: The slats in the exterior fencing are damaged and in need of repa…" at bounding box center [210, 127] width 137 height 18
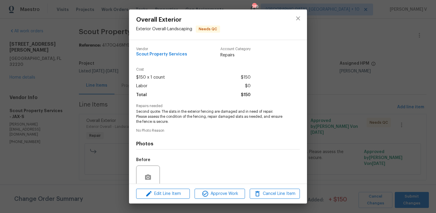
click at [93, 113] on div "Overall Exterior Exterior Overall - Landscaping Needs QC Vendor Scout Property …" at bounding box center [218, 106] width 436 height 213
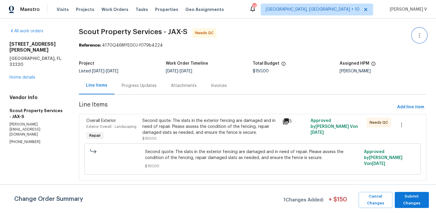
click at [414, 35] on button "button" at bounding box center [419, 35] width 14 height 14
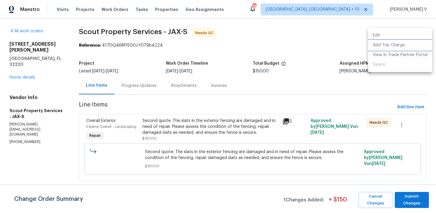
click at [397, 46] on li "Add Trip Charge" at bounding box center [400, 45] width 64 height 10
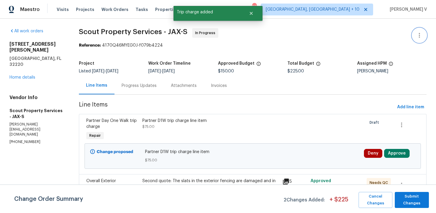
click at [422, 30] on button "button" at bounding box center [419, 35] width 14 height 14
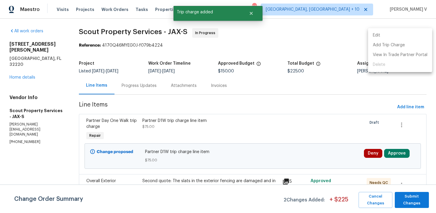
click at [400, 39] on li "Edit" at bounding box center [400, 36] width 64 height 10
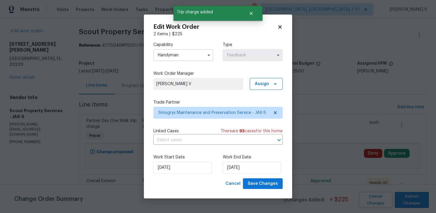
click at [183, 56] on input "Handyman" at bounding box center [183, 55] width 60 height 12
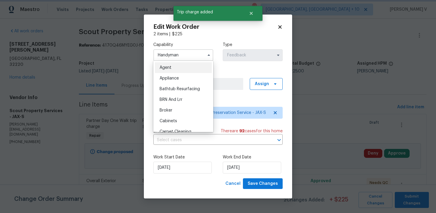
click at [241, 95] on div "Capability Handyman Agent Appliance Bathtub Resurfacing BRN And Lrr Broker Cabi…" at bounding box center [217, 107] width 129 height 141
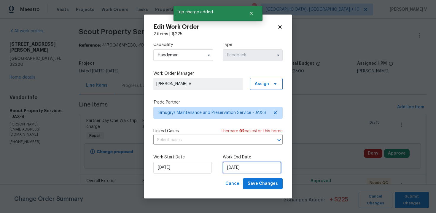
click at [244, 167] on input "05/09/2025" at bounding box center [252, 167] width 58 height 12
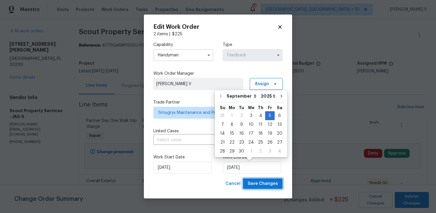
click at [265, 185] on span "Save Changes" at bounding box center [262, 183] width 30 height 7
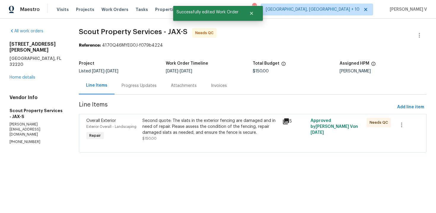
click at [129, 92] on div "Progress Updates" at bounding box center [138, 85] width 49 height 17
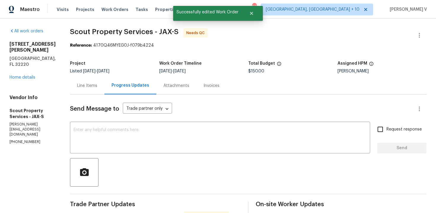
click at [81, 84] on div "Line Items" at bounding box center [87, 86] width 20 height 6
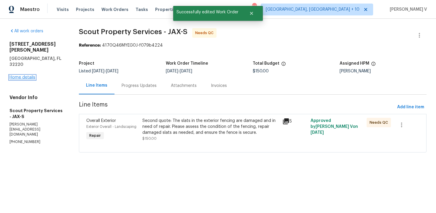
click at [27, 75] on link "Home details" at bounding box center [22, 77] width 26 height 4
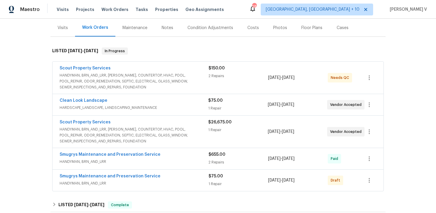
scroll to position [89, 0]
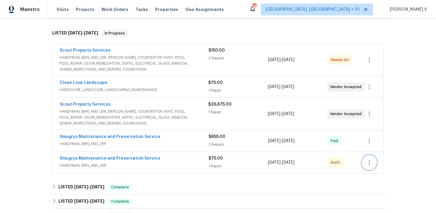
click at [368, 157] on button "button" at bounding box center [369, 162] width 14 height 14
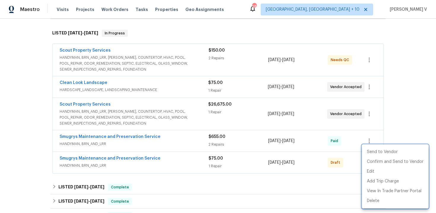
click at [137, 158] on div at bounding box center [218, 106] width 436 height 213
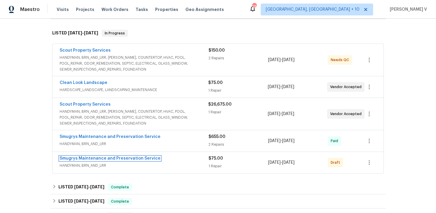
click at [137, 158] on link "Smugrys Maintenance and Preservation Service" at bounding box center [110, 158] width 101 height 4
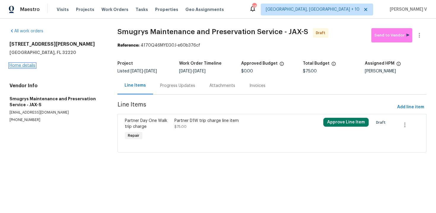
click at [22, 66] on link "Home details" at bounding box center [22, 65] width 26 height 4
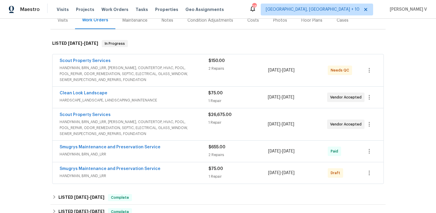
scroll to position [102, 0]
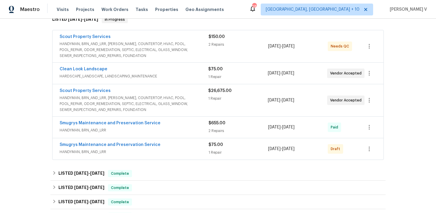
click at [374, 153] on div at bounding box center [369, 149] width 14 height 14
click at [372, 148] on icon "button" at bounding box center [368, 148] width 7 height 7
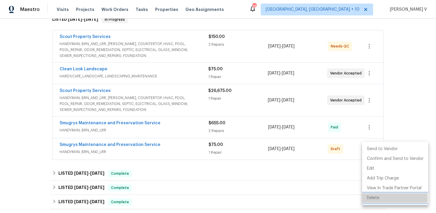
click at [377, 199] on li "Delete" at bounding box center [395, 198] width 66 height 10
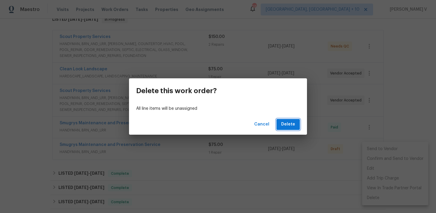
click at [288, 122] on span "Delete" at bounding box center [288, 124] width 14 height 7
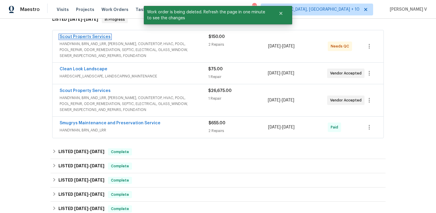
click at [88, 37] on link "Scout Property Services" at bounding box center [85, 37] width 51 height 4
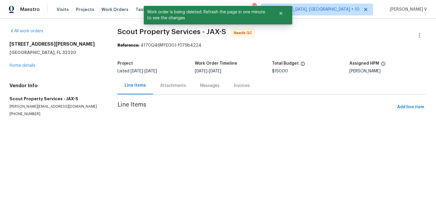
click at [172, 85] on div "Attachments" at bounding box center [173, 86] width 26 height 6
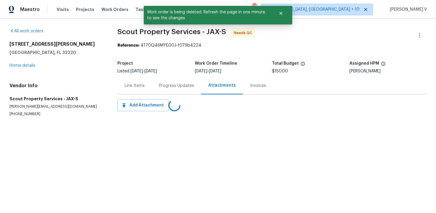
click at [172, 85] on div "Progress Updates" at bounding box center [176, 86] width 35 height 6
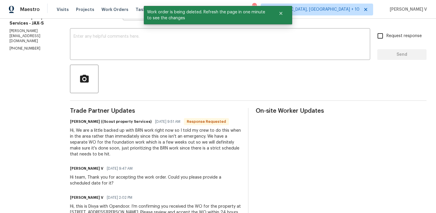
scroll to position [101, 0]
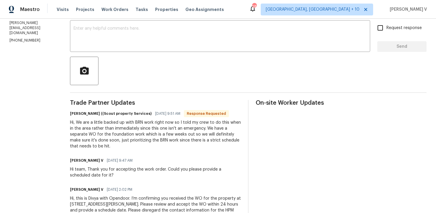
click at [180, 127] on div "Hi, We are a little backed up with BRN work right now so I told my crew to do t…" at bounding box center [155, 134] width 171 height 30
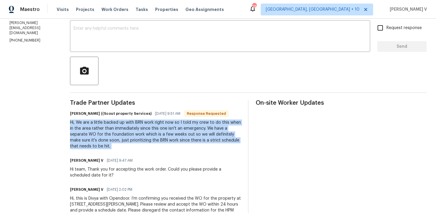
copy div "Hi, We are a little backed up with BRN work right now so I told my crew to do t…"
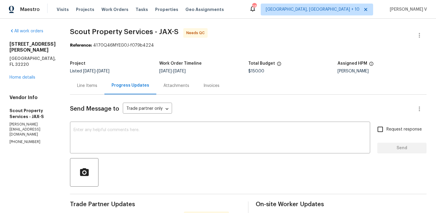
click at [93, 93] on div "Line Items" at bounding box center [87, 85] width 34 height 17
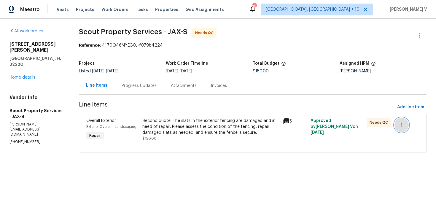
click at [404, 122] on icon "button" at bounding box center [401, 124] width 7 height 7
click at [402, 128] on li "Cancel" at bounding box center [405, 125] width 23 height 10
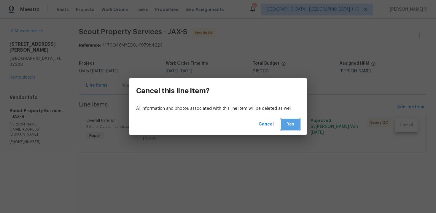
click at [295, 126] on button "Yes" at bounding box center [290, 124] width 19 height 11
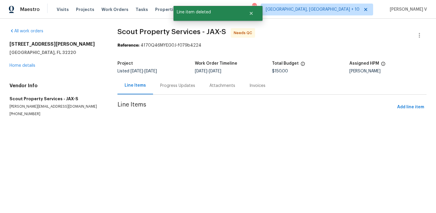
click at [176, 81] on div "Progress Updates" at bounding box center [177, 85] width 49 height 17
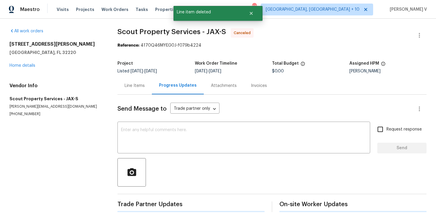
scroll to position [9, 0]
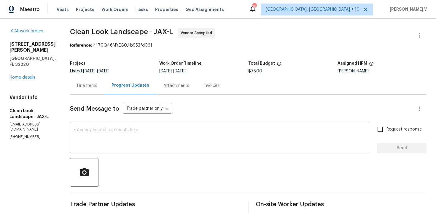
click at [94, 84] on div "Line Items" at bounding box center [87, 86] width 20 height 6
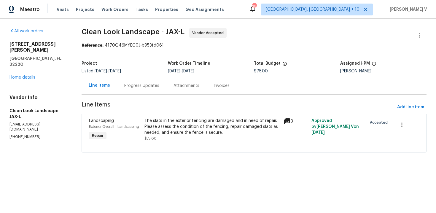
click at [186, 125] on div "The slats in the exterior fencing are damaged and in need of repair. Please ass…" at bounding box center [211, 127] width 135 height 18
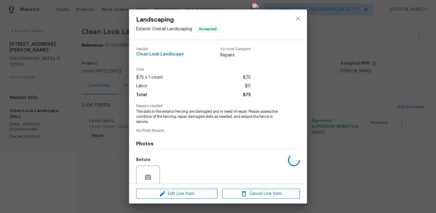
scroll to position [50, 0]
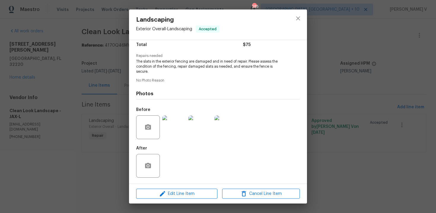
click at [199, 127] on img at bounding box center [200, 127] width 24 height 24
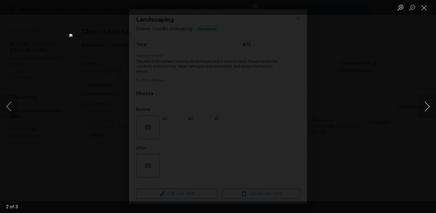
click at [431, 108] on button "Next image" at bounding box center [427, 107] width 18 height 24
click at [92, 97] on div "Lightbox" at bounding box center [218, 106] width 436 height 213
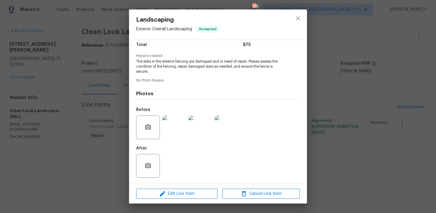
click at [188, 64] on span "The slats in the exterior fencing are damaged and in need of repair. Please ass…" at bounding box center [209, 66] width 147 height 15
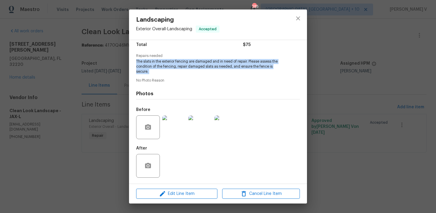
click at [188, 64] on span "The slats in the exterior fencing are damaged and in need of repair. Please ass…" at bounding box center [209, 66] width 147 height 15
copy span "The slats in the exterior fencing are damaged and in need of repair. Please ass…"
click at [117, 74] on div "Landscaping Exterior Overall - Landscaping Accepted Vendor Clean Look Landscape…" at bounding box center [218, 106] width 436 height 213
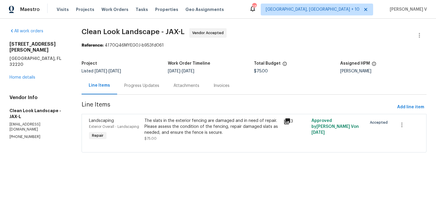
click at [117, 74] on div "Landscaping Exterior Overall - Landscaping Accepted Vendor Clean Look Landscape…" at bounding box center [218, 106] width 436 height 213
click at [144, 87] on div "Progress Updates" at bounding box center [141, 86] width 35 height 6
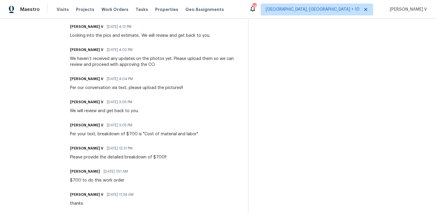
scroll to position [553, 0]
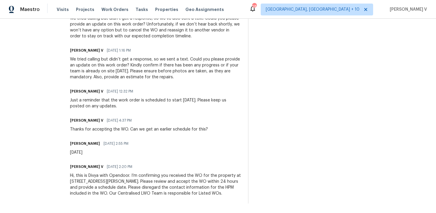
click at [109, 172] on div "Hi, this is Divya with Opendoor. I’m confirming you received the WO for the pro…" at bounding box center [155, 184] width 171 height 24
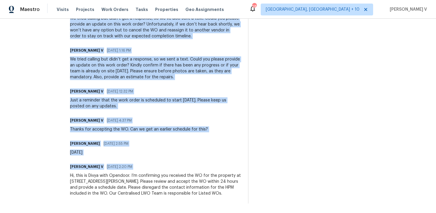
copy div "Trade Partner Updates Divya Dharshini V 09/02/2025 9:48 AM Still under review..…"
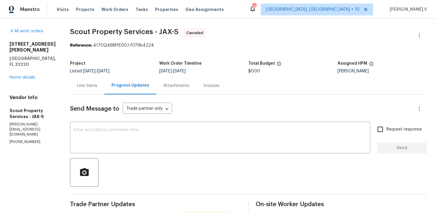
click at [108, 159] on div at bounding box center [248, 172] width 356 height 28
click at [123, 132] on textarea at bounding box center [219, 138] width 293 height 21
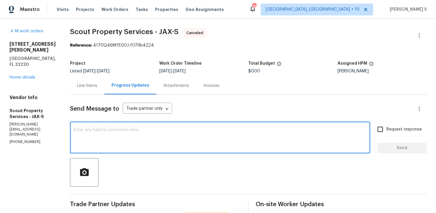
paste textarea "Thanks for the update. Since this work needs to be addressed immediately due to…"
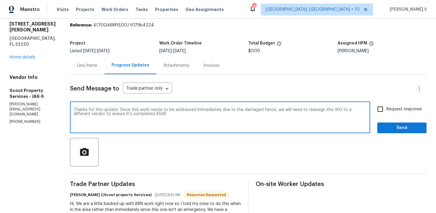
scroll to position [21, 0]
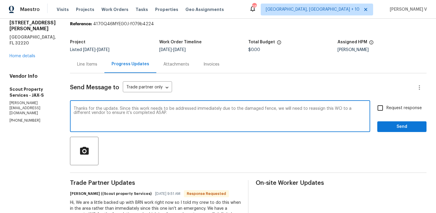
paste textarea "we look forward to partnering with you on future work orders."
click at [144, 113] on textarea "Thanks for the update. Since this work needs to be addressed immediately due to…" at bounding box center [219, 116] width 293 height 21
type textarea "Thanks for the update. Since this work needs to be addressed immediately due to…"
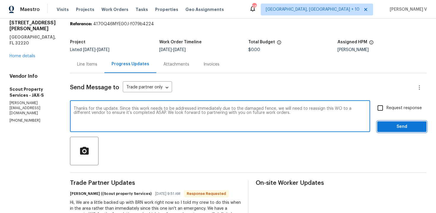
click at [394, 125] on span "Send" at bounding box center [402, 126] width 40 height 7
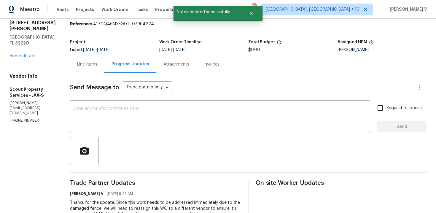
scroll to position [159, 0]
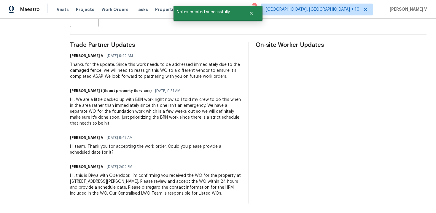
click at [151, 198] on div "Trade Partner Updates [PERSON_NAME] V [DATE] 9:42 AM Thanks for the update. Sin…" at bounding box center [155, 122] width 171 height 161
click at [153, 182] on div "Hi, this is Divya with Opendoor. I’m confirming you received the WO for the pro…" at bounding box center [155, 184] width 171 height 24
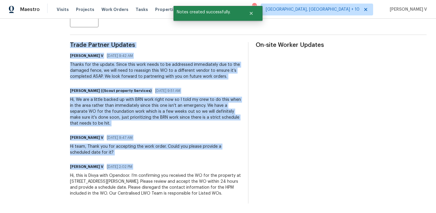
copy div "Trade Partner Updates [PERSON_NAME] V [DATE] 9:42 AM Thanks for the update. Sin…"
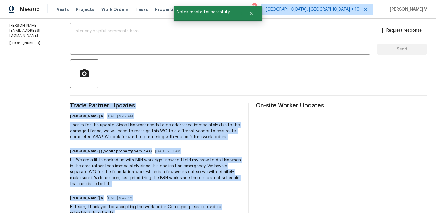
scroll to position [0, 0]
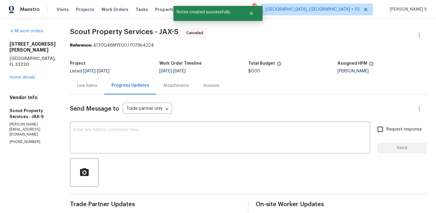
click at [35, 68] on div "[STREET_ADDRESS][PERSON_NAME] Home details" at bounding box center [32, 60] width 46 height 39
click at [34, 69] on div "[STREET_ADDRESS][PERSON_NAME] Home details" at bounding box center [32, 60] width 46 height 39
click at [33, 75] on link "Home details" at bounding box center [22, 77] width 26 height 4
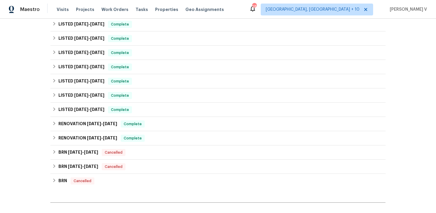
scroll to position [309, 0]
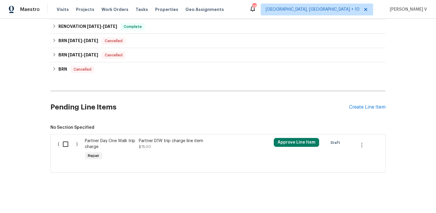
click at [365, 112] on div "Pending Line Items Create Line Item" at bounding box center [217, 107] width 335 height 28
click at [362, 106] on div "Create Line Item" at bounding box center [367, 107] width 36 height 6
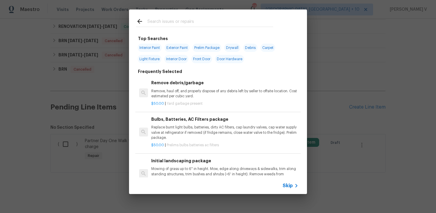
click at [289, 184] on span "Skip" at bounding box center [287, 186] width 10 height 6
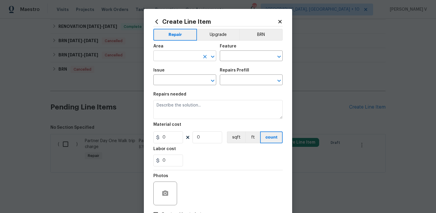
click at [174, 55] on input "text" at bounding box center [176, 56] width 46 height 9
click at [181, 75] on li "Exterior Overall" at bounding box center [184, 80] width 63 height 10
type input "Exterior Overall"
click at [230, 62] on div "Area Exterior Overall ​ Feature ​" at bounding box center [217, 53] width 129 height 24
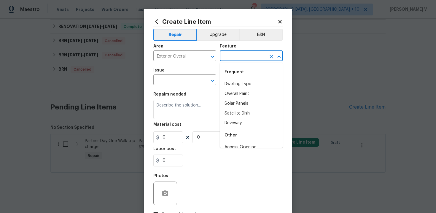
click at [232, 59] on input "text" at bounding box center [243, 56] width 46 height 9
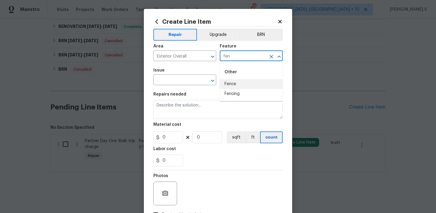
click at [232, 81] on li "Fence" at bounding box center [251, 84] width 63 height 10
type input "Fence"
click at [176, 82] on input "text" at bounding box center [176, 80] width 46 height 9
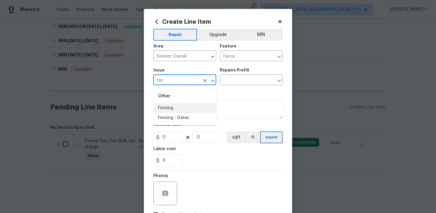
click at [174, 110] on li "Fencing" at bounding box center [184, 108] width 63 height 10
type input "Fencing"
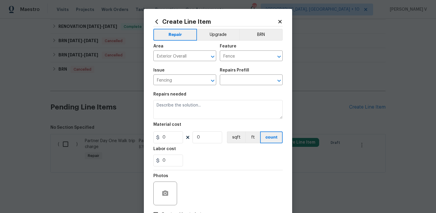
click at [240, 74] on div "Repairs Prefill" at bounding box center [251, 72] width 63 height 8
click at [240, 77] on input "text" at bounding box center [243, 80] width 46 height 9
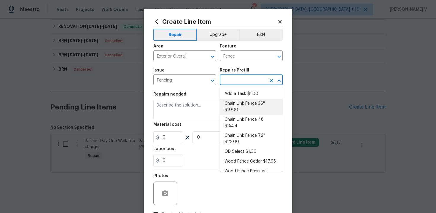
click at [225, 99] on li "Chain Link Fence 36'' $10.00" at bounding box center [251, 107] width 63 height 16
type input "Chain Link Fence 36'' $10.00"
type textarea "Prep the work area and install a new 36'' chain link fence. Ensure that all of …"
type input "1"
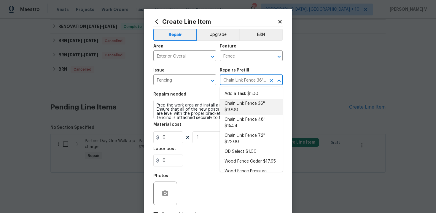
type input "10"
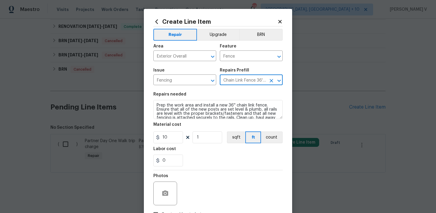
click at [271, 79] on icon "Clear" at bounding box center [271, 81] width 6 height 6
click at [254, 82] on input "text" at bounding box center [243, 80] width 46 height 9
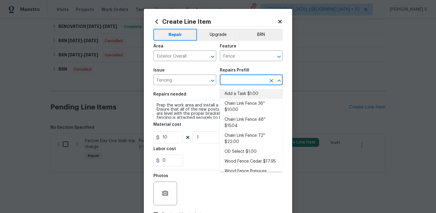
click at [232, 96] on li "Add a Task $1.00" at bounding box center [251, 94] width 63 height 10
type input "Add a Task $1.00"
type textarea "HPM to detail"
type input "1"
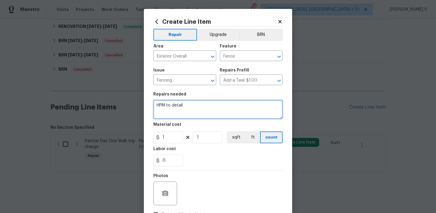
click at [193, 111] on textarea "HPM to detail" at bounding box center [217, 109] width 129 height 19
paste textarea "The slats in the exterior fencing are damaged and in need of repair. Please ass…"
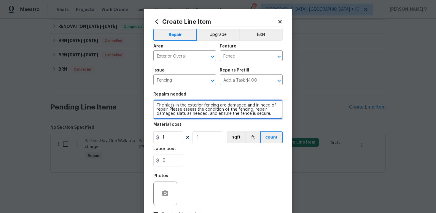
scroll to position [1, 0]
click at [157, 105] on textarea "The slats in the exterior fencing are damaged and in need of repair. Please ass…" at bounding box center [217, 109] width 129 height 19
type textarea "Second quote: The slats in the exterior fencing are damaged and in need of repa…"
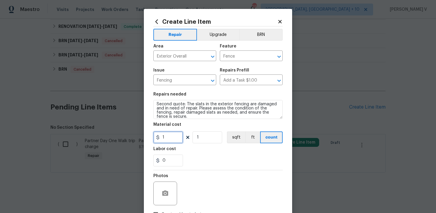
click at [168, 135] on input "1" at bounding box center [168, 137] width 30 height 12
click at [165, 141] on input "100" at bounding box center [168, 137] width 30 height 12
click at [165, 140] on input "100" at bounding box center [168, 137] width 30 height 12
click at [165, 139] on input "100" at bounding box center [168, 137] width 30 height 12
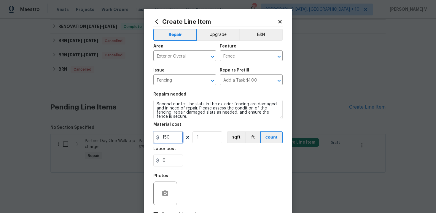
scroll to position [43, 0]
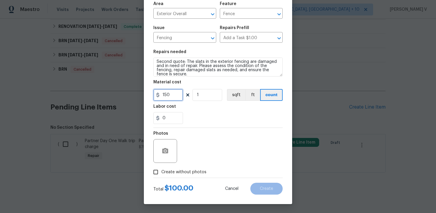
type input "150"
click at [154, 173] on input "Create without photos" at bounding box center [155, 171] width 11 height 11
checkbox input "true"
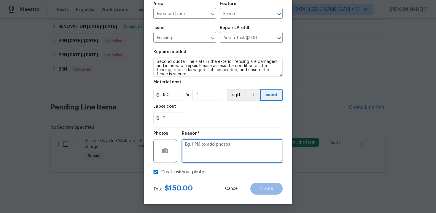
click at [216, 145] on textarea at bounding box center [232, 151] width 101 height 24
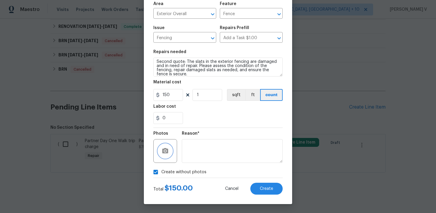
click at [169, 154] on button "button" at bounding box center [165, 151] width 14 height 14
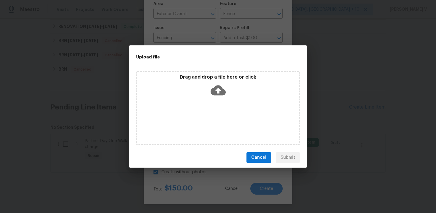
click at [210, 88] on div "Drag and drop a file here or click" at bounding box center [218, 86] width 162 height 25
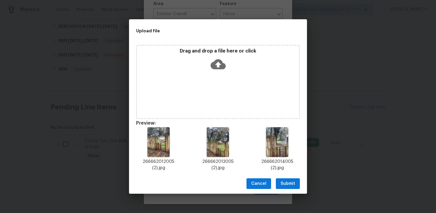
click at [281, 181] on span "Submit" at bounding box center [287, 183] width 15 height 7
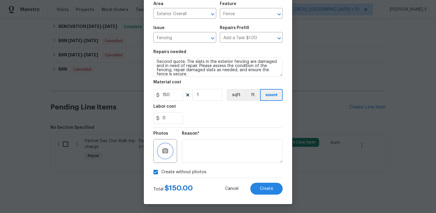
checkbox input "false"
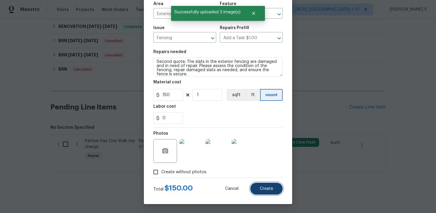
click at [270, 191] on button "Create" at bounding box center [266, 189] width 32 height 12
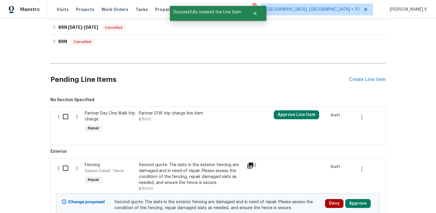
scroll to position [365, 0]
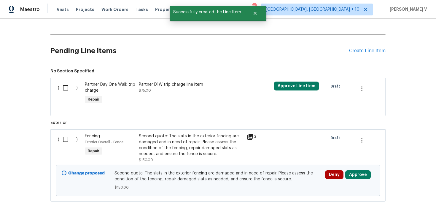
click at [67, 138] on input "checkbox" at bounding box center [67, 139] width 17 height 12
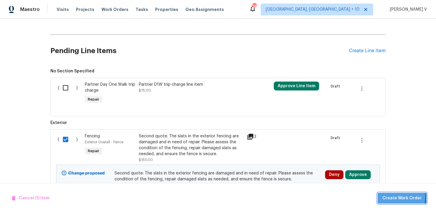
click at [394, 196] on span "Create Work Order" at bounding box center [401, 197] width 39 height 7
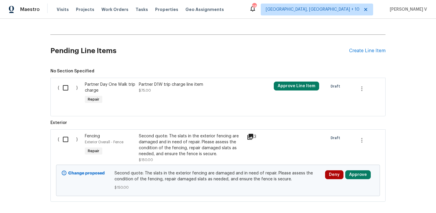
click at [65, 146] on div "( )" at bounding box center [69, 147] width 27 height 33
click at [69, 139] on input "checkbox" at bounding box center [67, 139] width 17 height 12
checkbox input "true"
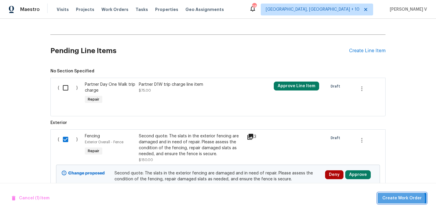
click at [396, 199] on span "Create Work Order" at bounding box center [401, 197] width 39 height 7
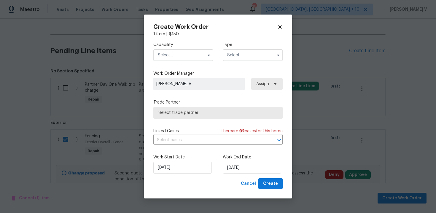
click at [172, 56] on input "text" at bounding box center [183, 55] width 60 height 12
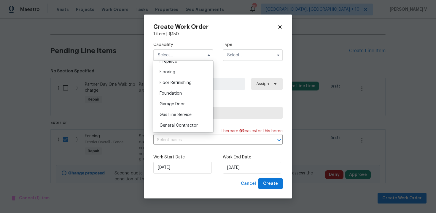
scroll to position [311, 0]
click at [177, 80] on div "Handyman" at bounding box center [183, 83] width 57 height 11
type input "Handyman"
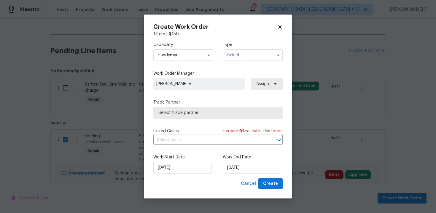
click at [248, 51] on input "text" at bounding box center [253, 55] width 60 height 12
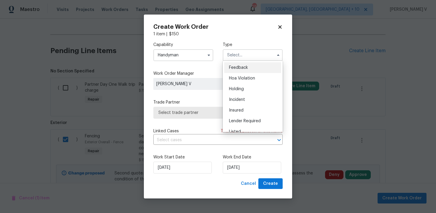
click at [237, 70] on div "Feedback" at bounding box center [252, 67] width 57 height 11
type input "Feedback"
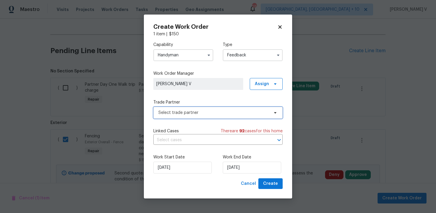
click at [197, 114] on span "Select trade partner" at bounding box center [213, 113] width 111 height 6
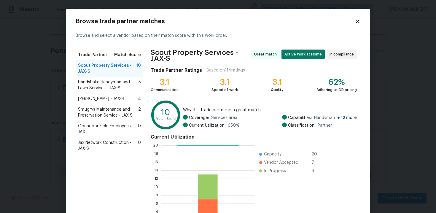
scroll to position [51, 0]
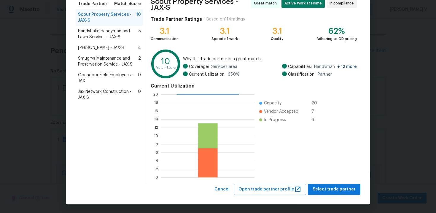
click at [108, 54] on div "Smugrys Maintenance and Preservation Service - JAX-S 2" at bounding box center [110, 61] width 68 height 17
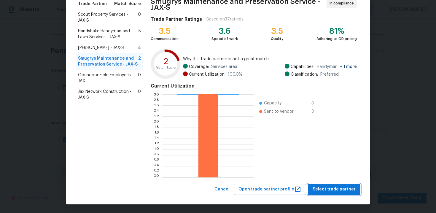
click at [328, 186] on span "Select trade partner" at bounding box center [333, 189] width 43 height 7
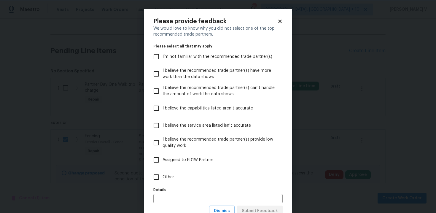
scroll to position [0, 0]
click at [216, 170] on label "Other" at bounding box center [214, 176] width 128 height 17
click at [162, 171] on input "Other" at bounding box center [156, 177] width 12 height 12
checkbox input "true"
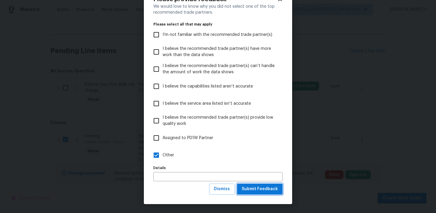
click at [249, 191] on span "Submit Feedback" at bounding box center [260, 188] width 36 height 7
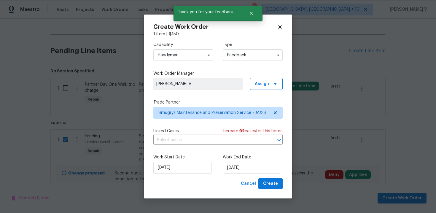
scroll to position [0, 0]
click at [235, 166] on input "03/09/2025" at bounding box center [252, 167] width 58 height 12
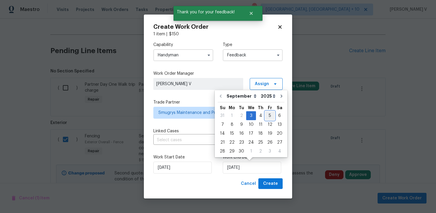
click at [266, 113] on div "5" at bounding box center [269, 115] width 9 height 8
type input "05/09/2025"
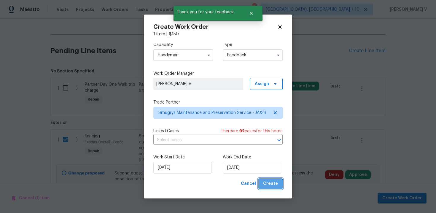
click at [267, 186] on span "Create" at bounding box center [270, 183] width 15 height 7
checkbox input "false"
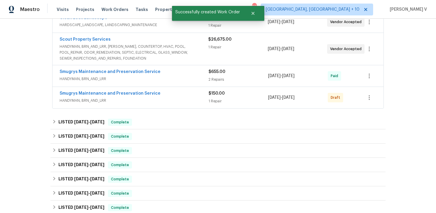
scroll to position [149, 0]
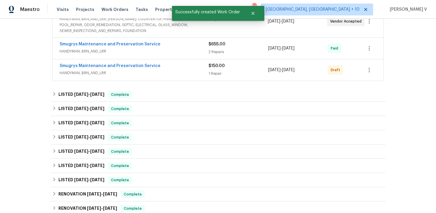
click at [82, 63] on span "Smugrys Maintenance and Preservation Service" at bounding box center [110, 66] width 101 height 6
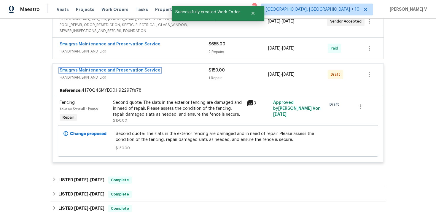
click at [122, 71] on link "Smugrys Maintenance and Preservation Service" at bounding box center [110, 70] width 101 height 4
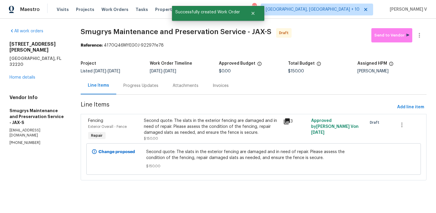
click at [160, 81] on div "Progress Updates" at bounding box center [140, 85] width 49 height 17
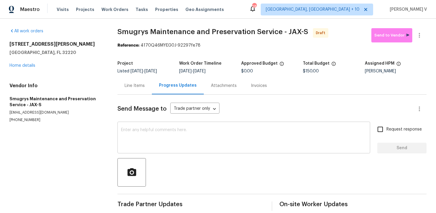
click at [172, 139] on textarea at bounding box center [243, 138] width 245 height 21
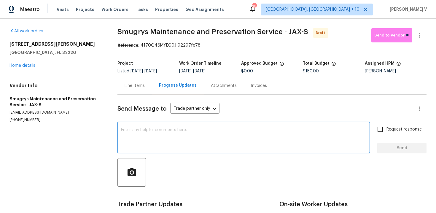
paste textarea "Hi, this is Divya with Opendoor. I’m confirming you received the WO for the pro…"
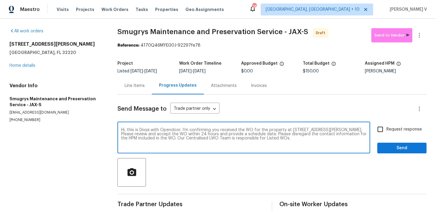
type textarea "Hi, this is Divya with Opendoor. I’m confirming you received the WO for the pro…"
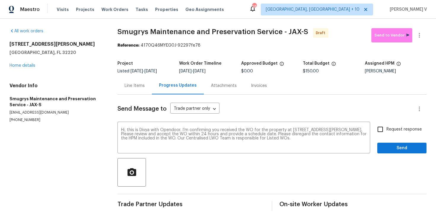
click at [392, 128] on span "Request response" at bounding box center [403, 129] width 35 height 6
click at [386, 128] on input "Request response" at bounding box center [380, 129] width 12 height 12
checkbox input "true"
click at [396, 150] on span "Send" at bounding box center [402, 147] width 40 height 7
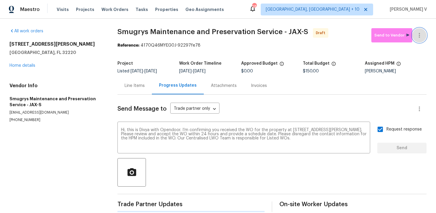
click at [412, 36] on button "button" at bounding box center [419, 35] width 14 height 14
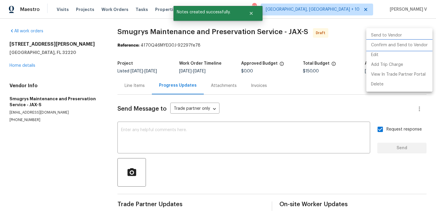
click at [409, 44] on li "Confirm and Send to Vendor" at bounding box center [399, 45] width 66 height 10
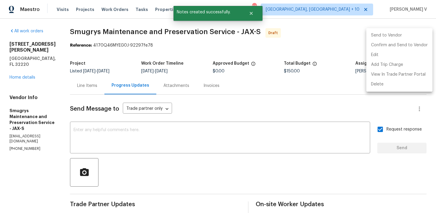
click at [148, 34] on div at bounding box center [218, 106] width 436 height 213
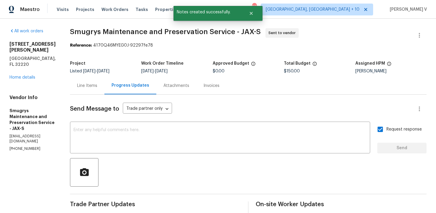
click at [26, 76] on div "All work orders 606 Jackson Ave N Jacksonville, FL 32220 Home details Vendor In…" at bounding box center [32, 89] width 46 height 123
click at [30, 75] on link "Home details" at bounding box center [22, 77] width 26 height 4
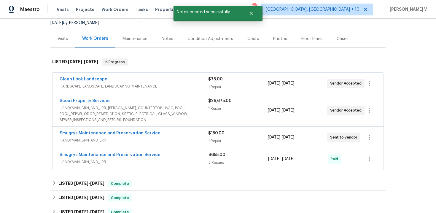
scroll to position [49, 0]
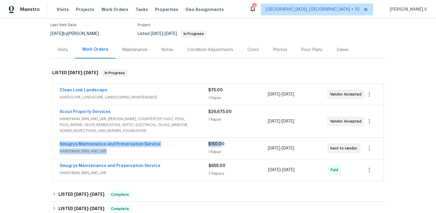
drag, startPoint x: 56, startPoint y: 143, endPoint x: 219, endPoint y: 143, distance: 163.6
click at [220, 143] on div "Smugrys Maintenance and Preservation Service HANDYMAN, BRN_AND_LRR $150.00 1 Re…" at bounding box center [217, 147] width 331 height 21
copy div "Smugrys Maintenance and Preservation Service HANDYMAN, BRN_AND_LRR $150.0"
click at [36, 139] on div "Back to all projects 606 Jackson Ave N, Jacksonville, FL 32220 3 Beds | 2 Baths…" at bounding box center [218, 116] width 436 height 194
drag, startPoint x: 50, startPoint y: 145, endPoint x: 166, endPoint y: 145, distance: 115.6
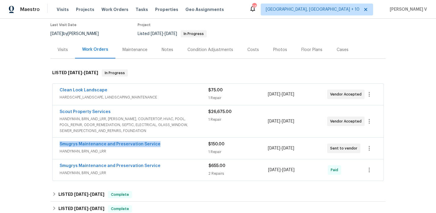
click at [166, 145] on div "Clean Look Landscape HARDSCAPE_LANDSCAPE, LANDSCAPING_MAINTENANCE $75.00 1 Repa…" at bounding box center [217, 132] width 335 height 100
copy link "Smugrys Maintenance and Preservation Service"
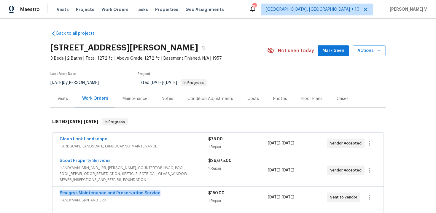
copy link "Smugrys Maintenance and Preservation Service"
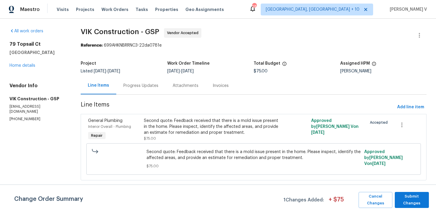
click at [157, 83] on div "Progress Updates" at bounding box center [140, 85] width 49 height 17
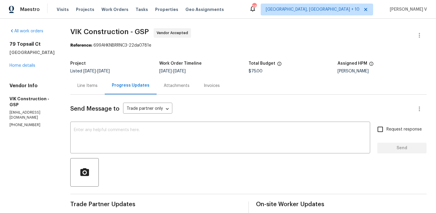
click at [32, 117] on section "All work orders [STREET_ADDRESS] Home details Vendor Info VIK Construction - GS…" at bounding box center [32, 154] width 47 height 252
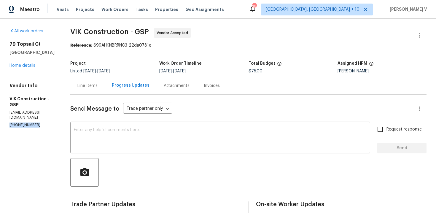
copy p "[PHONE_NUMBER]"
click at [137, 129] on textarea at bounding box center [220, 138] width 292 height 21
paste textarea "Hello! We've sent you a text to get an update on the work order. Could you plea…"
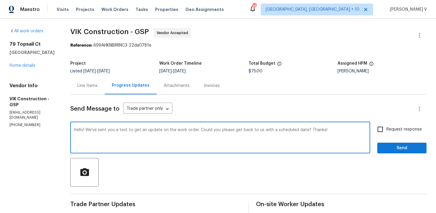
type textarea "Hello! We've sent you a text to get an update on the work order. Could you plea…"
click at [387, 133] on label "Request response" at bounding box center [398, 129] width 48 height 12
click at [386, 133] on input "Request response" at bounding box center [380, 129] width 12 height 12
checkbox input "true"
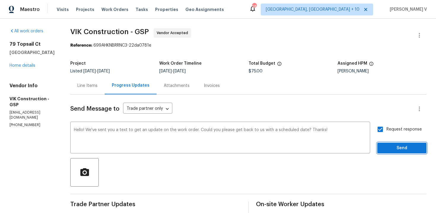
click at [392, 153] on button "Send" at bounding box center [401, 148] width 49 height 11
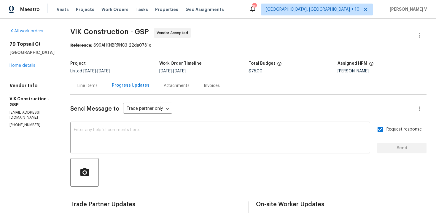
click at [26, 69] on div "All work orders [STREET_ADDRESS] Home details Vendor Info VIK Construction - GS…" at bounding box center [32, 77] width 47 height 99
click at [26, 68] on div "[STREET_ADDRESS] Home details" at bounding box center [32, 54] width 47 height 27
click at [26, 66] on link "Home details" at bounding box center [22, 65] width 26 height 4
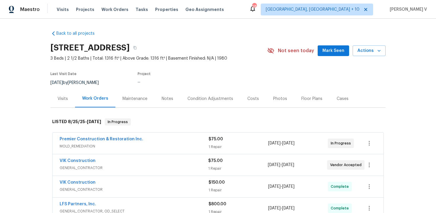
scroll to position [75, 0]
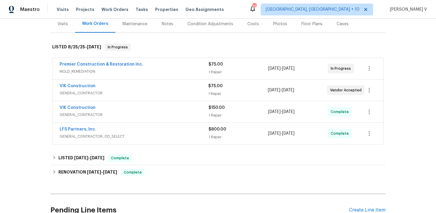
click at [167, 66] on div "Premier Construction & Restoration Inc." at bounding box center [134, 64] width 149 height 7
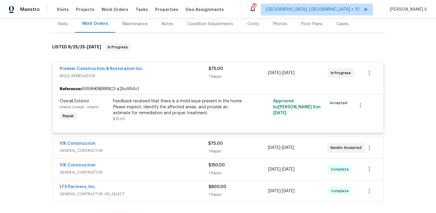
scroll to position [81, 0]
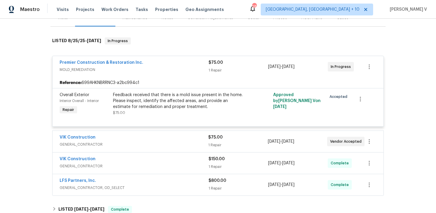
click at [152, 135] on div "VIK Construction" at bounding box center [134, 137] width 148 height 7
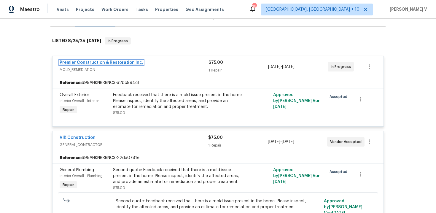
click at [109, 63] on link "Premier Construction & Restoration Inc." at bounding box center [102, 62] width 84 height 4
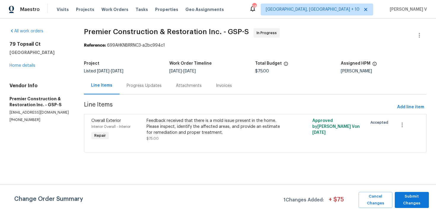
click at [158, 78] on div "Progress Updates" at bounding box center [143, 85] width 49 height 17
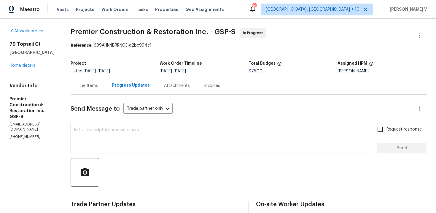
click at [20, 61] on div "79 Topsail Ct Greenville, SC 29611 Home details" at bounding box center [32, 54] width 47 height 27
click at [20, 63] on link "Home details" at bounding box center [22, 65] width 26 height 4
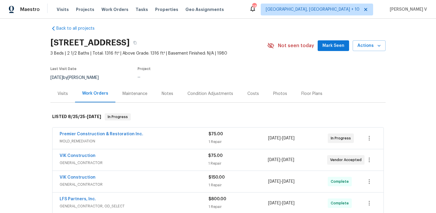
click at [127, 154] on div "VIK Construction" at bounding box center [134, 156] width 148 height 7
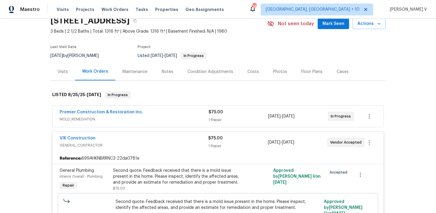
scroll to position [76, 0]
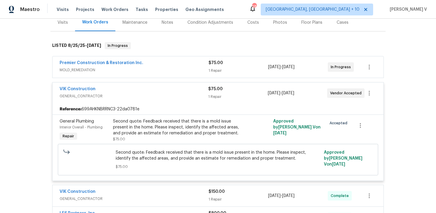
click at [168, 68] on span "MOLD_REMEDIATION" at bounding box center [134, 70] width 149 height 6
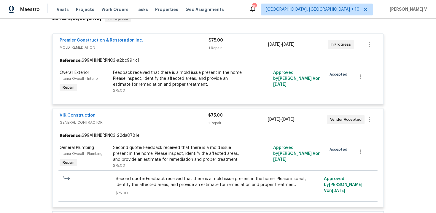
scroll to position [138, 0]
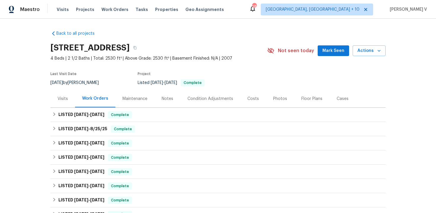
scroll to position [81, 0]
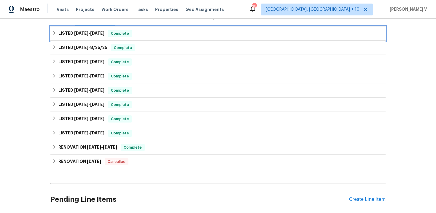
click at [103, 33] on span "[DATE]" at bounding box center [97, 33] width 14 height 4
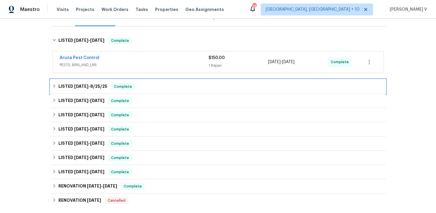
click at [80, 88] on span "[DATE]" at bounding box center [81, 86] width 14 height 4
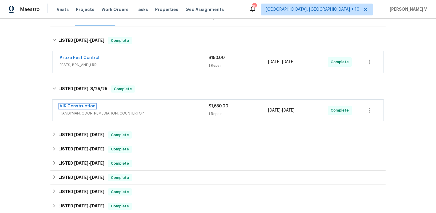
click at [86, 104] on link "VIK Construction" at bounding box center [78, 106] width 36 height 4
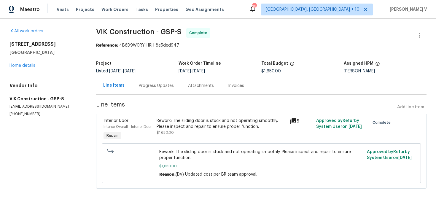
click at [156, 87] on div "Progress Updates" at bounding box center [156, 86] width 35 height 6
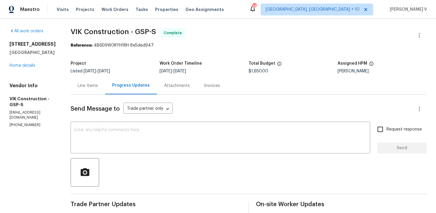
click at [103, 76] on div "Project Listed [DATE] - [DATE] Work Order Timeline [DATE] - [DATE] Total Budget…" at bounding box center [249, 67] width 356 height 19
click at [102, 91] on div "Line Items" at bounding box center [88, 85] width 34 height 17
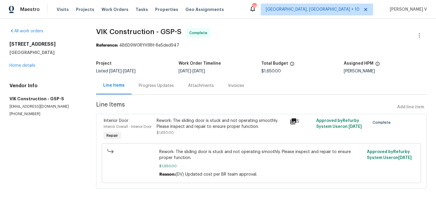
click at [151, 91] on div "Progress Updates" at bounding box center [156, 85] width 49 height 17
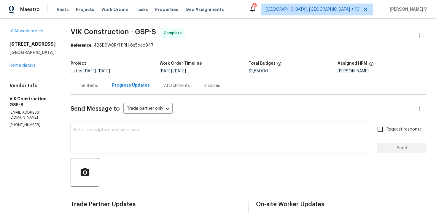
click at [98, 84] on div "Line Items" at bounding box center [88, 86] width 20 height 6
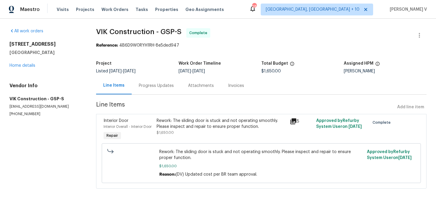
click at [204, 129] on div "Rework: The sliding door is stuck and not operating smoothly. Please inspect an…" at bounding box center [220, 127] width 129 height 18
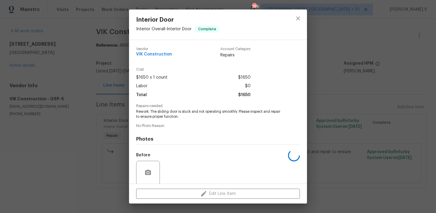
scroll to position [45, 0]
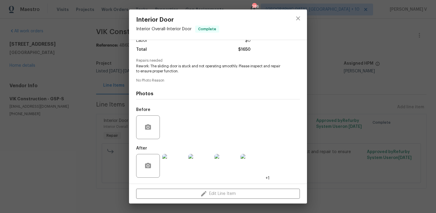
click at [100, 104] on div "Interior Door Interior Overall - Interior Door Complete Vendor VIK Construction…" at bounding box center [218, 106] width 436 height 213
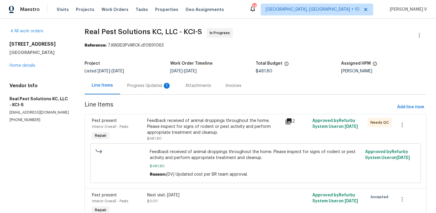
click at [166, 89] on div "Progress Updates 1" at bounding box center [149, 85] width 58 height 17
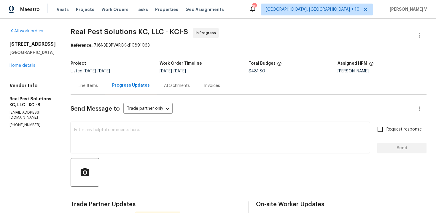
click at [115, 88] on div "Progress Updates" at bounding box center [131, 85] width 52 height 17
click at [105, 85] on div "Line Items" at bounding box center [88, 85] width 34 height 17
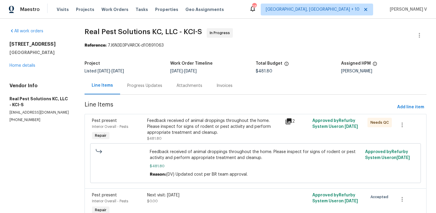
click at [158, 93] on div "Progress Updates" at bounding box center [144, 85] width 49 height 17
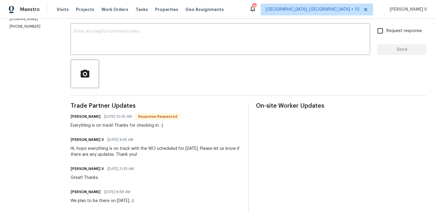
scroll to position [73, 0]
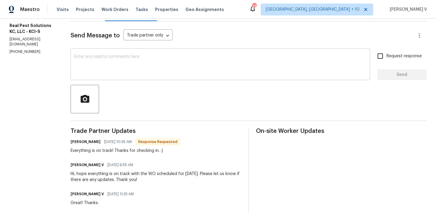
click at [121, 77] on div "x ​" at bounding box center [220, 65] width 299 height 30
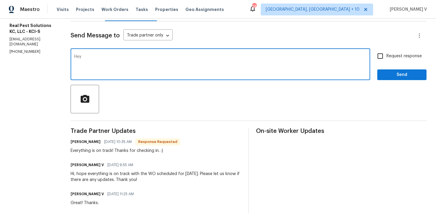
click at [86, 144] on h6 "Kelsey Montgomery" at bounding box center [86, 142] width 30 height 6
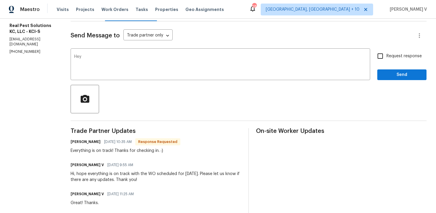
click at [86, 144] on h6 "Kelsey Montgomery" at bounding box center [86, 142] width 30 height 6
copy h6 "Kelsey"
click at [178, 53] on div "Hey x ​" at bounding box center [220, 65] width 299 height 30
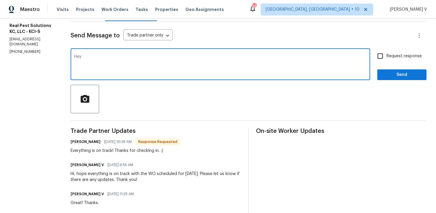
paste textarea "Kelsey"
click at [196, 57] on textarea "Hey Kelsey!! Please provide the tech notes and kindly a=confirm if everything i…" at bounding box center [220, 65] width 292 height 21
click at [194, 57] on textarea "Hey Kelsey!! Please provide the tech notes and kindly a=confirm if everything i…" at bounding box center [220, 65] width 292 height 21
click at [0, 0] on span "good." at bounding box center [0, 0] width 0 height 0
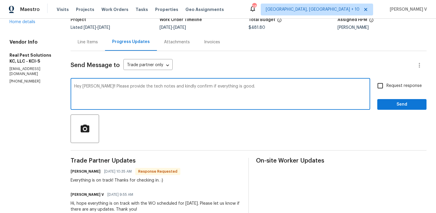
scroll to position [46, 0]
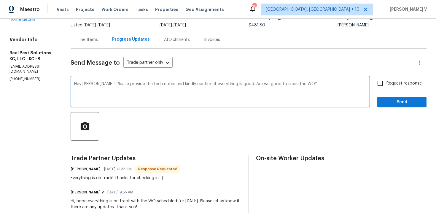
click at [261, 87] on textarea "Hey Kelsey!! Please provide the tech notes and kindly confirm if everything is …" at bounding box center [220, 92] width 292 height 21
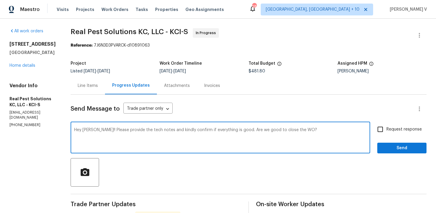
paste textarea "“Hi Kelsey, please provide the tech notes and confirm whether everything is com…"
drag, startPoint x: 90, startPoint y: 130, endPoint x: 48, endPoint y: 130, distance: 41.8
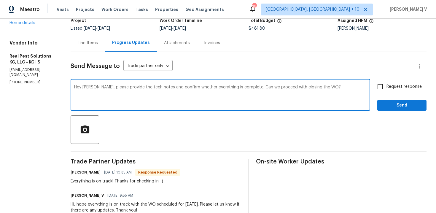
scroll to position [45, 0]
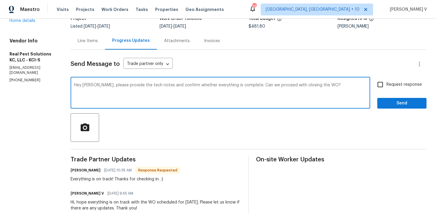
type textarea "Hey Kelsey, please provide the tech notes and confirm whether everything is com…"
click at [387, 88] on label "Request response" at bounding box center [398, 84] width 48 height 12
click at [386, 88] on input "Request response" at bounding box center [380, 84] width 12 height 12
checkbox input "true"
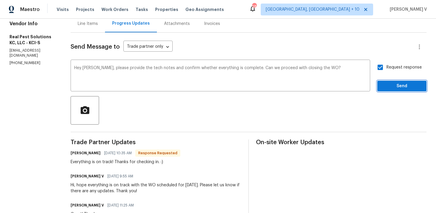
click at [398, 89] on span "Send" at bounding box center [402, 85] width 40 height 7
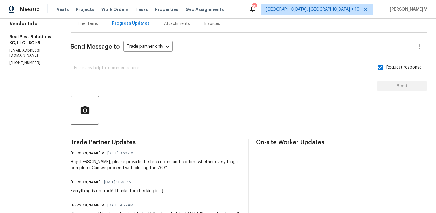
scroll to position [35, 0]
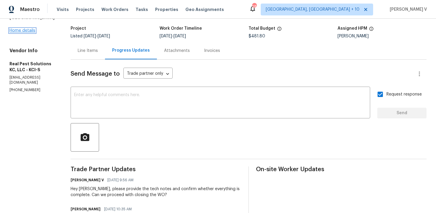
click at [27, 31] on link "Home details" at bounding box center [22, 30] width 26 height 4
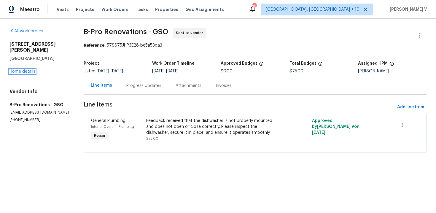
click at [26, 69] on link "Home details" at bounding box center [22, 71] width 26 height 4
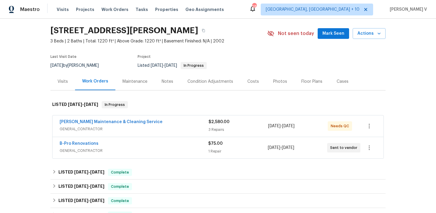
scroll to position [23, 0]
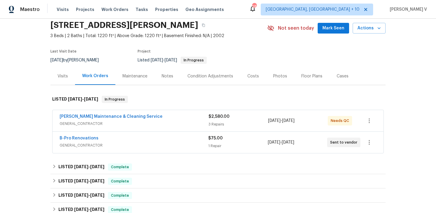
click at [114, 142] on div "B-Pro Renovations" at bounding box center [134, 138] width 148 height 7
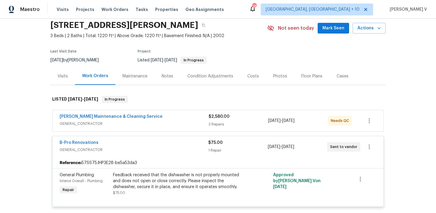
click at [151, 118] on div "[PERSON_NAME] Maintenance & Cleaning Service" at bounding box center [134, 116] width 149 height 7
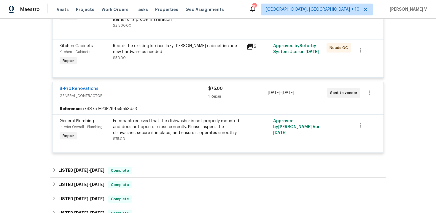
scroll to position [256, 0]
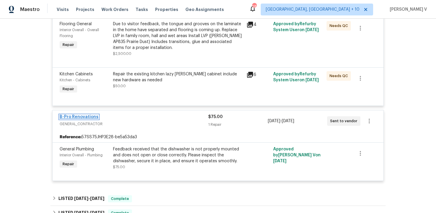
click at [88, 115] on link "B-Pro Renovations" at bounding box center [79, 117] width 39 height 4
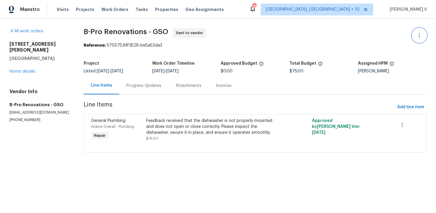
click at [418, 35] on icon "button" at bounding box center [418, 35] width 1 height 5
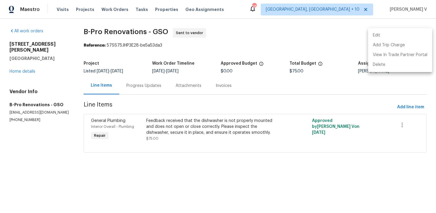
click at [398, 35] on li "Edit" at bounding box center [400, 36] width 64 height 10
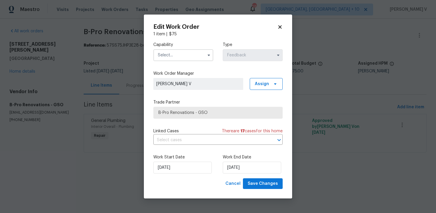
click at [182, 55] on input "text" at bounding box center [183, 55] width 60 height 12
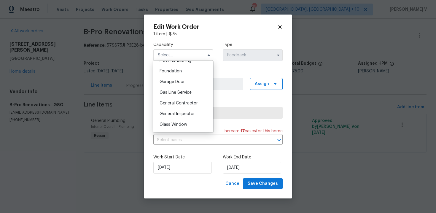
scroll to position [261, 0]
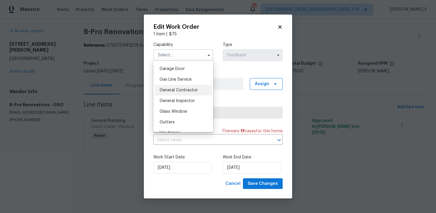
click at [181, 90] on span "General Contractor" at bounding box center [178, 90] width 38 height 4
type input "General Contractor"
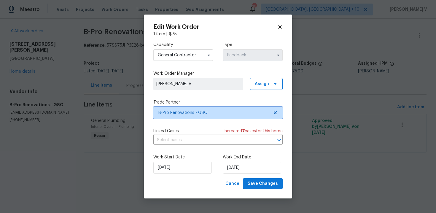
click at [260, 109] on span "B-Pro Renovations - GSO" at bounding box center [217, 113] width 129 height 12
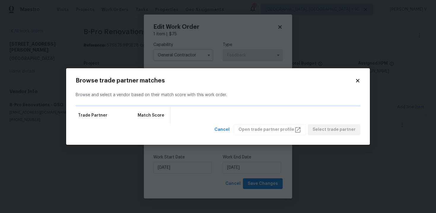
click at [268, 110] on div "Trade Partner Match Score" at bounding box center [218, 115] width 284 height 18
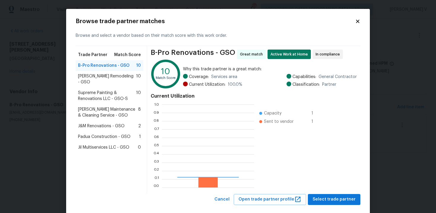
scroll to position [83, 92]
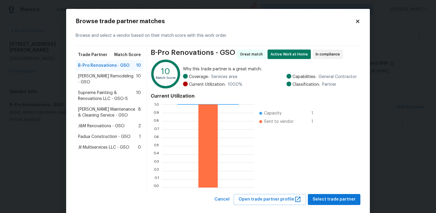
click at [121, 90] on span "Supreme Painting & Renovations LLC - GSO-S" at bounding box center [107, 96] width 58 height 12
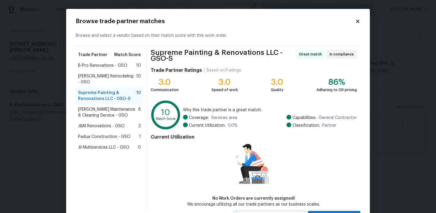
scroll to position [27, 0]
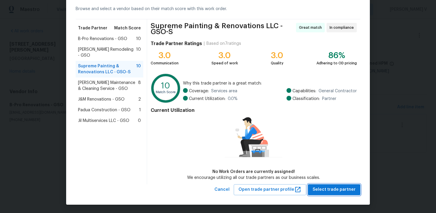
click at [336, 187] on span "Select trade partner" at bounding box center [333, 189] width 43 height 7
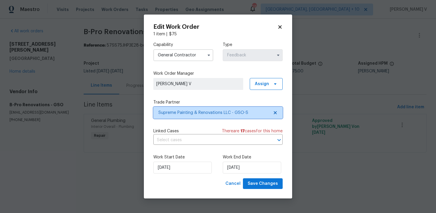
scroll to position [0, 0]
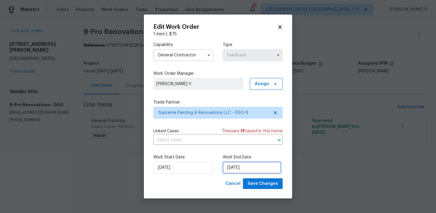
click at [225, 171] on input "[DATE]" at bounding box center [252, 167] width 58 height 12
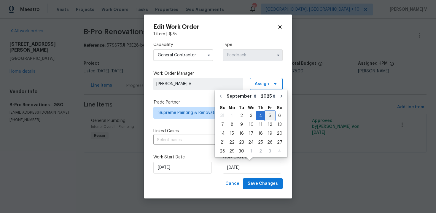
click at [265, 116] on div "5" at bounding box center [269, 115] width 9 height 8
type input "[DATE]"
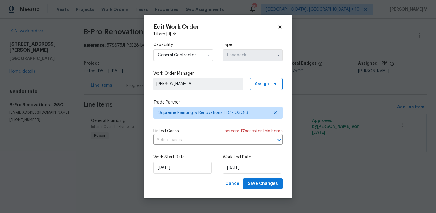
click at [168, 173] on div "Work Start Date [DATE] Work End Date [DATE]" at bounding box center [217, 163] width 129 height 29
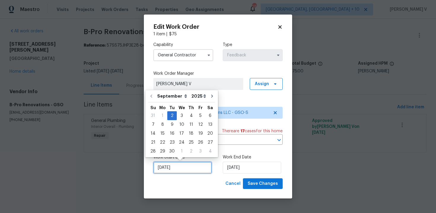
click at [172, 166] on input "[DATE]" at bounding box center [182, 167] width 58 height 12
click at [177, 116] on div "3" at bounding box center [182, 115] width 10 height 8
type input "[DATE]"
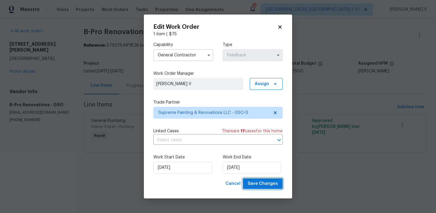
click at [257, 182] on span "Save Changes" at bounding box center [262, 183] width 30 height 7
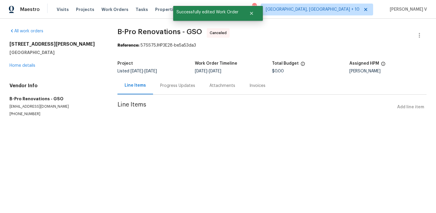
click at [172, 77] on div "Progress Updates" at bounding box center [177, 85] width 49 height 17
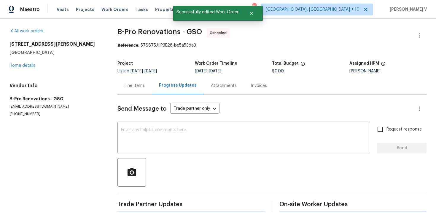
scroll to position [48, 0]
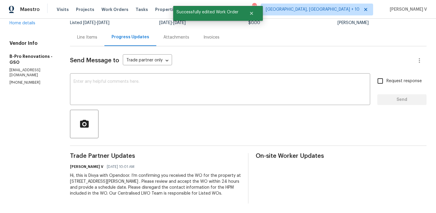
click at [164, 180] on div "Hi, this is Divya with Opendoor. I’m confirming you received the WO for the pro…" at bounding box center [155, 184] width 171 height 24
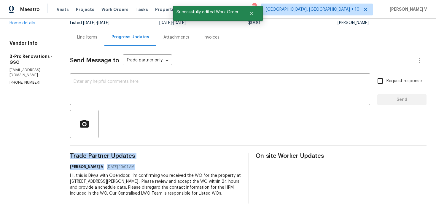
copy div "Trade Partner Updates [PERSON_NAME] V [DATE] 10:01 AM"
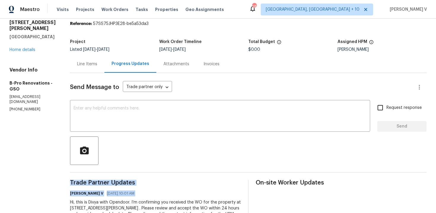
scroll to position [13, 0]
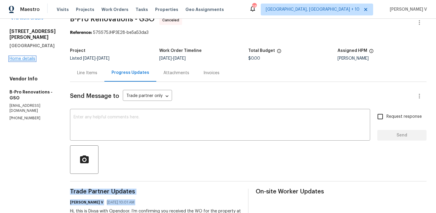
click at [29, 57] on link "Home details" at bounding box center [22, 59] width 26 height 4
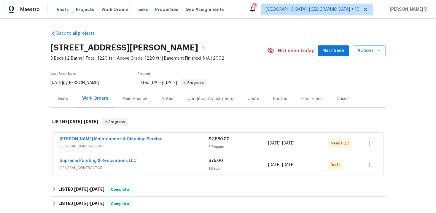
click at [105, 163] on span "Supreme Painting & Renovations LLC" at bounding box center [98, 161] width 77 height 6
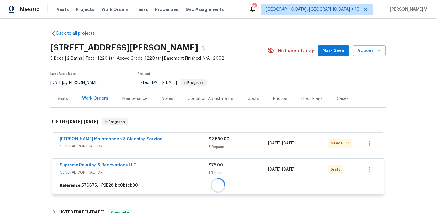
click at [107, 180] on div at bounding box center [217, 185] width 331 height 11
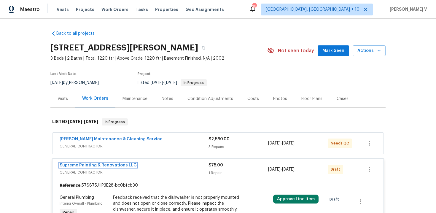
click at [107, 164] on link "Supreme Painting & Renovations LLC" at bounding box center [98, 165] width 77 height 4
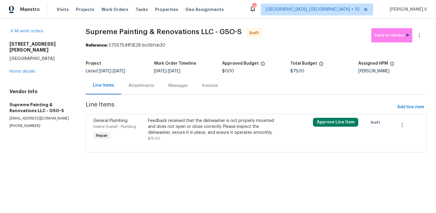
click at [168, 85] on div "Messages" at bounding box center [177, 86] width 19 height 6
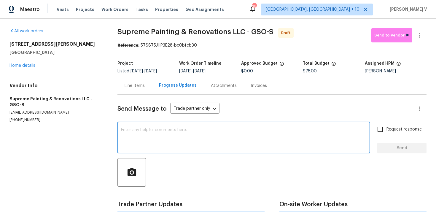
click at [162, 136] on textarea at bounding box center [243, 138] width 245 height 21
paste textarea "Hi, this is Divya with Opendoor. I’m confirming you received the WO for the pro…"
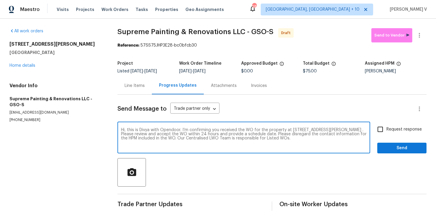
type textarea "Hi, this is Divya with Opendoor. I’m confirming you received the WO for the pro…"
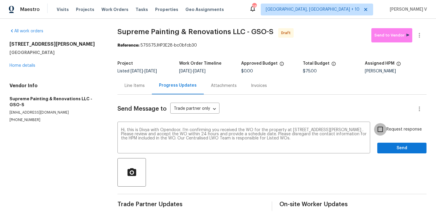
click at [378, 129] on input "Request response" at bounding box center [380, 129] width 12 height 12
checkbox input "true"
click at [388, 139] on div "Request response Send" at bounding box center [401, 138] width 49 height 30
click at [393, 150] on span "Send" at bounding box center [402, 147] width 40 height 7
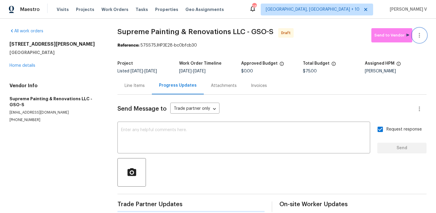
click at [421, 38] on icon "button" at bounding box center [418, 35] width 7 height 7
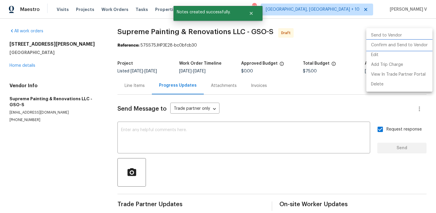
click at [395, 45] on li "Confirm and Send to Vendor" at bounding box center [399, 45] width 66 height 10
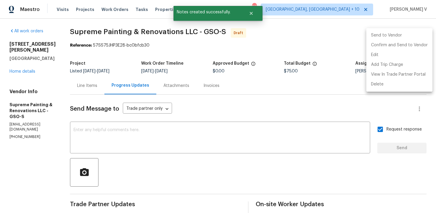
click at [125, 61] on div at bounding box center [218, 106] width 436 height 213
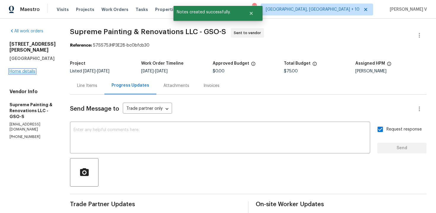
click at [19, 69] on link "Home details" at bounding box center [22, 71] width 26 height 4
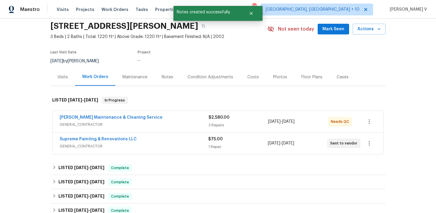
scroll to position [33, 0]
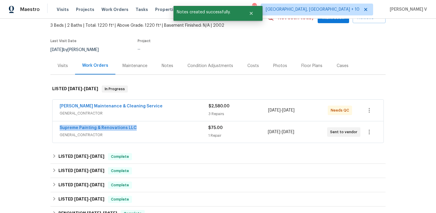
drag, startPoint x: 53, startPoint y: 128, endPoint x: 183, endPoint y: 128, distance: 129.8
click at [183, 128] on div "Supreme Painting & Renovations LLC GENERAL_CONTRACTOR $75.00 1 Repair 9/3/2025 …" at bounding box center [217, 131] width 331 height 21
copy link "Supreme Painting & Renovations LLC"
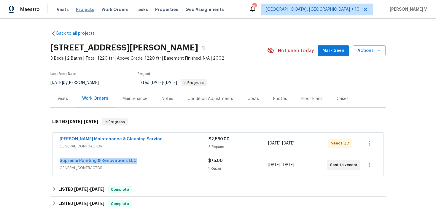
copy link "Supreme Painting & Renovations LLC"
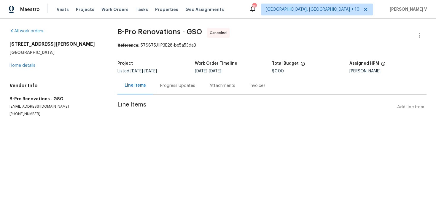
click at [162, 84] on div "Progress Updates" at bounding box center [177, 86] width 35 height 6
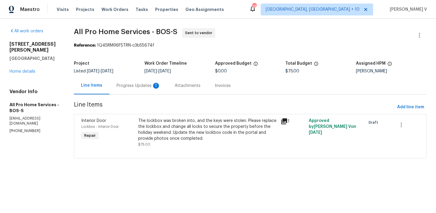
click at [159, 89] on div "Progress Updates 1" at bounding box center [138, 85] width 58 height 17
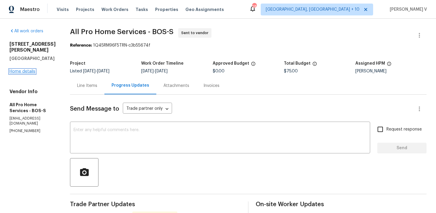
click at [28, 69] on link "Home details" at bounding box center [22, 71] width 26 height 4
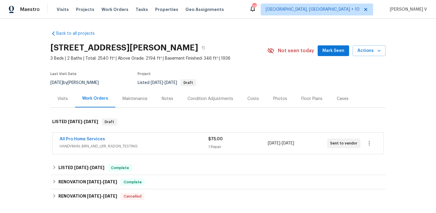
click at [127, 143] on span "HANDYMAN, BRN_AND_LRR, RADON_TESTING" at bounding box center [134, 146] width 148 height 6
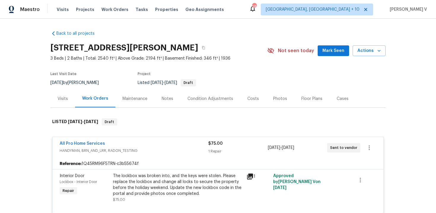
scroll to position [61, 0]
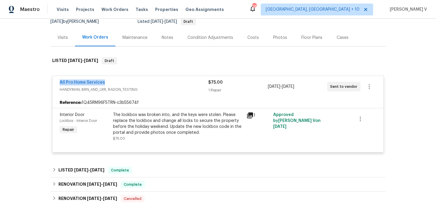
drag, startPoint x: 51, startPoint y: 81, endPoint x: 113, endPoint y: 81, distance: 61.3
click at [113, 81] on div "All Pro Home Services HANDYMAN, BRN_AND_LRR, RADON_TESTING $75.00 1 Repair 9/2/…" at bounding box center [217, 114] width 335 height 88
copy link "All Pro Home Services"
click at [97, 84] on link "All Pro Home Services" at bounding box center [82, 82] width 45 height 4
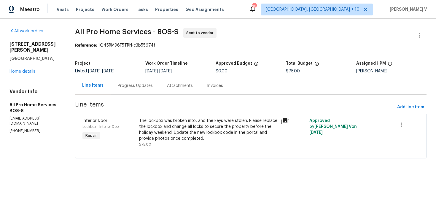
click at [140, 93] on div "Progress Updates" at bounding box center [135, 85] width 49 height 17
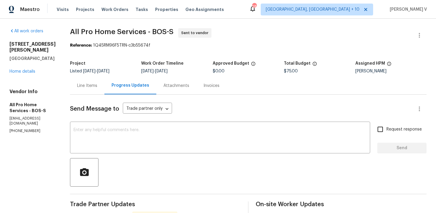
click at [97, 90] on div "Line Items" at bounding box center [87, 85] width 34 height 17
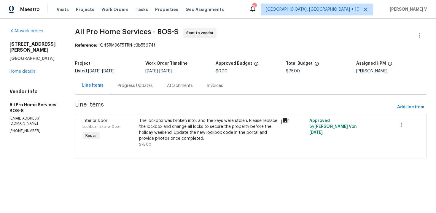
click at [121, 89] on div "Progress Updates" at bounding box center [135, 85] width 49 height 17
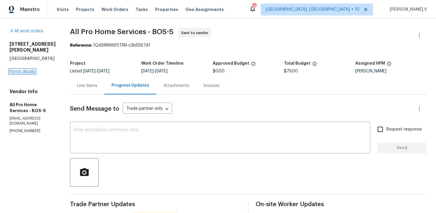
click at [21, 69] on link "Home details" at bounding box center [22, 71] width 26 height 4
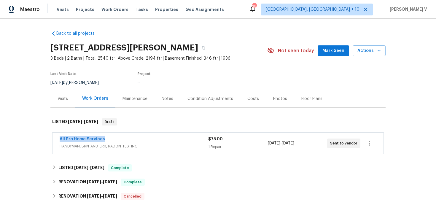
drag, startPoint x: 50, startPoint y: 138, endPoint x: 135, endPoint y: 138, distance: 85.6
click at [135, 138] on div "Back to all projects 337 Edgell Rd, Framingham, MA 01701 3 Beds | 2 Baths | Tot…" at bounding box center [218, 116] width 436 height 194
copy link "All Pro Home Services"
click at [92, 142] on div "All Pro Home Services" at bounding box center [134, 139] width 148 height 7
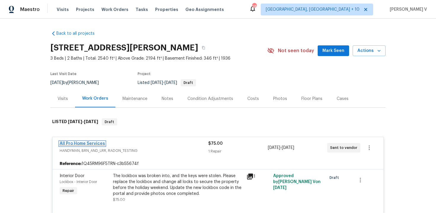
click at [92, 141] on link "All Pro Home Services" at bounding box center [82, 143] width 45 height 4
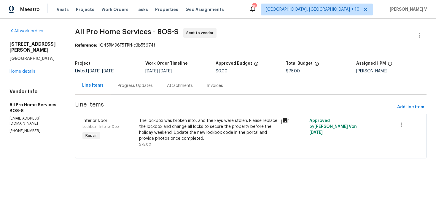
click at [131, 101] on section "All Pro Home Services - BOS-S Sent to vendor Reference: 1Q45RM96F5TRN-c3b55674f…" at bounding box center [250, 96] width 351 height 137
click at [136, 95] on section "All Pro Home Services - BOS-S Sent to vendor Reference: 1Q45RM96F5TRN-c3b55674f…" at bounding box center [250, 96] width 351 height 137
click at [147, 84] on div "Progress Updates" at bounding box center [135, 86] width 35 height 6
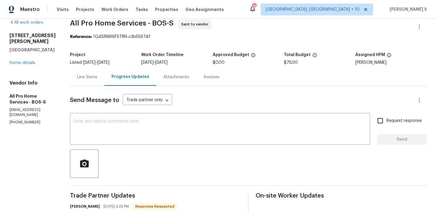
scroll to position [95, 0]
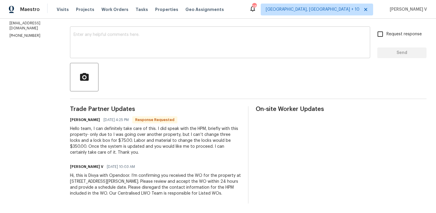
click at [132, 47] on textarea at bounding box center [219, 43] width 293 height 21
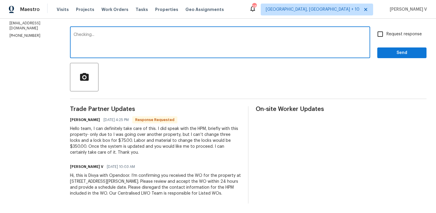
type textarea "Checking..."
click at [394, 53] on span "Send" at bounding box center [402, 52] width 40 height 7
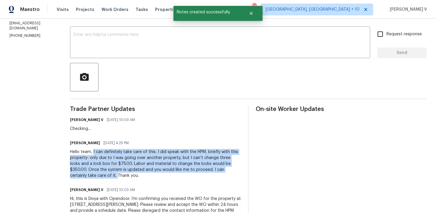
drag, startPoint x: 94, startPoint y: 151, endPoint x: 79, endPoint y: 174, distance: 26.8
click at [79, 174] on div "Hello team, I can definitely take care of this. I did speak with the HPM, brief…" at bounding box center [155, 164] width 171 height 30
copy div "I can definitely take care of this. I did speak with the HPM, briefly with this…"
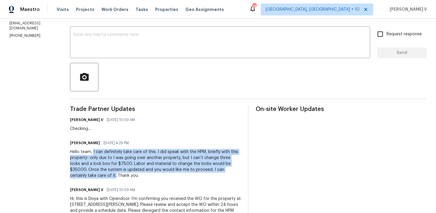
copy div "I can definitely take care of this. I did speak with the HPM, briefly with this…"
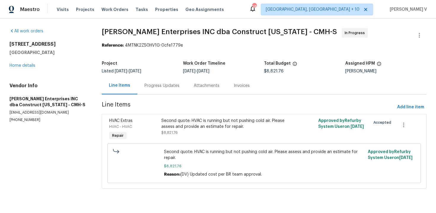
click at [165, 93] on div "Progress Updates" at bounding box center [161, 85] width 49 height 17
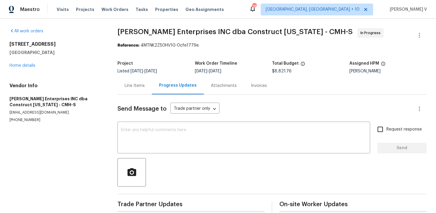
scroll to position [59, 0]
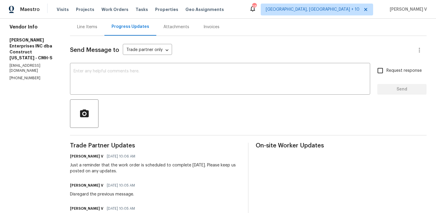
click at [19, 64] on div "Vendor Info [PERSON_NAME] Enterprises INC dba Construct [US_STATE] - CMH-S [EMA…" at bounding box center [32, 52] width 46 height 57
copy p "[PHONE_NUMBER]"
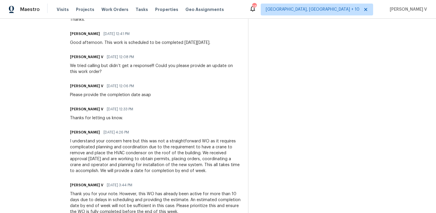
scroll to position [0, 0]
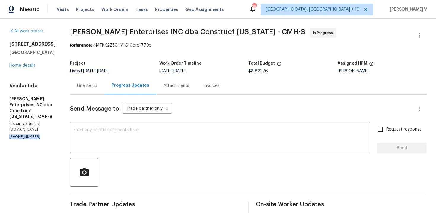
click at [96, 89] on div "Line Items" at bounding box center [87, 85] width 34 height 17
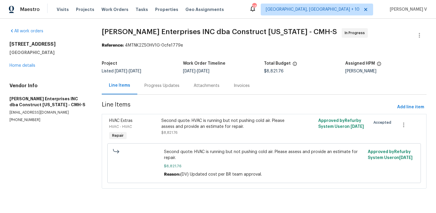
click at [152, 89] on div "Progress Updates" at bounding box center [161, 85] width 49 height 17
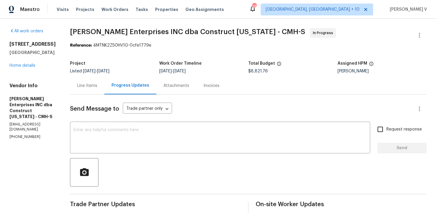
click at [93, 92] on div "Line Items" at bounding box center [87, 85] width 34 height 17
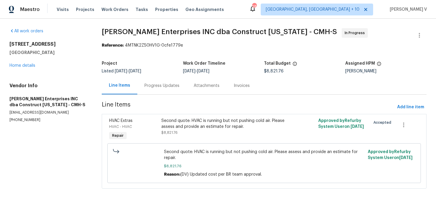
click at [161, 88] on div "Progress Updates" at bounding box center [161, 86] width 35 height 6
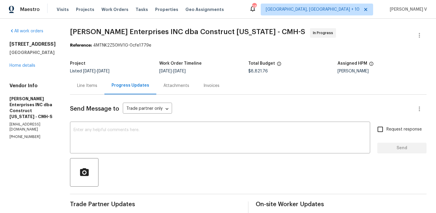
click at [97, 84] on div "Line Items" at bounding box center [87, 86] width 20 height 6
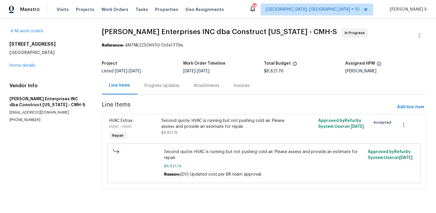
click at [161, 85] on div "Progress Updates" at bounding box center [161, 86] width 35 height 6
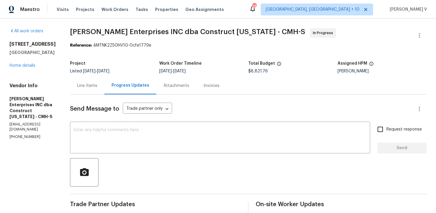
scroll to position [13, 0]
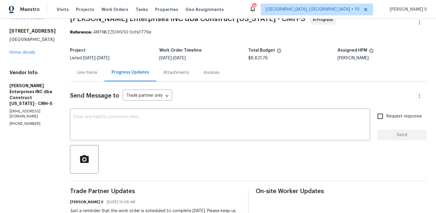
click at [111, 68] on div "Progress Updates" at bounding box center [130, 72] width 52 height 17
click at [96, 73] on div "Line Items" at bounding box center [87, 73] width 20 height 6
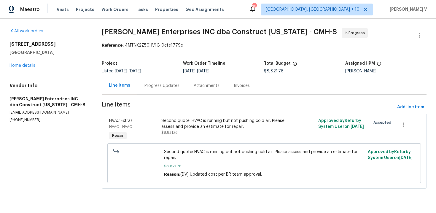
click at [147, 81] on div "Progress Updates" at bounding box center [161, 85] width 49 height 17
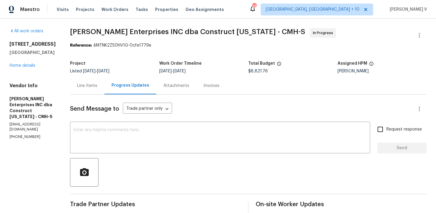
click at [94, 79] on div "Line Items" at bounding box center [87, 85] width 34 height 17
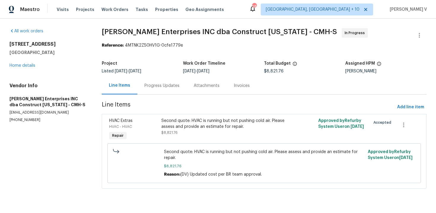
click at [156, 93] on div "Progress Updates" at bounding box center [161, 85] width 49 height 17
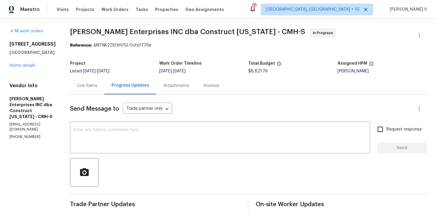
click at [97, 85] on div "Line Items" at bounding box center [87, 86] width 20 height 6
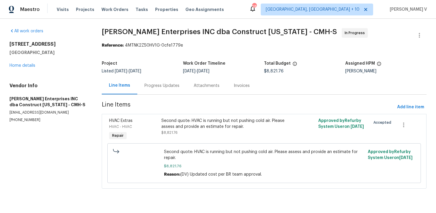
click at [158, 89] on div "Progress Updates" at bounding box center [161, 85] width 49 height 17
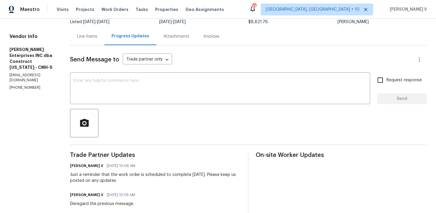
scroll to position [63, 0]
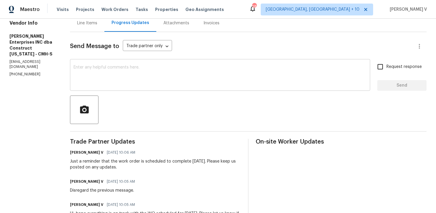
click at [123, 88] on div "x ​" at bounding box center [220, 75] width 300 height 30
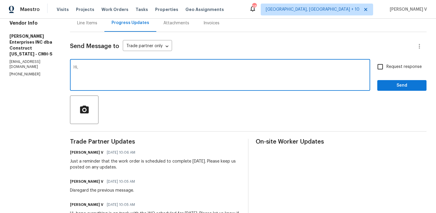
paste textarea "Please let us know if there’s any progress or if the team is already on site to…"
type textarea "Hi, Please let us know if there’s any progress or if the team is already on sit…"
click at [399, 72] on label "Request response" at bounding box center [398, 66] width 48 height 12
click at [386, 72] on input "Request response" at bounding box center [380, 66] width 12 height 12
checkbox input "true"
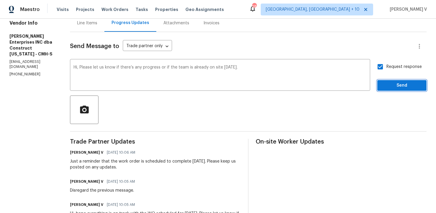
click at [384, 88] on span "Send" at bounding box center [402, 85] width 40 height 7
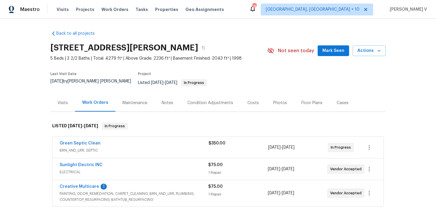
scroll to position [3, 0]
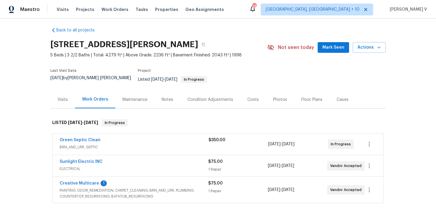
click at [71, 177] on div "Creative Multicare 1 PAINTING, ODOR_REMEDIATION, CARPET_CLEANING, BRN_AND_LRR, …" at bounding box center [217, 190] width 331 height 26
click at [71, 181] on link "Creative Multicare" at bounding box center [79, 183] width 39 height 4
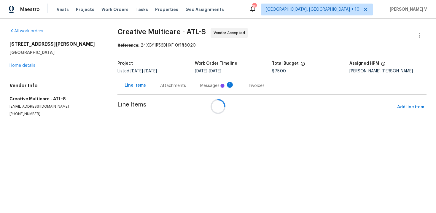
click at [193, 89] on div "Messages 1" at bounding box center [217, 85] width 48 height 17
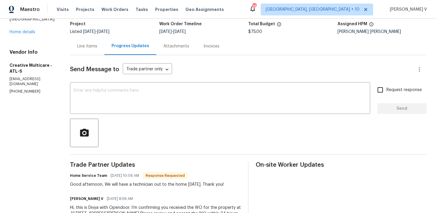
scroll to position [60, 0]
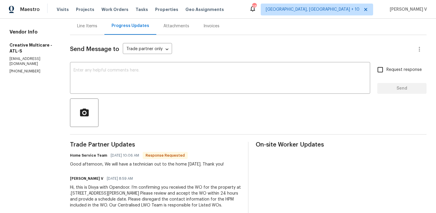
click at [151, 89] on div "x ​" at bounding box center [220, 78] width 300 height 30
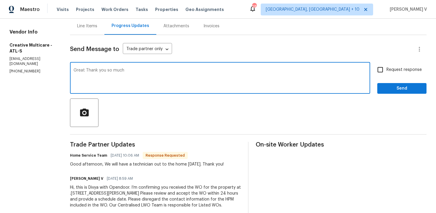
type textarea "Great Thank you so much"
click at [409, 88] on span "Send" at bounding box center [402, 88] width 40 height 7
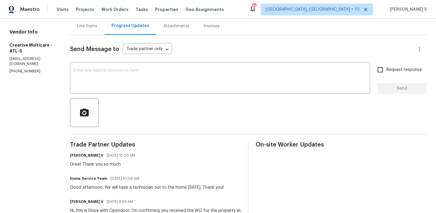
scroll to position [0, 0]
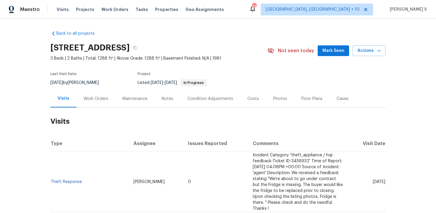
click at [90, 93] on div "Work Orders" at bounding box center [95, 98] width 39 height 17
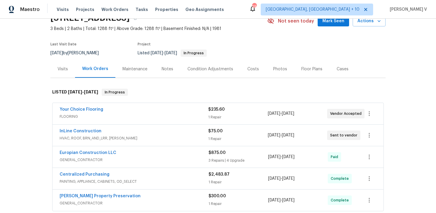
scroll to position [35, 0]
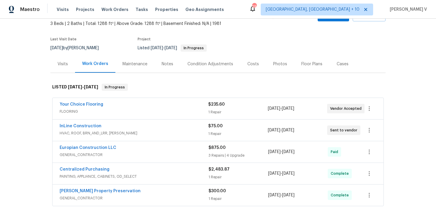
click at [118, 116] on div "Your Choice Flooring FLOORING $235.60 1 Repair [DATE] - [DATE] Vendor Accepted" at bounding box center [217, 108] width 331 height 21
click at [143, 110] on span "FLOORING" at bounding box center [134, 111] width 148 height 6
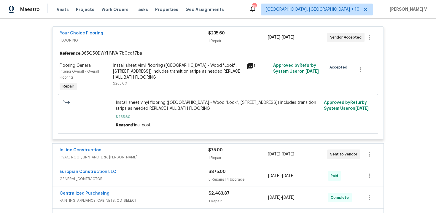
scroll to position [165, 0]
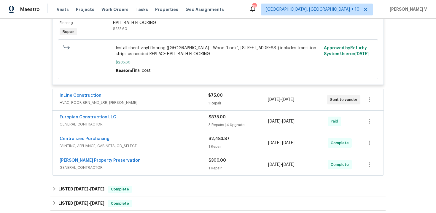
click at [146, 103] on span "HVAC, ROOF, BRN_AND_LRR, [PERSON_NAME]" at bounding box center [134, 103] width 148 height 6
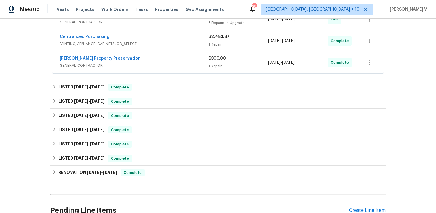
scroll to position [384, 0]
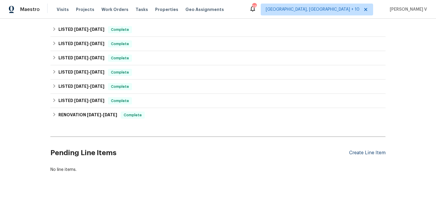
click at [370, 151] on div "Create Line Item" at bounding box center [367, 153] width 36 height 6
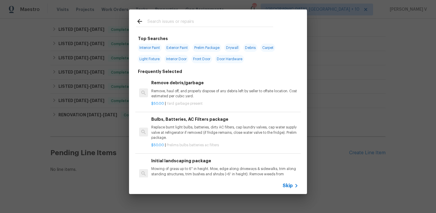
click at [293, 182] on icon at bounding box center [295, 185] width 7 height 7
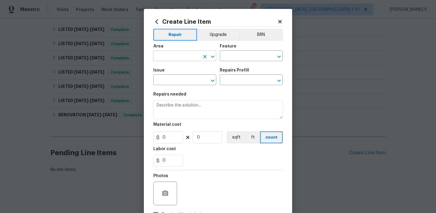
click at [182, 53] on input "text" at bounding box center [176, 56] width 46 height 9
click at [167, 60] on input "flo" at bounding box center [176, 56] width 46 height 9
type input "e"
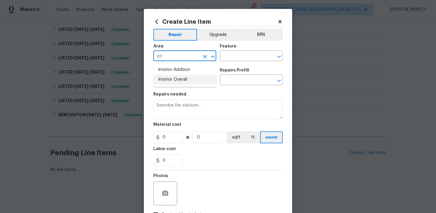
click at [169, 78] on li "Interior Overall" at bounding box center [184, 80] width 63 height 10
type input "Interior Overall"
click at [239, 54] on input "text" at bounding box center [243, 56] width 46 height 9
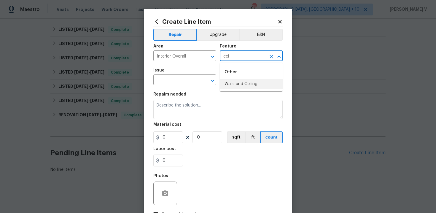
click at [243, 85] on li "Walls and Ceiling" at bounding box center [251, 84] width 63 height 10
type input "Walls and Ceiling"
click at [175, 81] on input "text" at bounding box center [176, 80] width 46 height 9
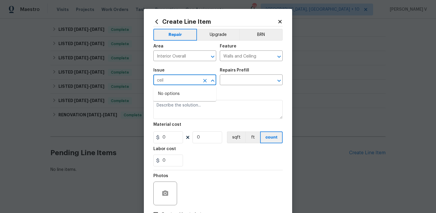
click at [171, 80] on input "ceil" at bounding box center [176, 80] width 46 height 9
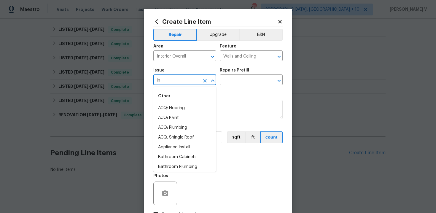
type input "i"
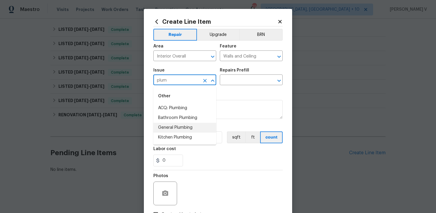
click at [171, 129] on li "General Plumbing" at bounding box center [184, 128] width 63 height 10
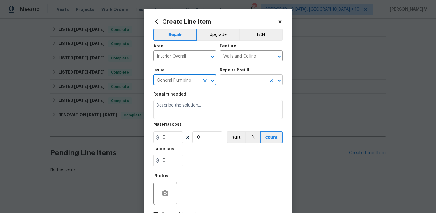
type input "General Plumbing"
click at [248, 81] on input "text" at bounding box center [243, 80] width 46 height 9
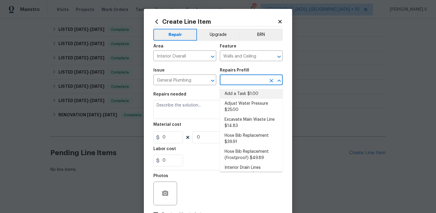
click at [233, 92] on li "Add a Task $1.00" at bounding box center [251, 94] width 63 height 10
type input "Plumbing"
type input "Add a Task $1.00"
type textarea "HPM to detail"
type input "1"
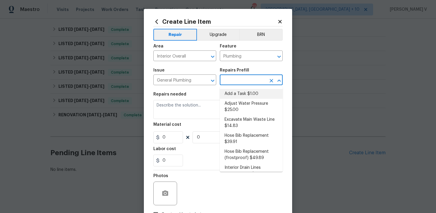
type input "1"
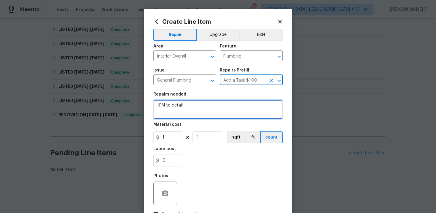
click at [191, 112] on textarea "HPM to detail" at bounding box center [217, 109] width 129 height 19
paste textarea ": Please investigate the claim "water coming out of the ceiling in the bathroom…"
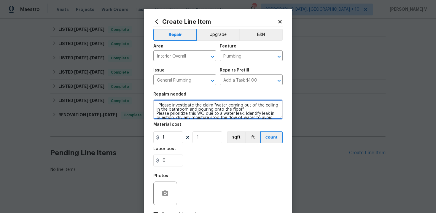
scroll to position [34, 0]
type textarea ": Please investigate the claim "water coming out of the ceiling in the bathroom…"
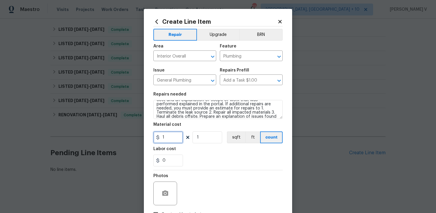
click at [164, 138] on input "1" at bounding box center [168, 137] width 30 height 12
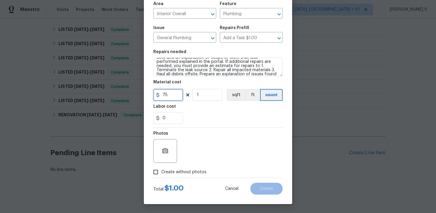
type input "75"
click at [155, 169] on input "Create without photos" at bounding box center [155, 171] width 11 height 11
checkbox input "true"
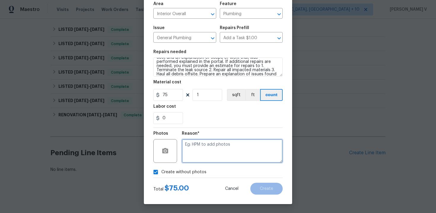
click at [202, 147] on textarea at bounding box center [232, 151] width 101 height 24
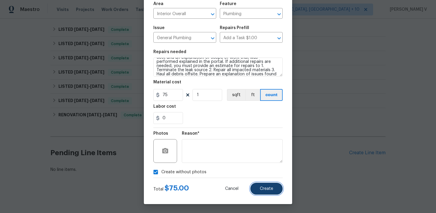
click at [259, 191] on button "Create" at bounding box center [266, 189] width 32 height 12
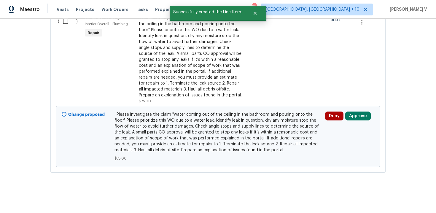
scroll to position [518, 0]
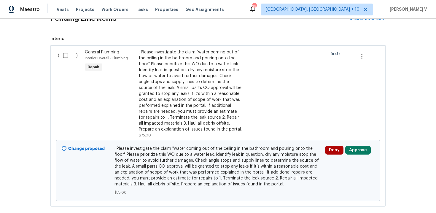
click at [68, 59] on input "checkbox" at bounding box center [67, 55] width 17 height 12
checkbox input "true"
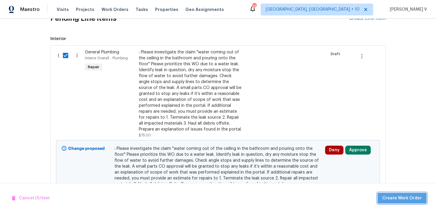
click at [404, 199] on span "Create Work Order" at bounding box center [401, 197] width 39 height 7
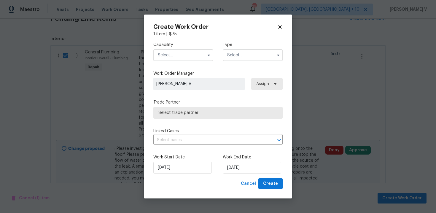
click at [179, 48] on div "Capability" at bounding box center [183, 51] width 60 height 19
click at [177, 52] on input "text" at bounding box center [183, 55] width 60 height 12
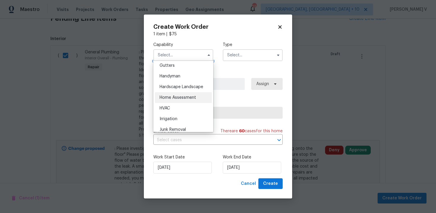
scroll to position [317, 0]
click at [182, 75] on div "Handyman" at bounding box center [183, 76] width 57 height 11
type input "Handyman"
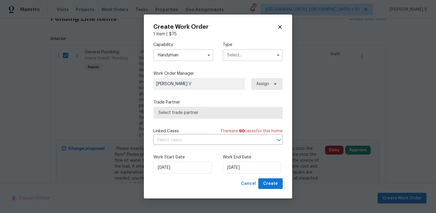
click at [245, 56] on input "text" at bounding box center [253, 55] width 60 height 12
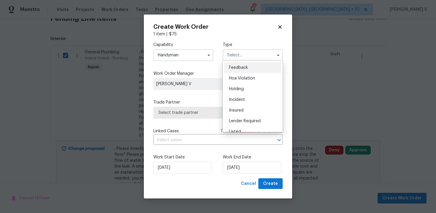
click at [232, 70] on div "Feedback" at bounding box center [252, 67] width 57 height 11
type input "Feedback"
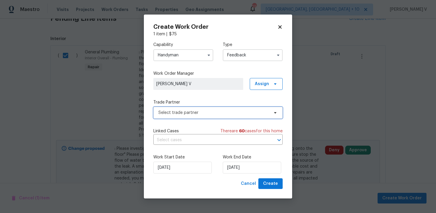
click at [176, 113] on span "Select trade partner" at bounding box center [213, 113] width 111 height 6
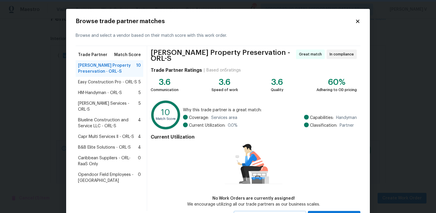
scroll to position [24, 0]
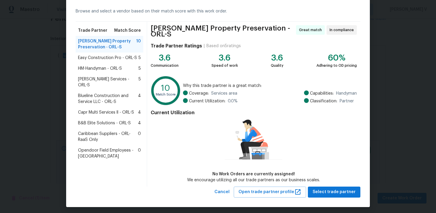
click at [109, 55] on span "Easy Construction Pro - ORL-S" at bounding box center [107, 58] width 59 height 6
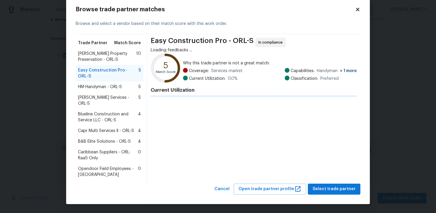
scroll to position [0, 0]
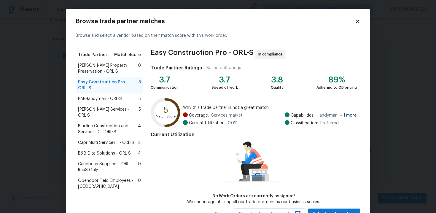
click at [110, 61] on div "Witt's Property Preservation - ORL-S 10" at bounding box center [110, 68] width 68 height 17
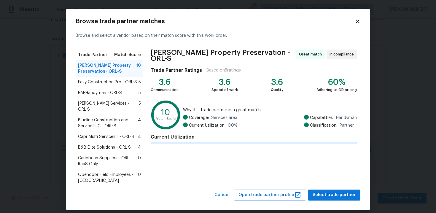
scroll to position [24, 0]
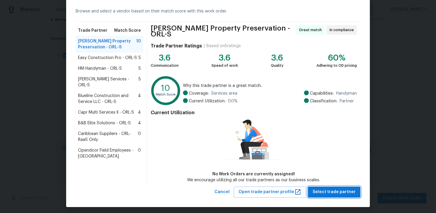
click at [321, 188] on span "Select trade partner" at bounding box center [333, 191] width 43 height 7
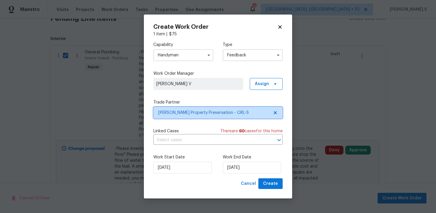
scroll to position [0, 0]
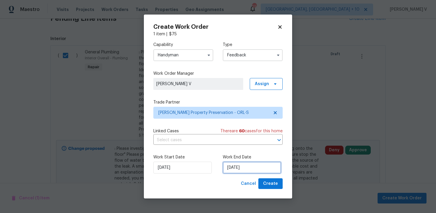
click at [242, 170] on input "03/09/2025" at bounding box center [252, 167] width 58 height 12
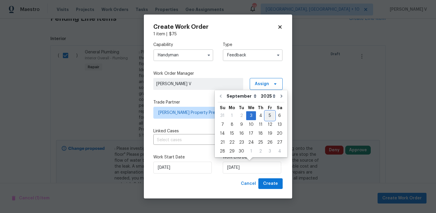
click at [266, 116] on div "5" at bounding box center [269, 115] width 9 height 8
type input "05/09/2025"
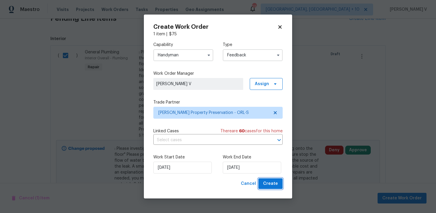
click at [268, 180] on span "Create" at bounding box center [270, 183] width 15 height 7
checkbox input "false"
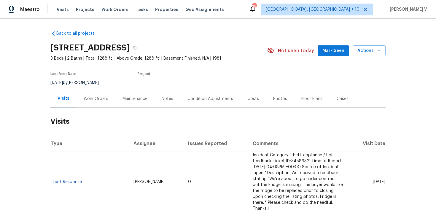
click at [101, 96] on div "Work Orders" at bounding box center [96, 99] width 25 height 6
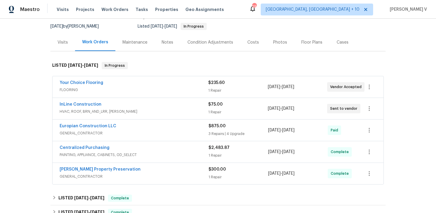
scroll to position [57, 0]
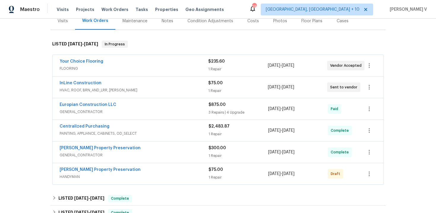
scroll to position [78, 0]
click at [84, 169] on link "Witt's Property Preservation" at bounding box center [100, 169] width 81 height 4
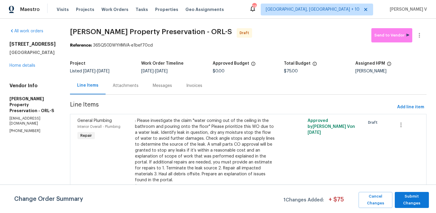
click at [145, 79] on div "Attachments" at bounding box center [125, 85] width 40 height 17
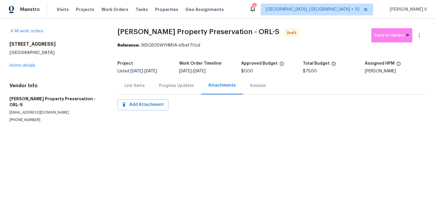
click at [165, 79] on div "Progress Updates" at bounding box center [176, 85] width 49 height 17
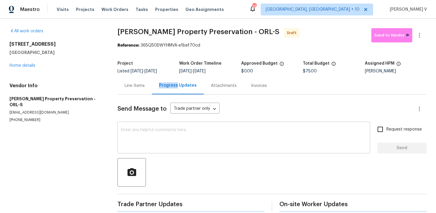
click at [167, 125] on div "x ​" at bounding box center [243, 138] width 252 height 30
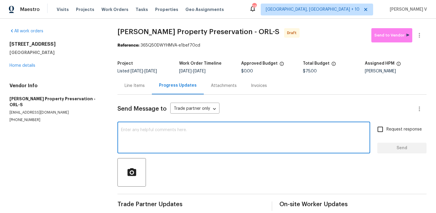
paste textarea "Hi, this is Divya with Opendoor. I’m confirming you received the WO for the pro…"
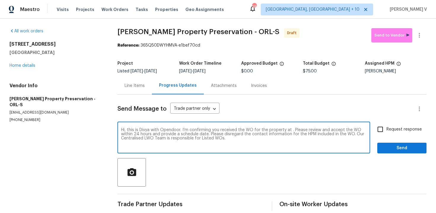
click at [290, 132] on textarea "Hi, this is Divya with Opendoor. I’m confirming you received the WO for the pro…" at bounding box center [243, 138] width 245 height 21
paste textarea "8 Blakeport Ln, Palm Coast, FL 32137"
type textarea "Hi, this is Divya with Opendoor. I’m confirming you received the WO for the pro…"
click at [380, 129] on input "Request response" at bounding box center [380, 129] width 12 height 12
checkbox input "true"
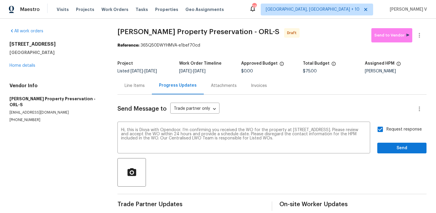
click at [394, 161] on div at bounding box center [271, 172] width 309 height 28
click at [396, 150] on span "Send" at bounding box center [402, 147] width 40 height 7
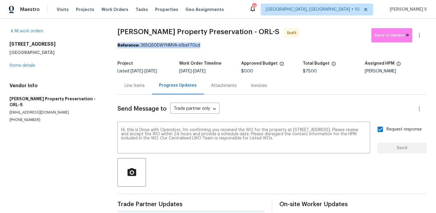
click at [420, 42] on section "Witt's Property Preservation - ORL-S Draft Send to Vendor Reference: 365Q50DWYH…" at bounding box center [271, 120] width 309 height 184
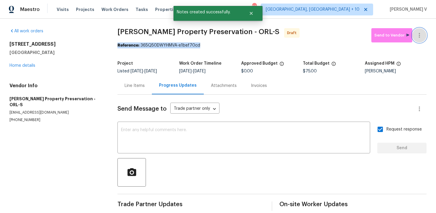
click at [418, 34] on icon "button" at bounding box center [418, 35] width 7 height 7
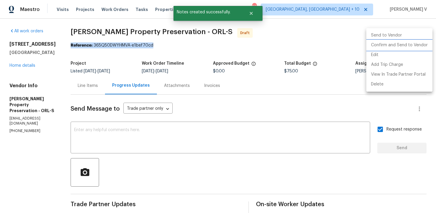
click at [378, 47] on li "Confirm and Send to Vendor" at bounding box center [399, 45] width 66 height 10
click at [134, 55] on div at bounding box center [218, 106] width 436 height 213
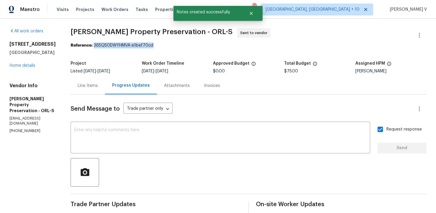
drag, startPoint x: 93, startPoint y: 46, endPoint x: 164, endPoint y: 45, distance: 70.8
click at [164, 45] on div "Reference: 365Q50DWYHMVA-e1bef70cd" at bounding box center [249, 45] width 356 height 6
copy div "365Q50DWYHMVA-e1bef70cd"
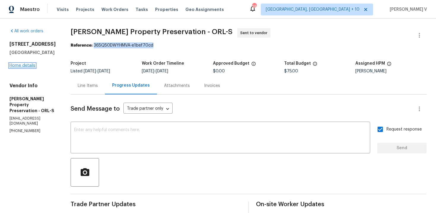
click at [27, 66] on link "Home details" at bounding box center [22, 65] width 26 height 4
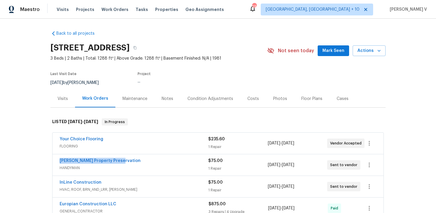
drag, startPoint x: 48, startPoint y: 162, endPoint x: 153, endPoint y: 162, distance: 104.3
click at [153, 162] on div "Back to all projects 8 Blakeport Ln, Palm Coast, FL 32137 3 Beds | 2 Baths | To…" at bounding box center [218, 116] width 436 height 194
copy link "Witt's Property Preservation"
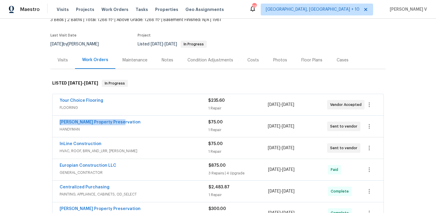
scroll to position [51, 0]
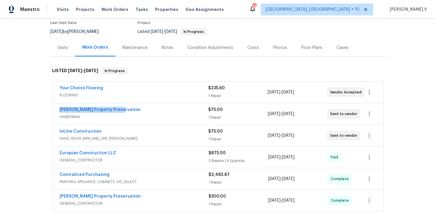
copy link "Witt's Property Preservation"
click at [100, 111] on link "Witt's Property Preservation" at bounding box center [100, 110] width 81 height 4
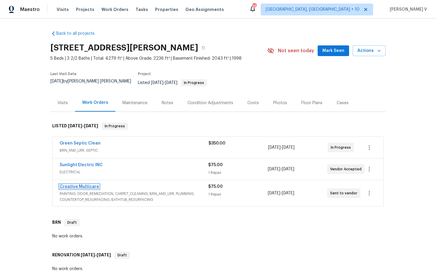
click at [73, 184] on link "Creative Multicare" at bounding box center [79, 186] width 39 height 4
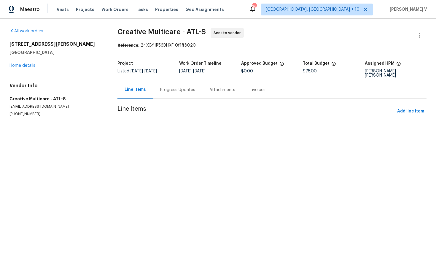
click at [155, 88] on div "Progress Updates" at bounding box center [177, 89] width 49 height 17
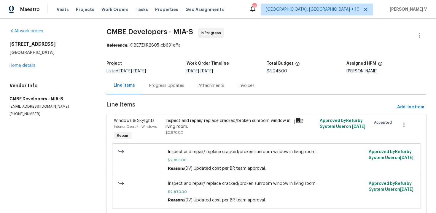
click at [172, 80] on div "Progress Updates" at bounding box center [166, 85] width 49 height 17
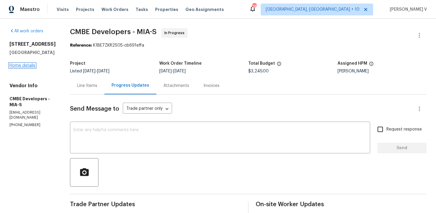
click at [22, 65] on link "Home details" at bounding box center [22, 65] width 26 height 4
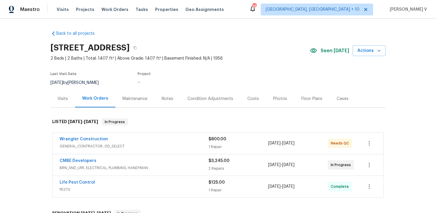
scroll to position [57, 0]
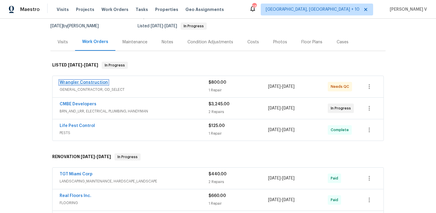
click at [98, 81] on link "Wrangler Construction" at bounding box center [84, 82] width 48 height 4
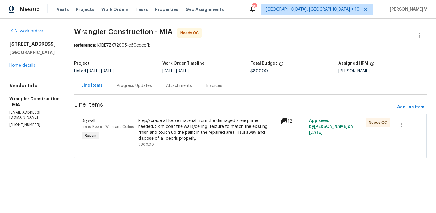
click at [152, 82] on div "Progress Updates" at bounding box center [134, 85] width 49 height 17
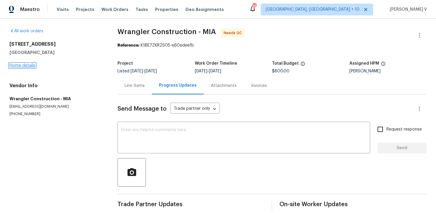
click at [31, 67] on link "Home details" at bounding box center [22, 65] width 26 height 4
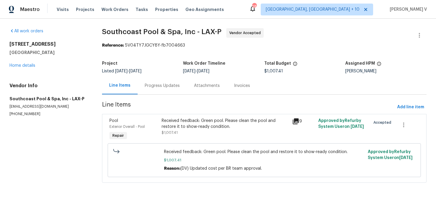
click at [169, 97] on section "Southcoast Pool & Spa, Inc - LAX-P Vendor Accepted Reference: 5V04TY7JGCY8Y-fb7…" at bounding box center [264, 108] width 324 height 161
click at [159, 85] on div "Progress Updates" at bounding box center [162, 86] width 35 height 6
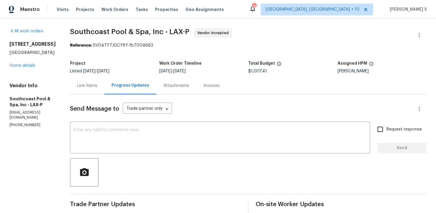
copy p "[PHONE_NUMBER]"
click at [78, 93] on div "Line Items" at bounding box center [87, 85] width 34 height 17
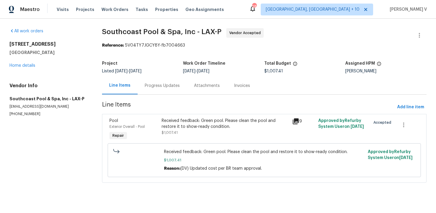
click at [183, 137] on div "Received feedback: Green pool. Please clean the pool and restore it to show-rea…" at bounding box center [225, 129] width 130 height 27
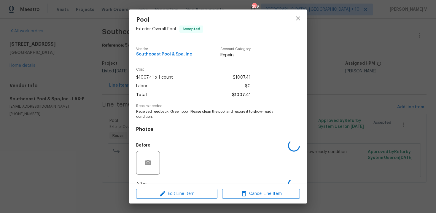
scroll to position [36, 0]
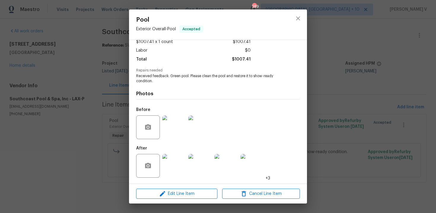
click at [89, 116] on div "Pool Exterior Overall - Pool Accepted Vendor Southcoast Pool & Spa, Inc Account…" at bounding box center [218, 106] width 436 height 213
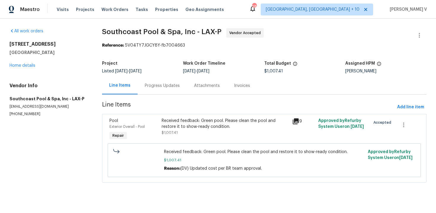
click at [170, 80] on div "Progress Updates" at bounding box center [161, 85] width 49 height 17
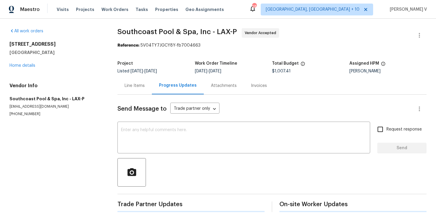
scroll to position [9, 0]
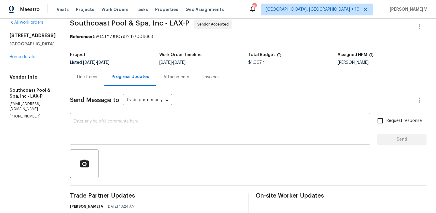
click at [126, 133] on textarea at bounding box center [219, 129] width 293 height 21
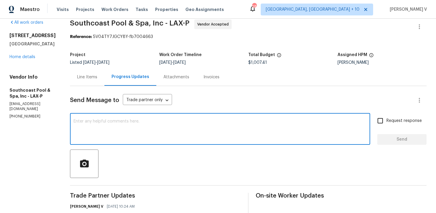
click at [117, 136] on textarea at bounding box center [219, 129] width 293 height 21
type textarea "Per our call conversation, please update the portal!!!"
click at [383, 121] on input "Request response" at bounding box center [380, 120] width 12 height 12
checkbox input "true"
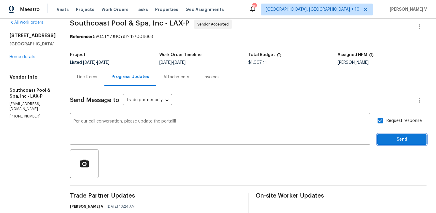
click at [384, 137] on span "Send" at bounding box center [402, 139] width 40 height 7
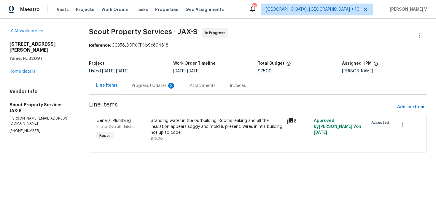
click at [165, 91] on div "Progress Updates 2" at bounding box center [153, 85] width 58 height 17
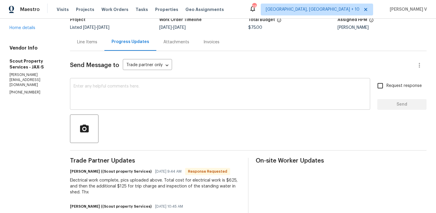
scroll to position [9, 0]
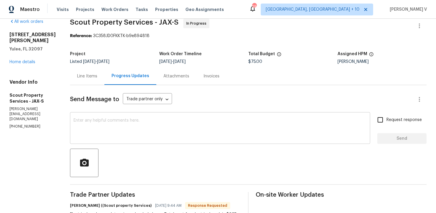
click at [108, 119] on textarea at bounding box center [219, 128] width 293 height 21
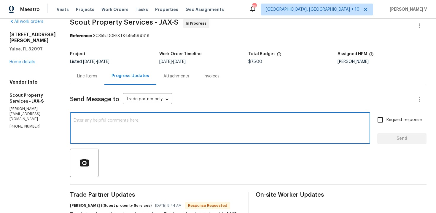
click at [81, 69] on div "Line Items" at bounding box center [87, 75] width 34 height 17
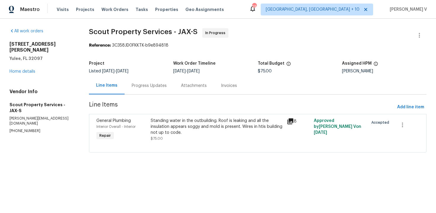
click at [141, 78] on div "Progress Updates" at bounding box center [148, 85] width 49 height 17
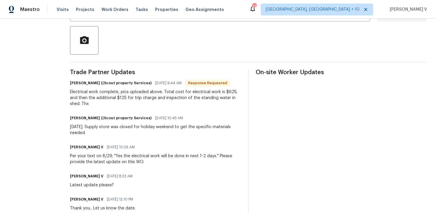
scroll to position [48, 0]
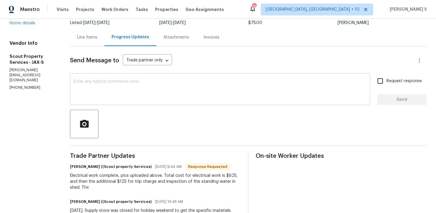
click at [122, 78] on div "x ​" at bounding box center [220, 90] width 300 height 30
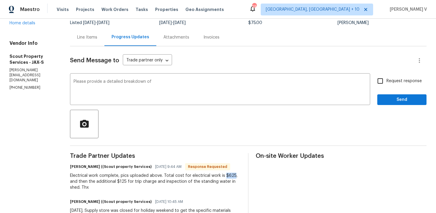
drag, startPoint x: 210, startPoint y: 175, endPoint x: 221, endPoint y: 175, distance: 10.7
click at [221, 175] on div "Electrical work complete, pics uploaded above. Total cost for electrical work i…" at bounding box center [155, 181] width 171 height 18
click at [182, 88] on textarea "Please provide a detailed breakdown of" at bounding box center [219, 89] width 293 height 21
drag, startPoint x: 211, startPoint y: 176, endPoint x: 220, endPoint y: 175, distance: 9.2
click at [220, 175] on div "Electrical work complete, pics uploaded above. Total cost for electrical work i…" at bounding box center [155, 181] width 171 height 18
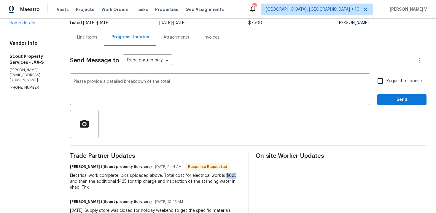
copy div "$625"
click at [236, 91] on textarea "Please provide a detailed breakdown of the total" at bounding box center [219, 89] width 293 height 21
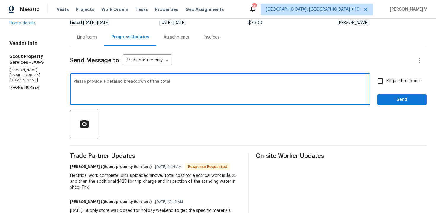
paste textarea "$625"
click at [155, 83] on textarea "Please provide a detailed breakdown of the total$625?" at bounding box center [219, 89] width 293 height 21
type textarea "Please provide a detailed breakdown of the total $625?"
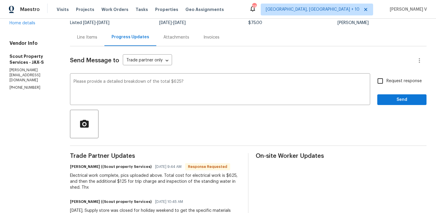
click at [399, 80] on span "Request response" at bounding box center [403, 81] width 35 height 6
click at [386, 80] on input "Request response" at bounding box center [380, 81] width 12 height 12
checkbox input "true"
click at [387, 99] on span "Send" at bounding box center [402, 99] width 40 height 7
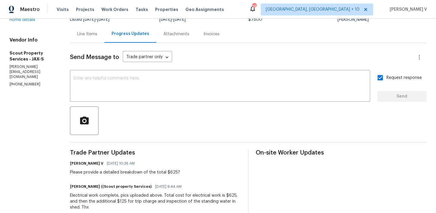
scroll to position [53, 0]
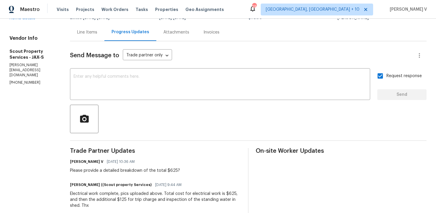
click at [101, 196] on div "Electrical work complete, pics uploaded above. Total cost for electrical work i…" at bounding box center [155, 200] width 171 height 18
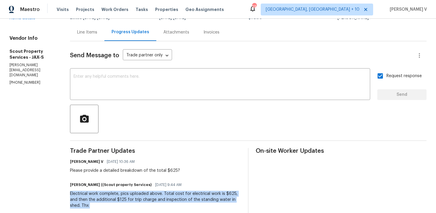
copy div "Electrical work complete, pics uploaded above. Total cost for electrical work i…"
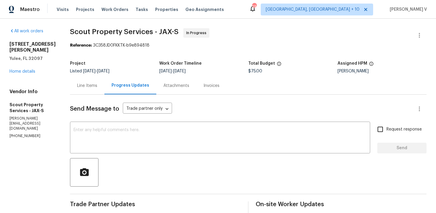
copy p "(615) 913-6484"
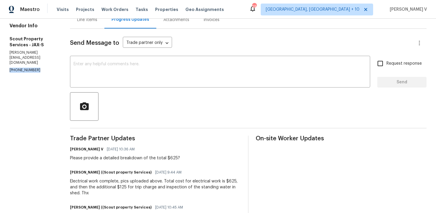
scroll to position [132, 0]
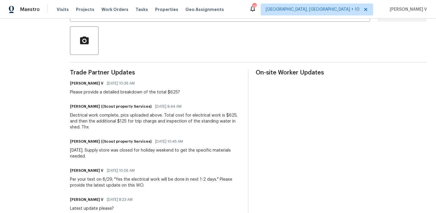
click at [99, 88] on div "Divya Dharshini V 09/03/2025 10:36 AM Please provide a detailed breakdown of th…" at bounding box center [125, 87] width 110 height 16
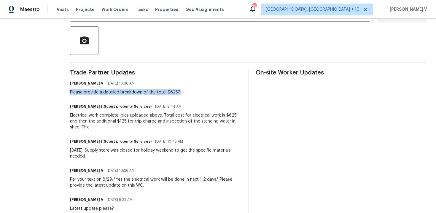
copy div "Please provide a detailed breakdown of the total $625?"
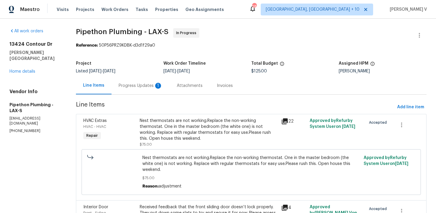
click at [150, 84] on div "Progress Updates 1" at bounding box center [141, 86] width 44 height 6
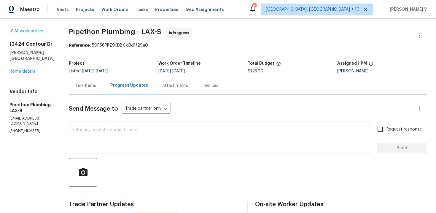
click at [92, 77] on div "Line Items" at bounding box center [86, 85] width 34 height 17
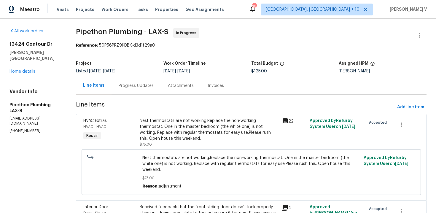
scroll to position [37, 0]
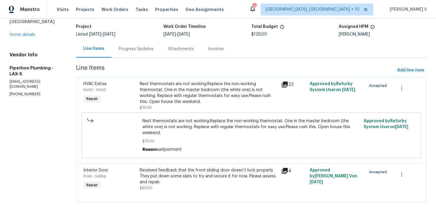
click at [131, 44] on div "Progress Updates" at bounding box center [135, 48] width 49 height 17
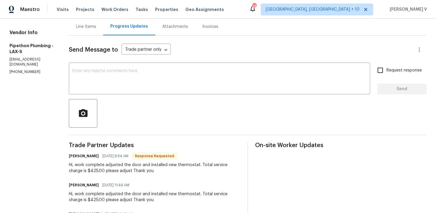
scroll to position [62, 0]
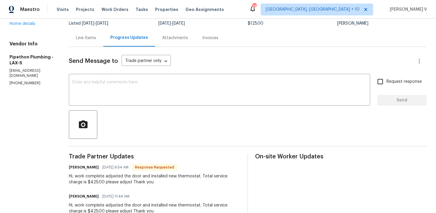
click at [96, 39] on div "Line Items" at bounding box center [86, 38] width 20 height 6
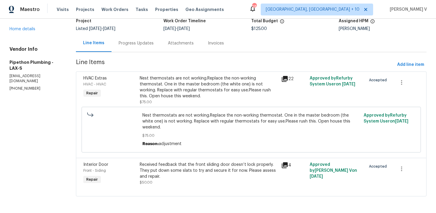
scroll to position [37, 0]
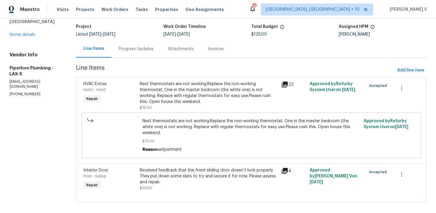
click at [186, 105] on div "Nest thermostats are not working.Replace the non-working thermostat. One in the…" at bounding box center [209, 96] width 138 height 30
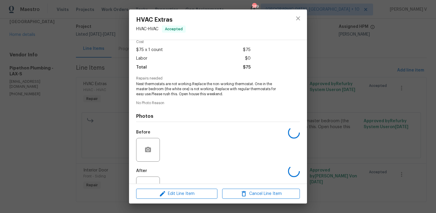
scroll to position [50, 0]
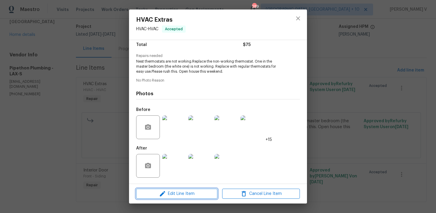
click at [184, 193] on span "Edit Line Item" at bounding box center [177, 193] width 78 height 7
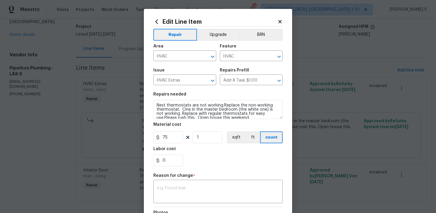
click at [120, 146] on body "Maestro Visits Projects Work Orders Tasks Properties Geo Assignments 289 Cincin…" at bounding box center [218, 106] width 436 height 213
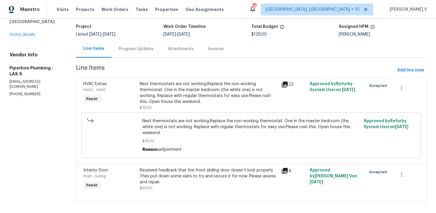
click at [145, 55] on div "Progress Updates" at bounding box center [135, 48] width 49 height 17
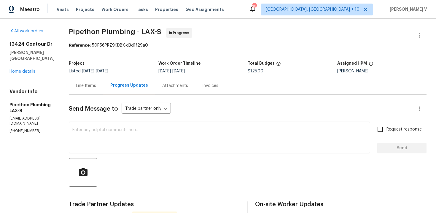
click at [96, 87] on div "Line Items" at bounding box center [86, 86] width 20 height 6
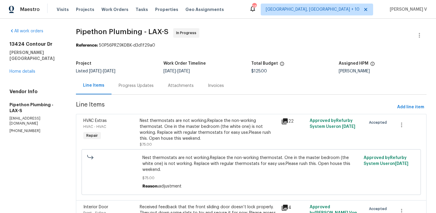
click at [186, 135] on div "Nest thermostats are not working.Replace the non-working thermostat. One in the…" at bounding box center [209, 130] width 138 height 24
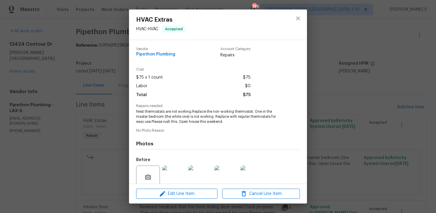
scroll to position [50, 0]
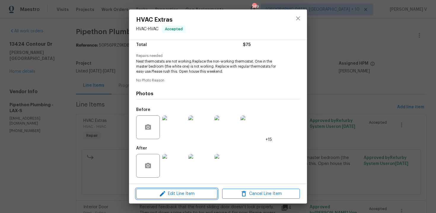
click at [167, 191] on span "Edit Line Item" at bounding box center [177, 193] width 78 height 7
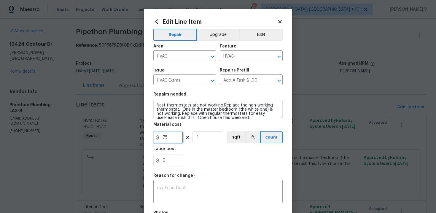
click at [161, 137] on input "75" at bounding box center [168, 137] width 30 height 12
type input "375"
click at [177, 191] on textarea at bounding box center [218, 192] width 122 height 12
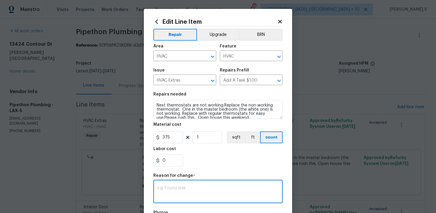
paste textarea "(DV) Updated per vendor’s final cost."
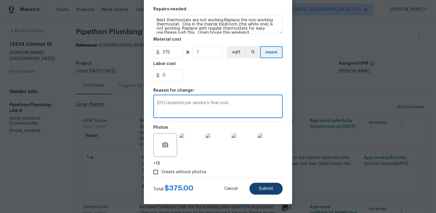
type textarea "(DV) Updated per vendor’s final cost."
click at [260, 188] on span "Submit" at bounding box center [266, 188] width 14 height 4
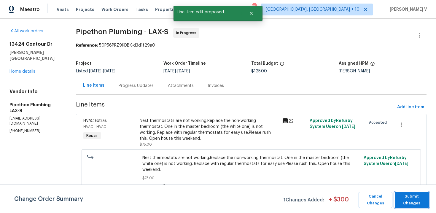
click at [420, 201] on span "Submit Changes" at bounding box center [411, 200] width 28 height 14
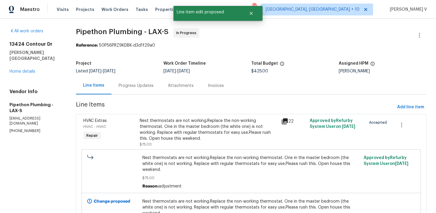
click at [159, 89] on div "Progress Updates" at bounding box center [135, 85] width 49 height 17
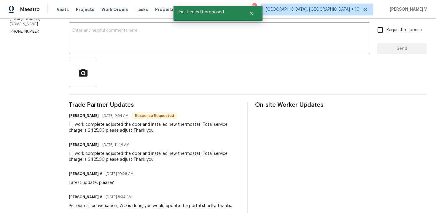
scroll to position [71, 0]
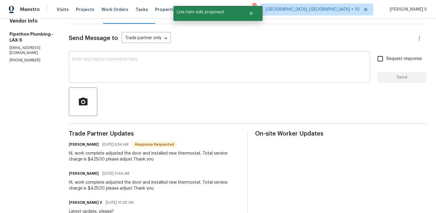
click at [119, 63] on textarea at bounding box center [219, 67] width 294 height 21
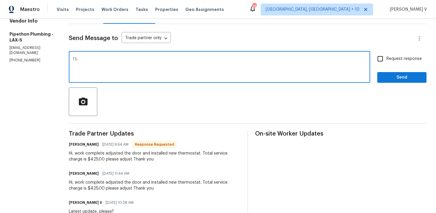
type textarea "T"
drag, startPoint x: 92, startPoint y: 59, endPoint x: 143, endPoint y: 60, distance: 51.0
click at [143, 60] on textarea "Hey, we have updated the cost! Could you please provide the cost of thermostat?" at bounding box center [219, 67] width 294 height 21
click at [0, 0] on span "thermostat?" at bounding box center [0, 0] width 0 height 0
click at [204, 64] on textarea "Great!! Could you please provide the cost of the thermostat?" at bounding box center [219, 67] width 294 height 21
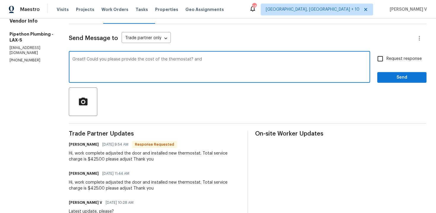
drag, startPoint x: 202, startPoint y: 61, endPoint x: 236, endPoint y: 61, distance: 33.5
click at [236, 61] on textarea "Great!! Could you please provide the cost of the thermostat? and" at bounding box center [219, 67] width 294 height 21
click at [203, 61] on textarea "Great!! Could you please provide the cost of the thermostat? and move the WO fo…" at bounding box center [219, 67] width 294 height 21
type textarea "Great!! Could you please provide the cost of the thermostat? And move the WO fo…"
click at [378, 67] on div "Request response Send" at bounding box center [401, 67] width 49 height 30
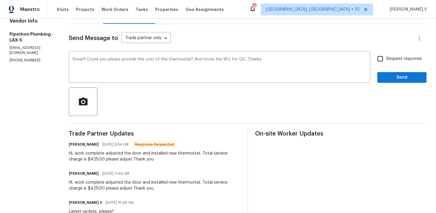
click at [382, 63] on input "Request response" at bounding box center [380, 58] width 12 height 12
checkbox input "true"
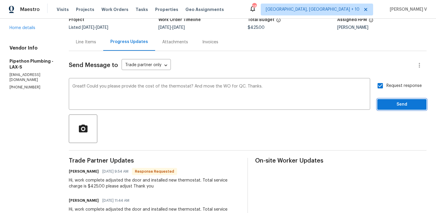
click at [385, 102] on span "Send" at bounding box center [402, 104] width 40 height 7
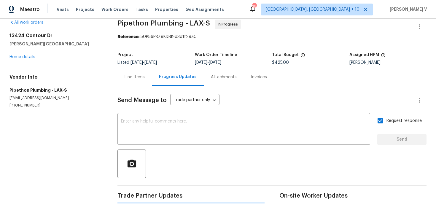
scroll to position [44, 0]
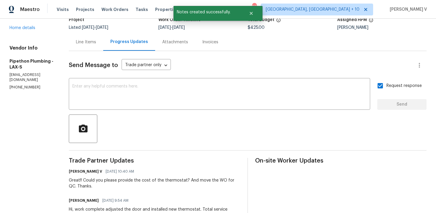
click at [19, 85] on p "(323) 328-6363" at bounding box center [31, 87] width 45 height 5
copy p "(323) 328-6363"
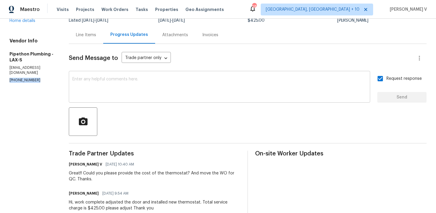
scroll to position [0, 0]
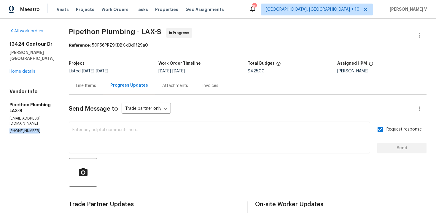
click at [25, 128] on p "(323) 328-6363" at bounding box center [31, 130] width 45 height 5
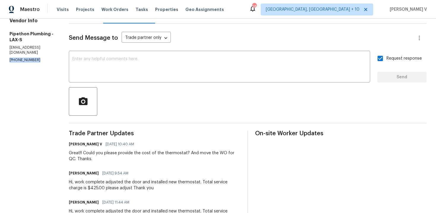
scroll to position [125, 0]
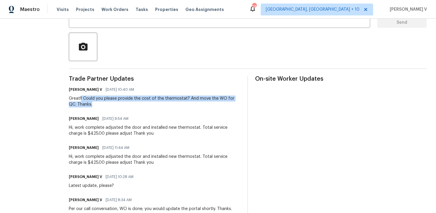
drag, startPoint x: 90, startPoint y: 98, endPoint x: 110, endPoint y: 103, distance: 20.4
click at [110, 103] on div "Great!! Could you please provide the cost of the thermostat? And move the WO fo…" at bounding box center [154, 101] width 171 height 12
copy div "! Could you please provide the cost of the thermostat? And move the WO for QC. …"
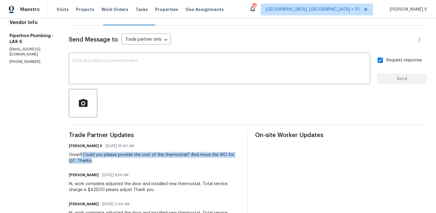
scroll to position [135, 0]
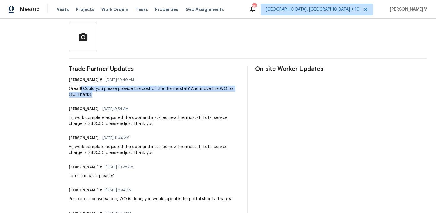
click at [96, 123] on div "Hi, work complete adjusted the door and installed new thermostat. Total service…" at bounding box center [154, 121] width 171 height 12
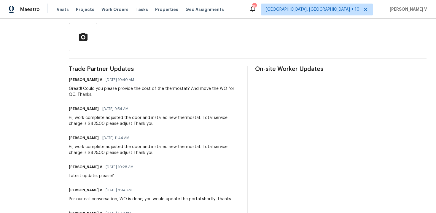
click at [96, 123] on div "Hi, work complete adjusted the door and installed new thermostat. Total service…" at bounding box center [154, 121] width 171 height 12
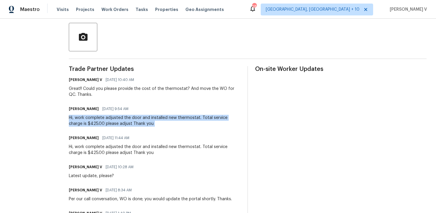
click at [91, 119] on div "Hi, work complete adjusted the door and installed new thermostat. Total service…" at bounding box center [154, 121] width 171 height 12
drag, startPoint x: 84, startPoint y: 118, endPoint x: 139, endPoint y: 122, distance: 55.0
click at [139, 122] on div "Hi, work complete adjusted the door and installed new thermostat. Total service…" at bounding box center [154, 121] width 171 height 12
copy div "work complete adjusted the door and installed new thermostat. Total service cha…"
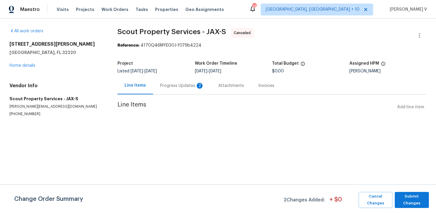
click at [177, 95] on section "Scout Property Services - JAX-S Canceled Reference: 4170Q46MYEG0J-f079b4224 Pro…" at bounding box center [271, 79] width 309 height 103
click at [183, 90] on div "Progress Updates 2" at bounding box center [182, 85] width 58 height 17
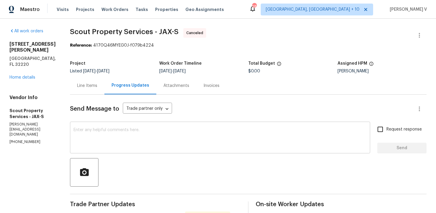
scroll to position [41, 0]
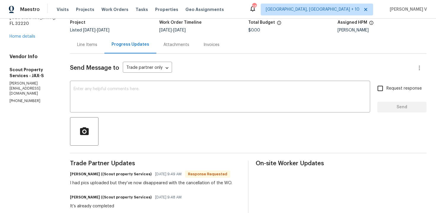
click at [26, 98] on p "[PHONE_NUMBER]" at bounding box center [32, 100] width 46 height 5
copy p "[PHONE_NUMBER]"
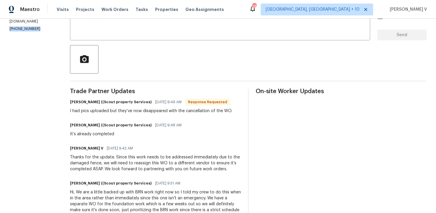
scroll to position [0, 0]
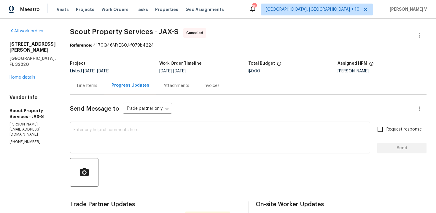
click at [76, 81] on div "Line Items" at bounding box center [87, 85] width 34 height 17
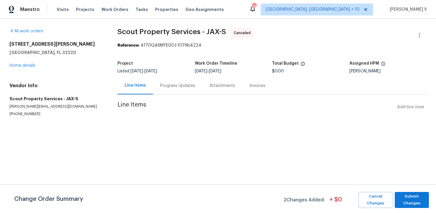
click at [161, 88] on div "Progress Updates" at bounding box center [177, 86] width 35 height 6
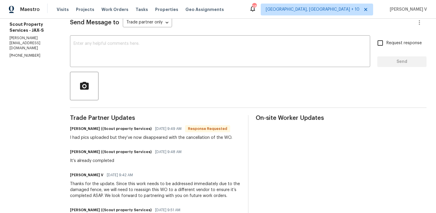
scroll to position [32, 0]
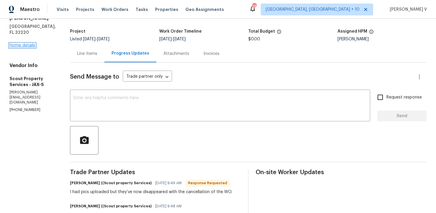
click at [21, 43] on link "Home details" at bounding box center [22, 45] width 26 height 4
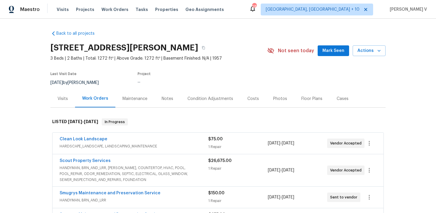
scroll to position [32, 0]
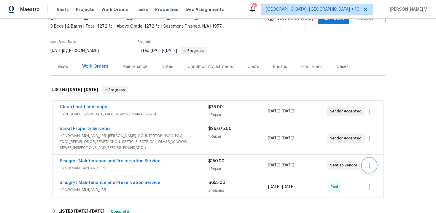
click at [370, 169] on button "button" at bounding box center [369, 165] width 14 height 14
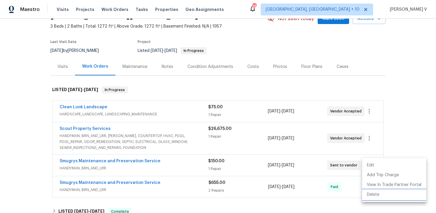
click at [373, 197] on li "Delete" at bounding box center [394, 195] width 64 height 10
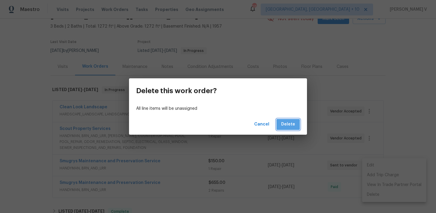
click at [289, 126] on span "Delete" at bounding box center [288, 124] width 14 height 7
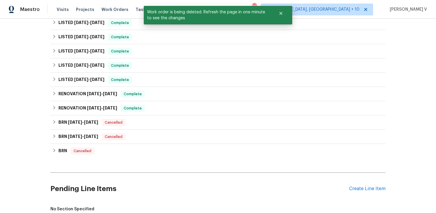
scroll to position [366, 0]
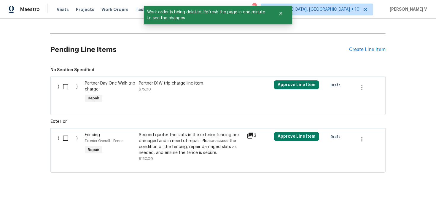
click at [176, 150] on div "Second quote: The slats in the exterior fencing are damaged and in need of repa…" at bounding box center [191, 144] width 104 height 24
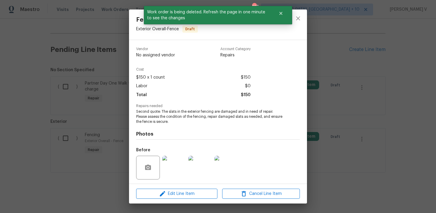
click at [92, 132] on div "Fencing Exterior Overall - Fence Draft Vendor No assigned vendor Account Catego…" at bounding box center [218, 106] width 436 height 213
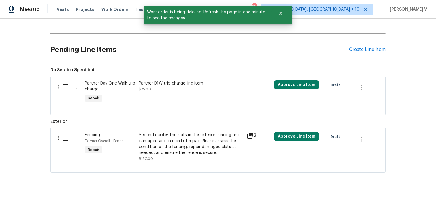
click at [72, 135] on input "checkbox" at bounding box center [67, 138] width 17 height 12
checkbox input "true"
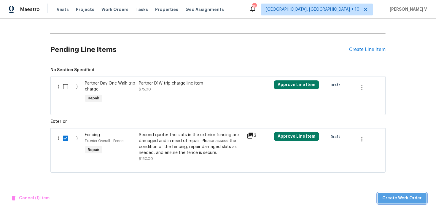
click at [412, 200] on span "Create Work Order" at bounding box center [401, 197] width 39 height 7
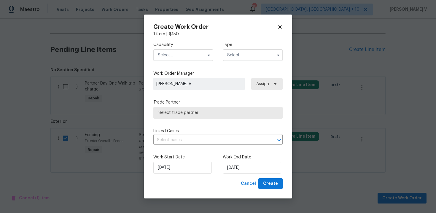
click at [189, 52] on input "text" at bounding box center [183, 55] width 60 height 12
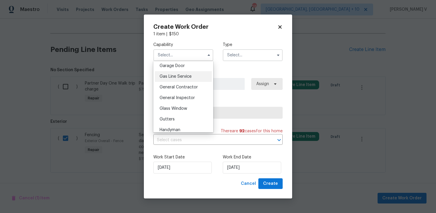
scroll to position [279, 0]
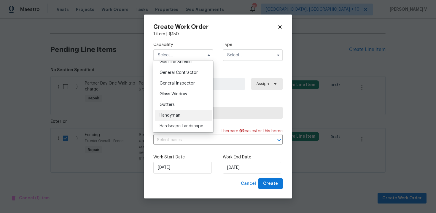
click at [175, 115] on span "Handyman" at bounding box center [169, 115] width 21 height 4
type input "Handyman"
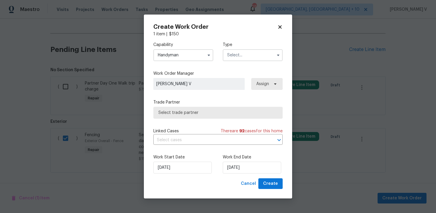
click at [234, 56] on input "text" at bounding box center [253, 55] width 60 height 12
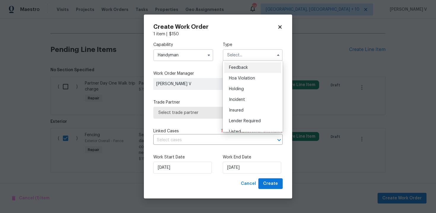
click at [234, 67] on span "Feedback" at bounding box center [238, 67] width 19 height 4
type input "Feedback"
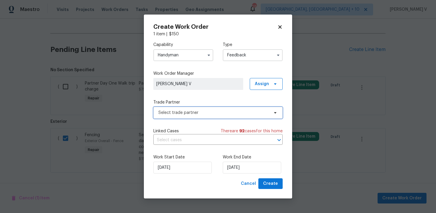
click at [224, 113] on span "Select trade partner" at bounding box center [213, 113] width 111 height 6
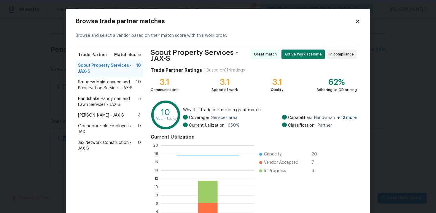
scroll to position [51, 0]
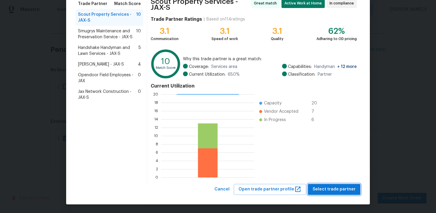
click at [328, 186] on span "Select trade partner" at bounding box center [333, 189] width 43 height 7
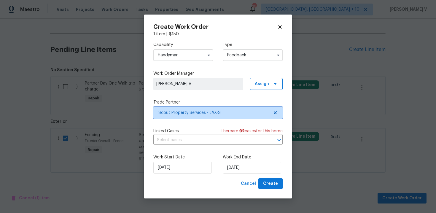
scroll to position [0, 0]
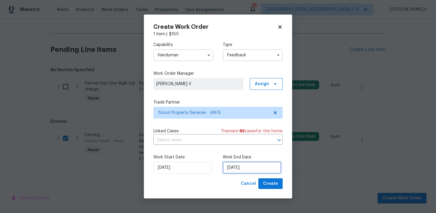
click at [246, 164] on input "03/09/2025" at bounding box center [252, 167] width 58 height 12
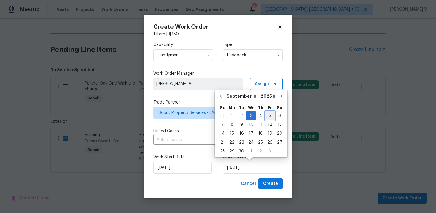
click at [265, 115] on div "5" at bounding box center [269, 115] width 9 height 8
type input "05/09/2025"
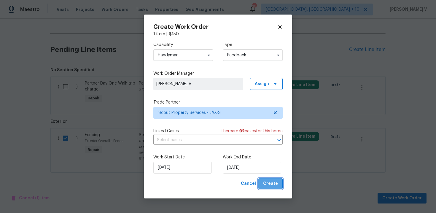
click at [260, 184] on button "Create" at bounding box center [270, 183] width 24 height 11
checkbox input "false"
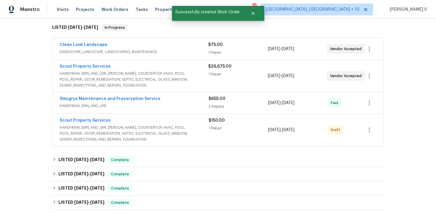
scroll to position [93, 0]
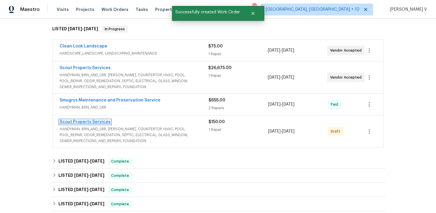
click at [91, 121] on link "Scout Property Services" at bounding box center [85, 122] width 51 height 4
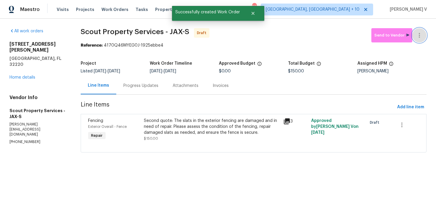
click at [417, 30] on button "button" at bounding box center [419, 35] width 14 height 14
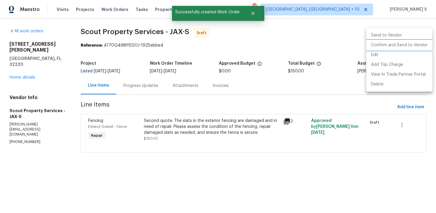
click at [402, 45] on li "Confirm and Send to Vendor" at bounding box center [399, 45] width 66 height 10
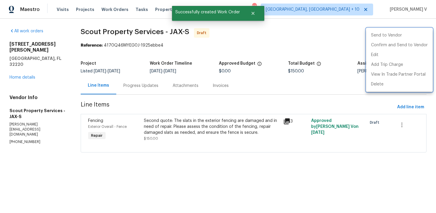
click at [136, 82] on div at bounding box center [218, 106] width 436 height 213
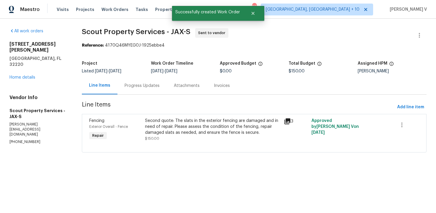
click at [136, 82] on div "Edit Add Trip Charge View In Trade Partner Portal Delete" at bounding box center [218, 106] width 436 height 213
click at [136, 83] on div "Progress Updates" at bounding box center [141, 86] width 35 height 6
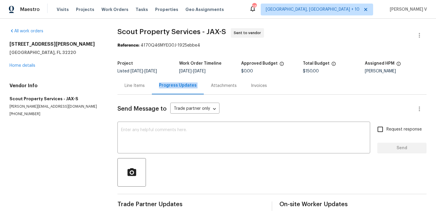
scroll to position [7, 0]
click at [134, 89] on div "Line Items" at bounding box center [134, 85] width 34 height 17
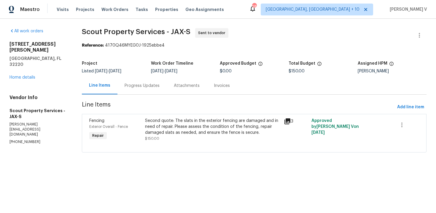
click at [155, 88] on div "Progress Updates" at bounding box center [141, 86] width 35 height 6
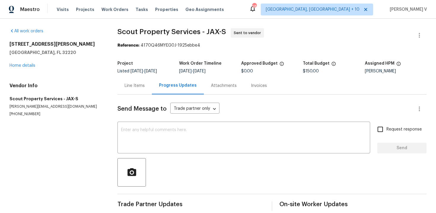
scroll to position [7, 0]
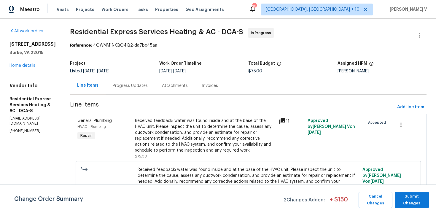
click at [124, 81] on div "Progress Updates" at bounding box center [129, 85] width 49 height 17
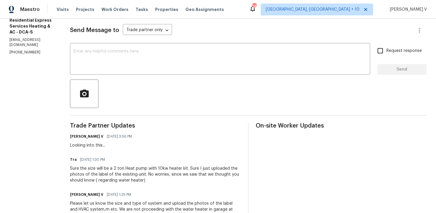
scroll to position [61, 0]
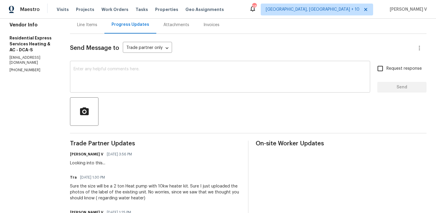
click at [134, 72] on textarea at bounding box center [219, 77] width 293 height 21
paste textarea "We are currently holding off on this work order and closing this out with the t…"
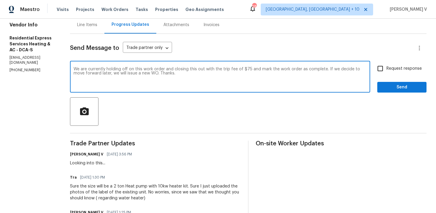
type textarea "We are currently holding off on this work order and closing this out with the t…"
click at [382, 74] on input "Request response" at bounding box center [380, 68] width 12 height 12
checkbox input "true"
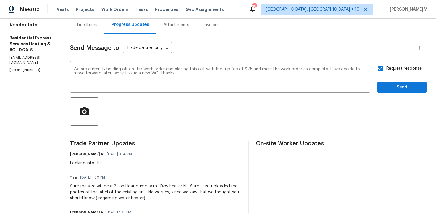
scroll to position [28, 0]
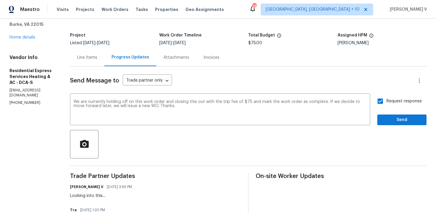
click at [387, 123] on span "Send" at bounding box center [402, 119] width 40 height 7
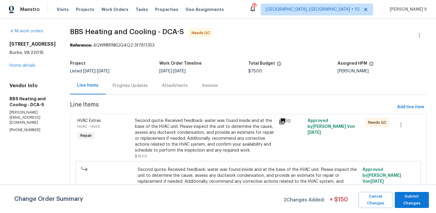
click at [149, 80] on div "Progress Updates" at bounding box center [129, 85] width 49 height 17
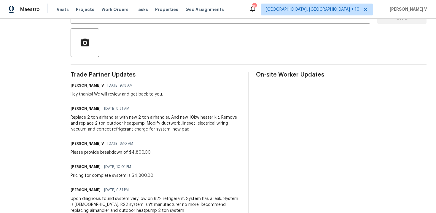
scroll to position [6, 0]
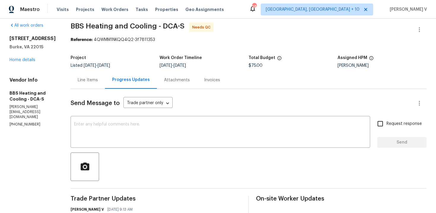
click at [91, 76] on div "Line Items" at bounding box center [88, 79] width 34 height 17
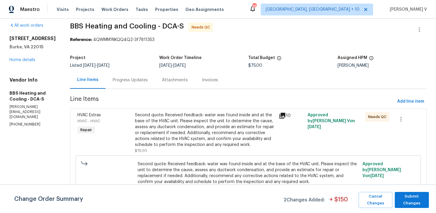
click at [169, 126] on div "Second quote: Received feedback: water was found inside and at the base of the …" at bounding box center [205, 130] width 140 height 36
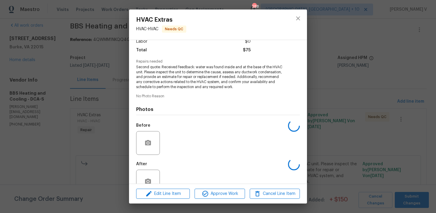
scroll to position [60, 0]
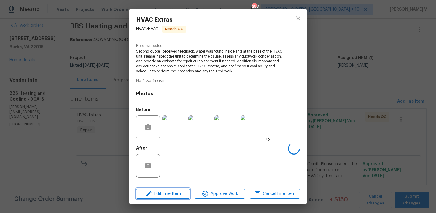
click at [159, 198] on button "Edit Line Item" at bounding box center [163, 193] width 54 height 10
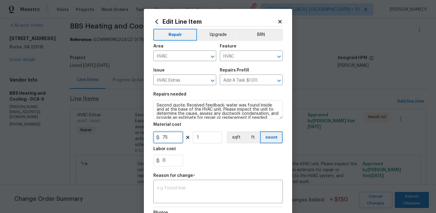
click at [164, 137] on input "75" at bounding box center [168, 137] width 30 height 12
type input "4800"
click at [177, 194] on textarea at bounding box center [218, 192] width 122 height 12
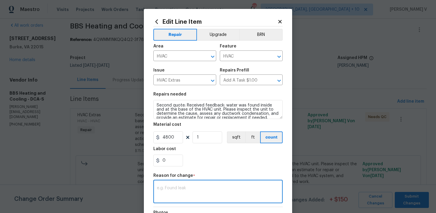
paste textarea "(DV) Updated cost per BR team approval."
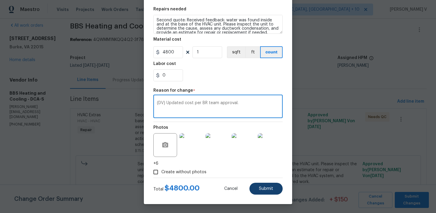
type textarea "(DV) Updated cost per BR team approval."
click at [268, 188] on span "Submit" at bounding box center [266, 188] width 14 height 4
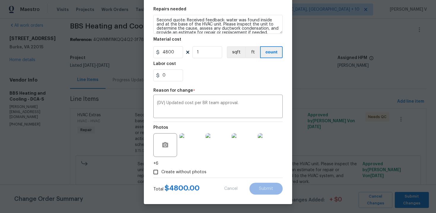
type input "75"
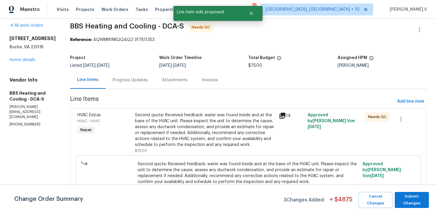
scroll to position [0, 0]
click at [402, 197] on span "Submit Changes" at bounding box center [411, 200] width 28 height 14
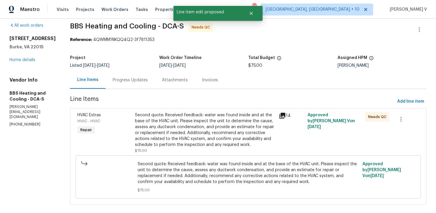
click at [148, 81] on div "Progress Updates" at bounding box center [130, 80] width 35 height 6
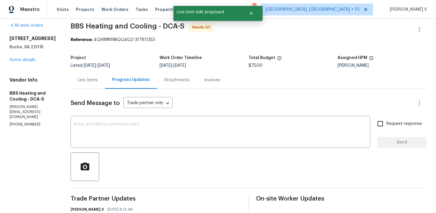
click at [105, 79] on div "Line Items" at bounding box center [88, 79] width 34 height 17
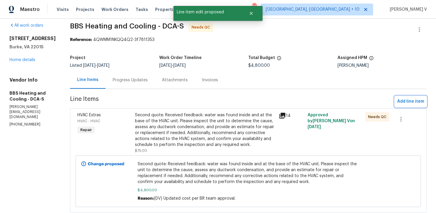
click at [399, 96] on button "Add line item" at bounding box center [410, 101] width 32 height 11
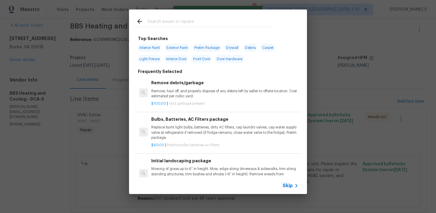
click at [288, 187] on span "Skip" at bounding box center [287, 186] width 10 height 6
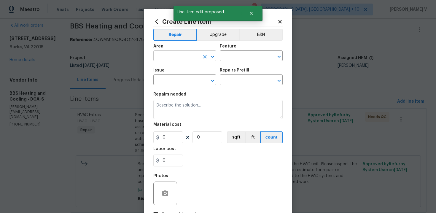
click at [191, 61] on input "text" at bounding box center [176, 56] width 46 height 9
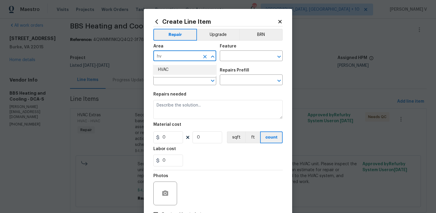
click at [190, 74] on li "HVAC" at bounding box center [184, 70] width 63 height 10
type input "HVAC"
click at [231, 63] on div "Area HVAC ​ Feature ​" at bounding box center [217, 53] width 129 height 24
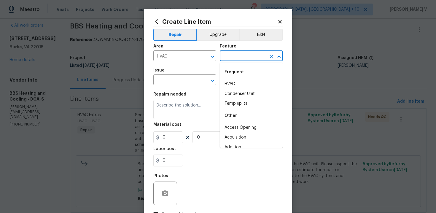
click at [231, 57] on input "text" at bounding box center [243, 56] width 46 height 9
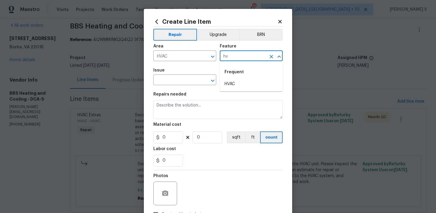
click at [229, 81] on li "HVAC" at bounding box center [251, 84] width 63 height 10
type input "HVAC"
click at [169, 81] on input "text" at bounding box center [176, 80] width 46 height 9
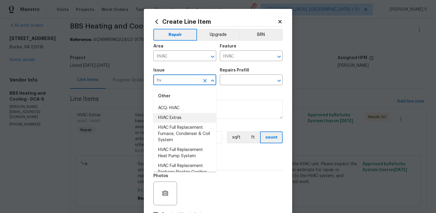
click at [174, 114] on li "HVAC Extras" at bounding box center [184, 118] width 63 height 10
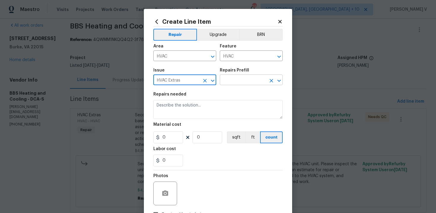
type input "HVAC Extras"
click at [246, 82] on input "text" at bounding box center [243, 80] width 46 height 9
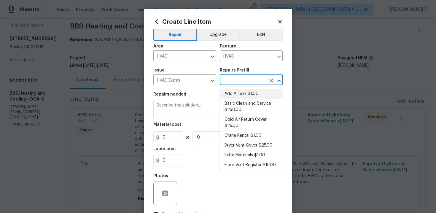
click at [235, 91] on li "Add A Task $1.00" at bounding box center [251, 94] width 63 height 10
type input "Add A Task $1.00"
type textarea "HPM to detail"
type input "1"
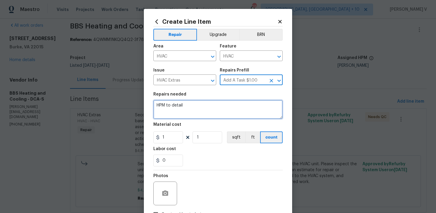
click at [197, 106] on textarea "HPM to detail" at bounding box center [217, 109] width 129 height 19
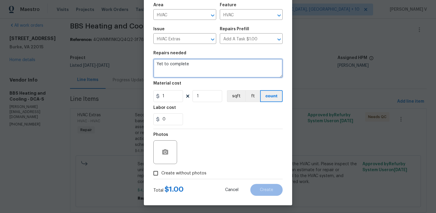
scroll to position [43, 0]
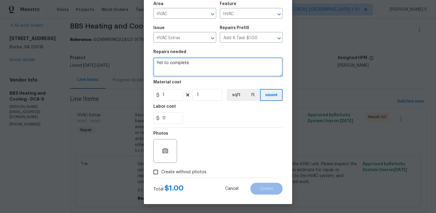
type textarea "Yet to complete"
click at [158, 179] on div "Total $ 1.00 Cancel Create" at bounding box center [217, 186] width 129 height 17
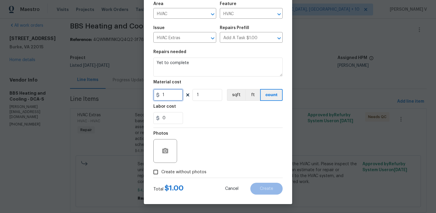
click at [171, 93] on input "1" at bounding box center [168, 95] width 30 height 12
type input "0"
click at [156, 172] on input "Create without photos" at bounding box center [155, 171] width 11 height 11
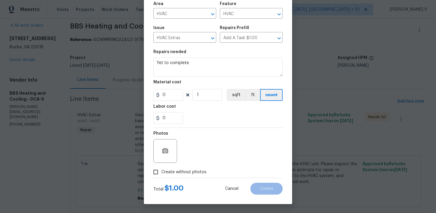
checkbox input "true"
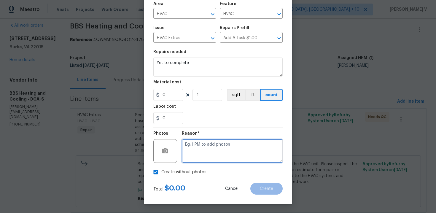
click at [219, 148] on textarea at bounding box center [232, 151] width 101 height 24
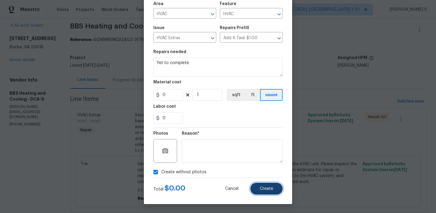
click at [266, 191] on button "Create" at bounding box center [266, 189] width 32 height 12
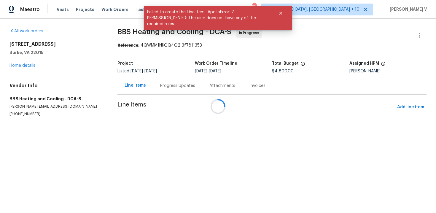
scroll to position [0, 0]
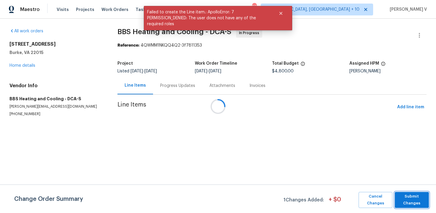
click at [409, 204] on span "Submit Changes" at bounding box center [411, 200] width 28 height 14
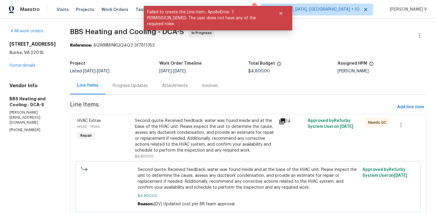
click at [135, 95] on section "BBS Heating and Cooling - DCA-S In Progress Reference: 4QWMM1NKQQ4Q2-3f7811353 …" at bounding box center [248, 145] width 356 height 235
click at [145, 91] on div "Progress Updates" at bounding box center [129, 85] width 49 height 17
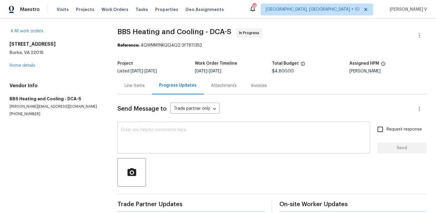
click at [153, 133] on textarea at bounding box center [243, 138] width 245 height 21
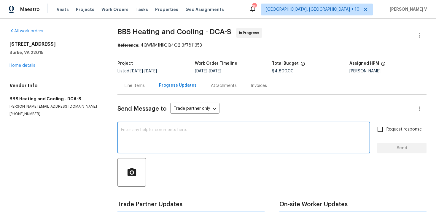
paste textarea "Hey, this is approved; we have updated the cost to $. Please let us know the co…"
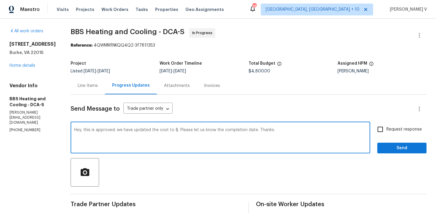
click at [185, 131] on textarea "Hey, this is approved; we have updated the cost to $. Please let us know the co…" at bounding box center [220, 138] width 292 height 21
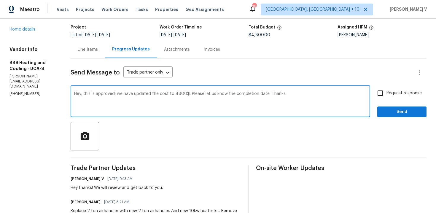
type textarea "Hey, this is approved; we have updated the cost to 4800$. Please let us know th…"
click at [396, 95] on span "Request response" at bounding box center [403, 93] width 35 height 6
click at [386, 95] on input "Request response" at bounding box center [380, 93] width 12 height 12
checkbox input "true"
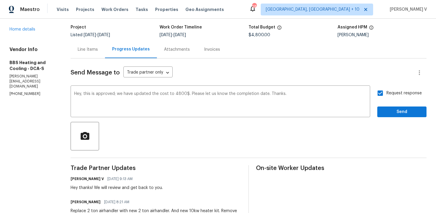
scroll to position [84, 0]
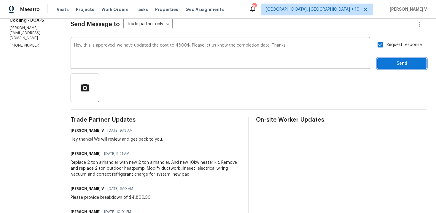
click at [396, 66] on span "Send" at bounding box center [402, 63] width 40 height 7
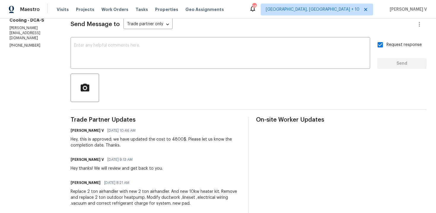
scroll to position [0, 0]
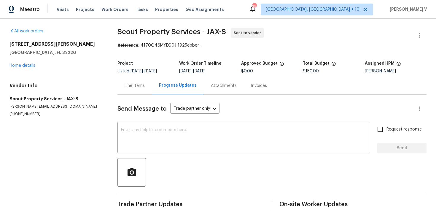
click at [137, 101] on div "Send Message to Trade partner only Trade partner only ​ x ​ Request response Se…" at bounding box center [271, 153] width 309 height 116
click at [137, 88] on div "Line Items" at bounding box center [134, 86] width 20 height 6
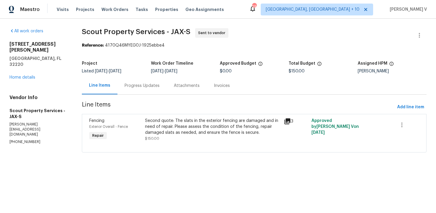
click at [24, 70] on div "All work orders 606 Jackson Ave N Jacksonville, FL 32220 Home details Vendor In…" at bounding box center [38, 86] width 58 height 116
click at [24, 75] on link "Home details" at bounding box center [22, 77] width 26 height 4
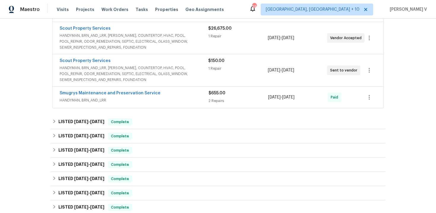
scroll to position [73, 0]
